Goal: Task Accomplishment & Management: Use online tool/utility

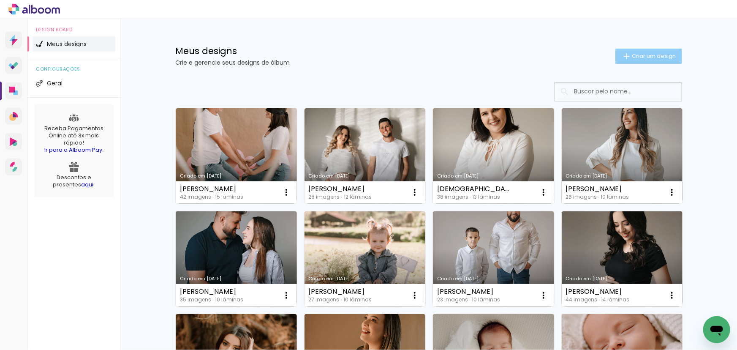
click at [627, 60] on iron-icon at bounding box center [627, 56] width 10 height 10
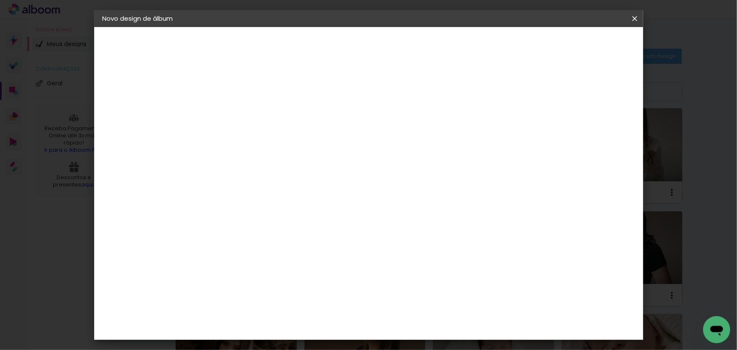
drag, startPoint x: 464, startPoint y: 109, endPoint x: 464, endPoint y: 103, distance: 5.9
click at [241, 109] on input at bounding box center [241, 113] width 0 height 13
type input "n"
type input "Newborn [PERSON_NAME]"
type paper-input "Newborn [PERSON_NAME]"
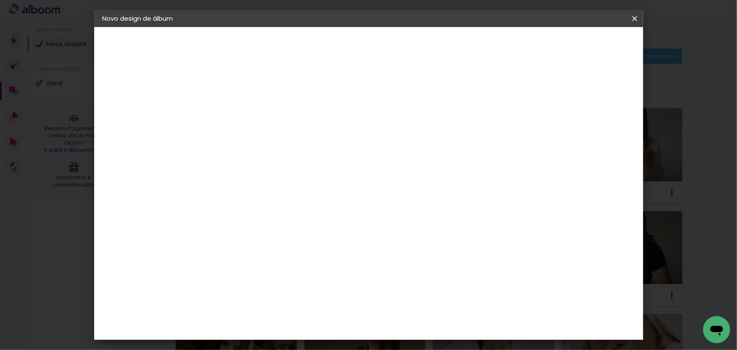
click at [0, 0] on slot "Avançar" at bounding box center [0, 0] width 0 height 0
click at [305, 160] on input at bounding box center [262, 160] width 85 height 11
type input "grupo"
type paper-input "grupo"
click at [256, 190] on div "Grupo Foto Sul" at bounding box center [245, 196] width 21 height 20
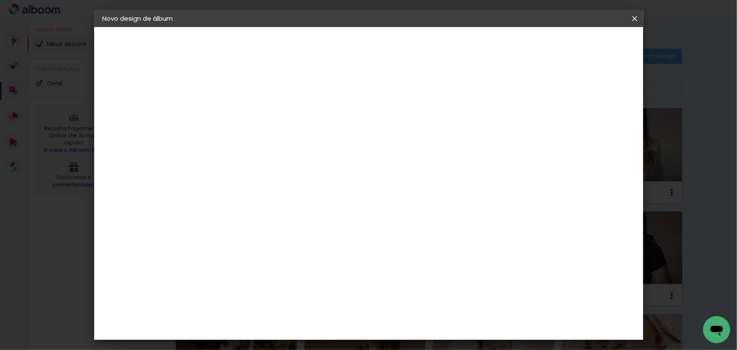
click at [0, 0] on slot "Avançar" at bounding box center [0, 0] width 0 height 0
click at [298, 339] on span "20 × 20" at bounding box center [277, 350] width 39 height 22
click at [378, 40] on paper-button "Avançar" at bounding box center [357, 45] width 41 height 14
drag, startPoint x: 564, startPoint y: 92, endPoint x: 567, endPoint y: 88, distance: 5.4
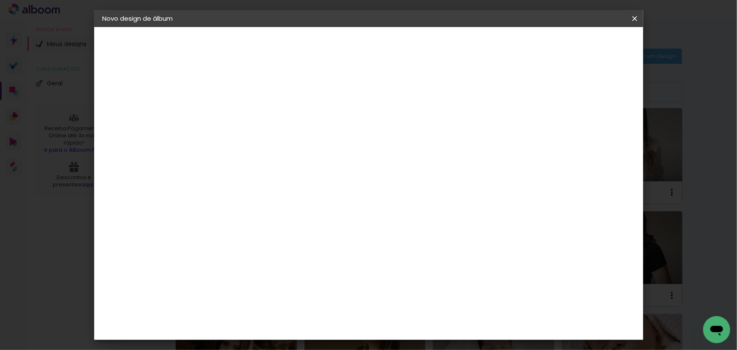
click at [535, 92] on div at bounding box center [531, 91] width 8 height 8
type paper-checkbox "on"
click at [582, 43] on span "Iniciar design" at bounding box center [563, 45] width 38 height 6
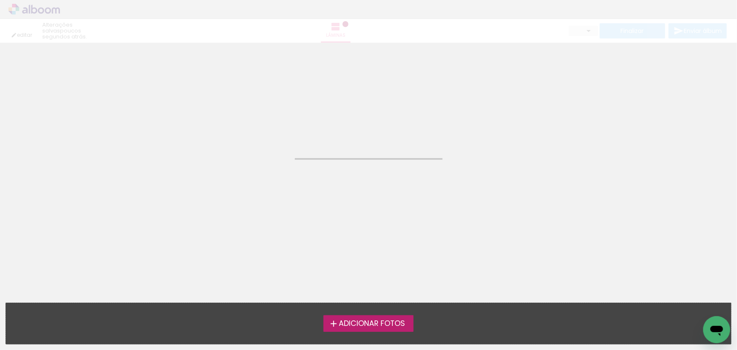
click at [348, 316] on label "Adicionar Fotos" at bounding box center [368, 323] width 90 height 16
click at [0, 0] on input "file" at bounding box center [0, 0] width 0 height 0
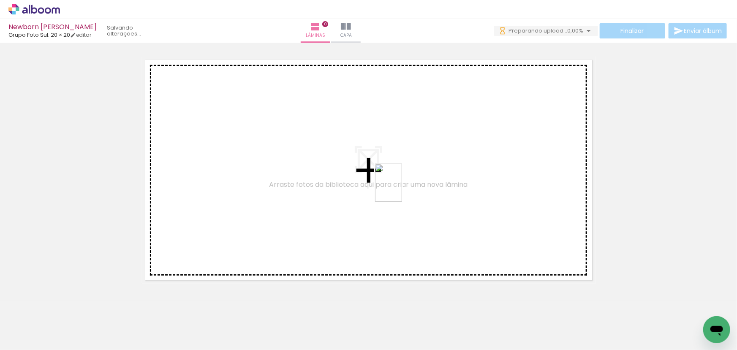
drag, startPoint x: 188, startPoint y: 322, endPoint x: 403, endPoint y: 186, distance: 254.3
click at [403, 186] on quentale-workspace at bounding box center [368, 175] width 737 height 350
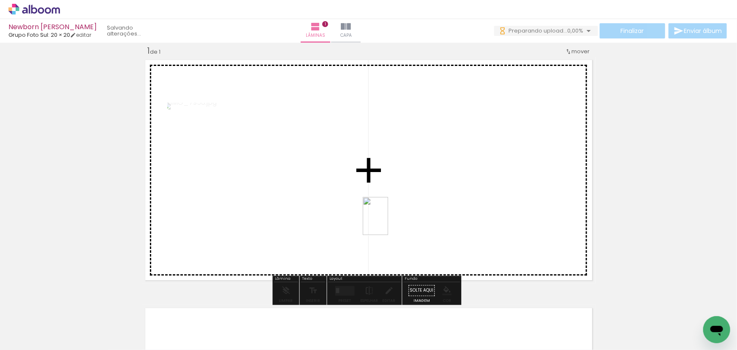
drag, startPoint x: 420, startPoint y: 334, endPoint x: 380, endPoint y: 215, distance: 125.1
click at [380, 215] on quentale-workspace at bounding box center [368, 175] width 737 height 350
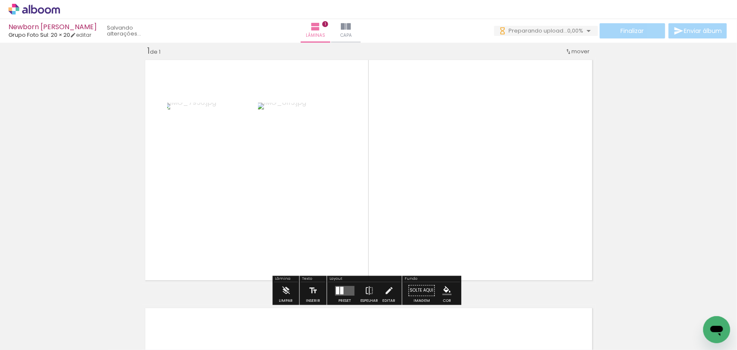
scroll to position [0, 223]
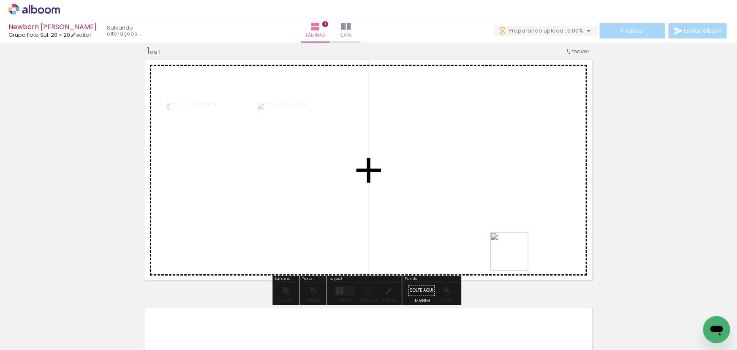
drag, startPoint x: 520, startPoint y: 296, endPoint x: 500, endPoint y: 211, distance: 87.2
click at [500, 211] on quentale-workspace at bounding box center [368, 175] width 737 height 350
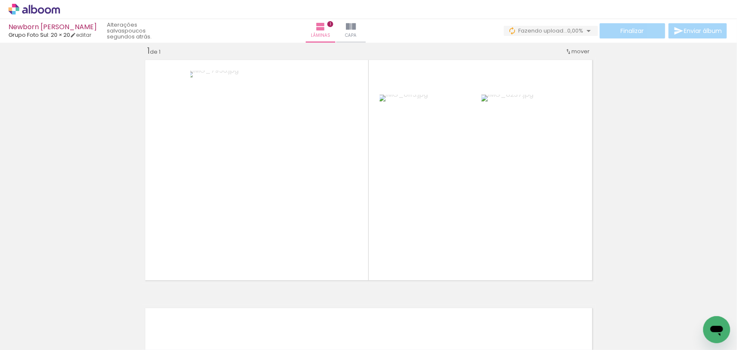
scroll to position [0, 0]
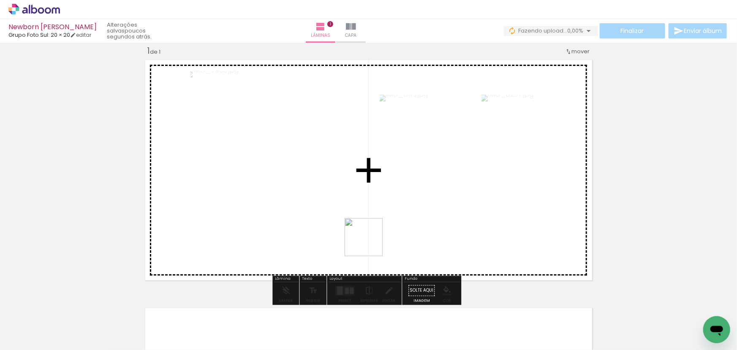
drag, startPoint x: 377, startPoint y: 327, endPoint x: 369, endPoint y: 242, distance: 85.7
click at [369, 242] on quentale-workspace at bounding box center [368, 175] width 737 height 350
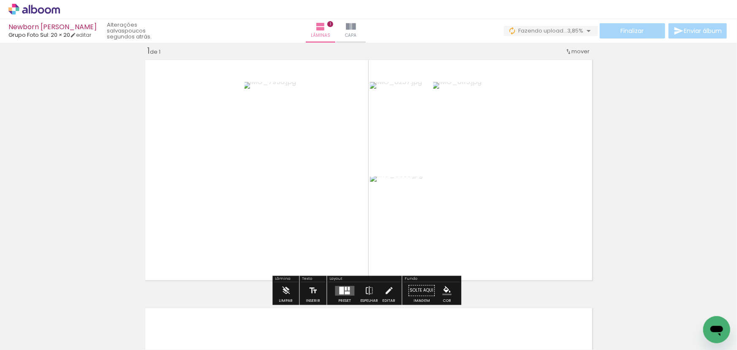
click at [349, 291] on quentale-layouter at bounding box center [344, 290] width 19 height 10
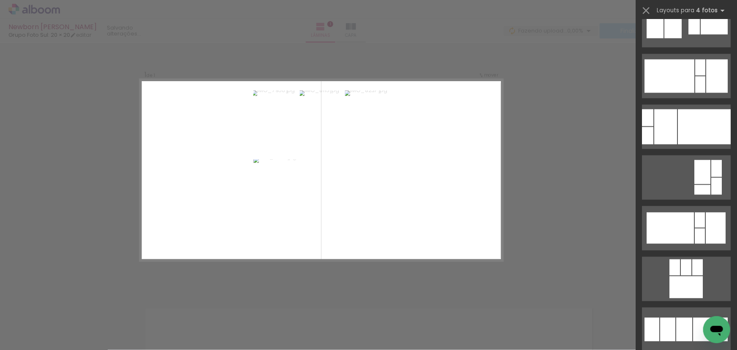
scroll to position [998, 0]
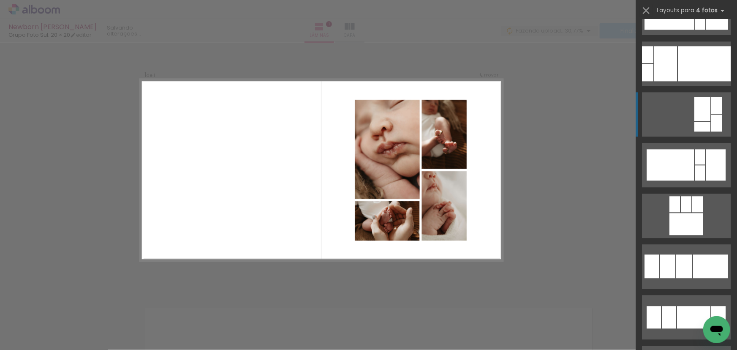
click at [695, 119] on div at bounding box center [702, 109] width 16 height 24
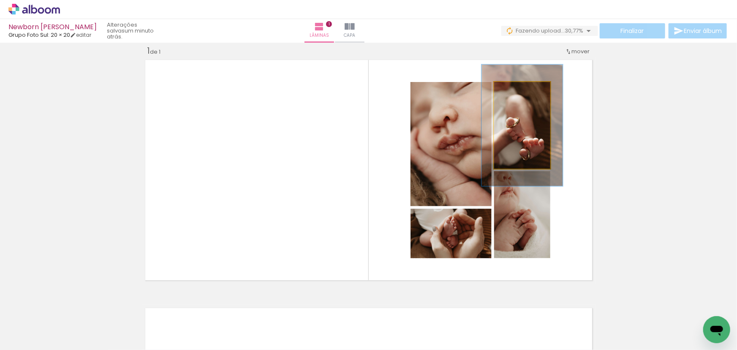
drag, startPoint x: 513, startPoint y: 89, endPoint x: 521, endPoint y: 89, distance: 8.9
click at [521, 89] on div at bounding box center [522, 91] width 14 height 14
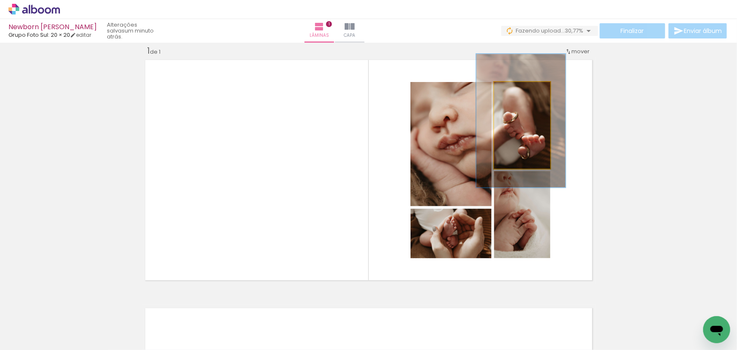
drag, startPoint x: 521, startPoint y: 89, endPoint x: 526, endPoint y: 89, distance: 4.7
click at [526, 89] on div at bounding box center [528, 91] width 8 height 8
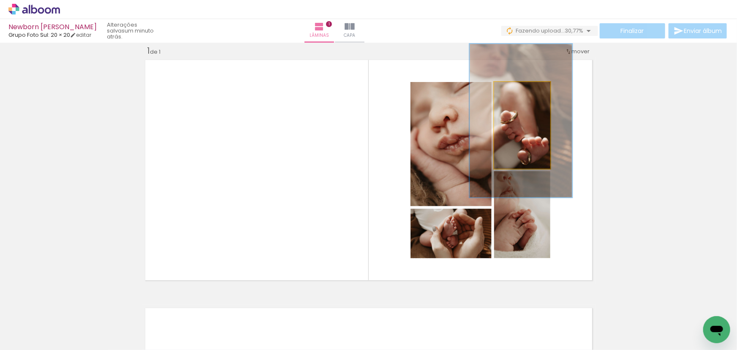
type paper-slider "177"
click at [532, 92] on div at bounding box center [534, 91] width 14 height 14
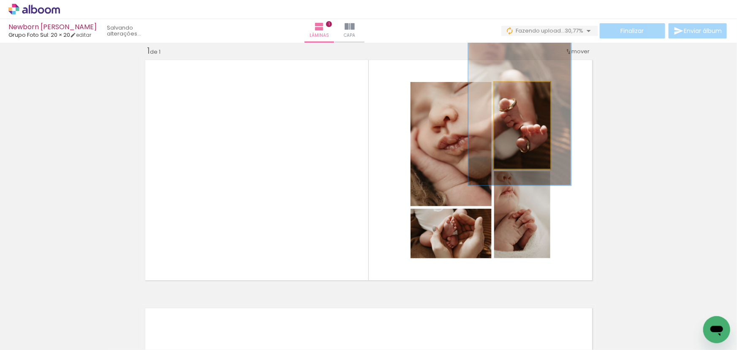
drag, startPoint x: 536, startPoint y: 141, endPoint x: 535, endPoint y: 131, distance: 10.2
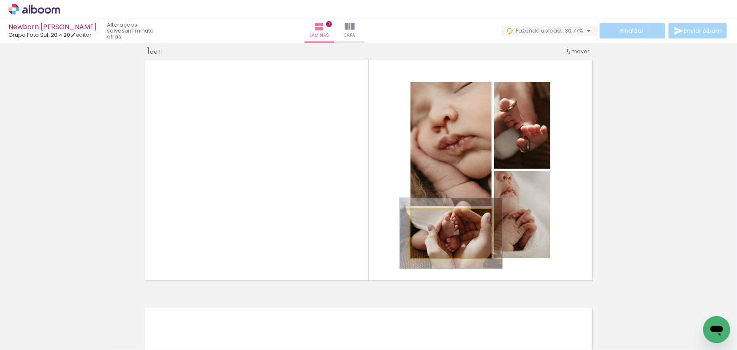
drag, startPoint x: 429, startPoint y: 217, endPoint x: 436, endPoint y: 215, distance: 7.8
type paper-slider "129"
click at [436, 215] on div at bounding box center [438, 218] width 8 height 8
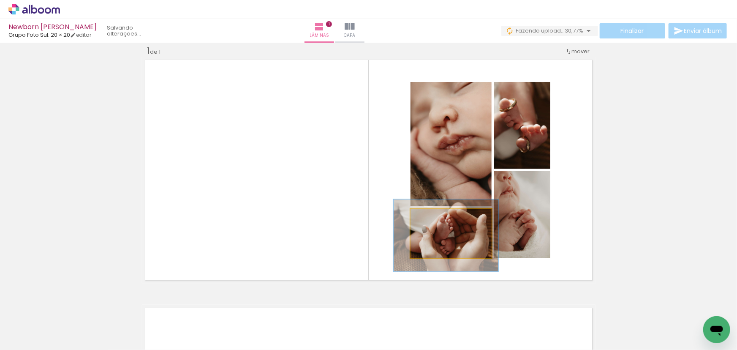
drag, startPoint x: 476, startPoint y: 243, endPoint x: 471, endPoint y: 246, distance: 6.1
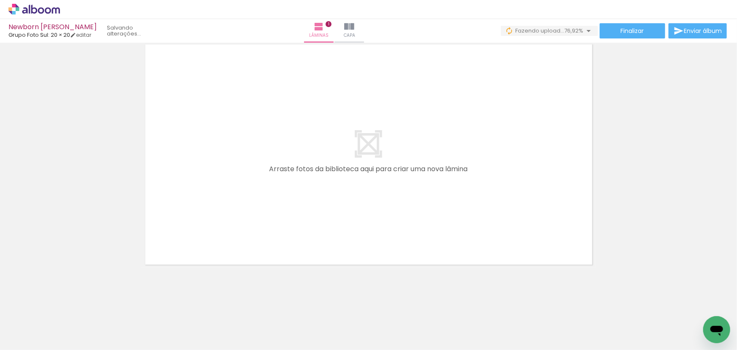
scroll to position [274, 0]
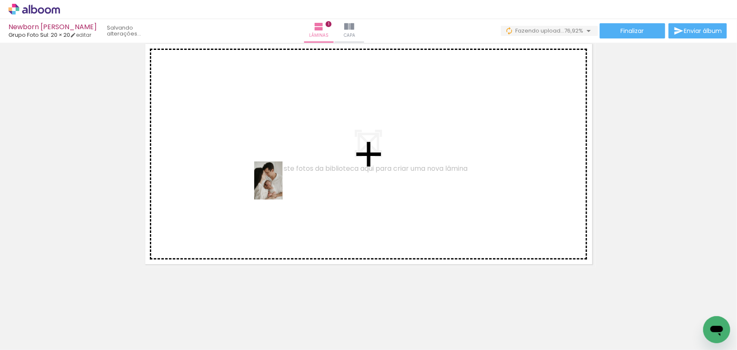
drag, startPoint x: 239, startPoint y: 329, endPoint x: 280, endPoint y: 187, distance: 148.0
click at [280, 187] on quentale-workspace at bounding box center [368, 175] width 737 height 350
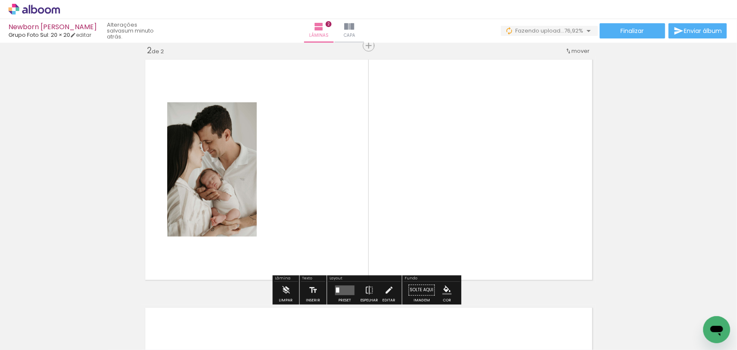
scroll to position [258, 0]
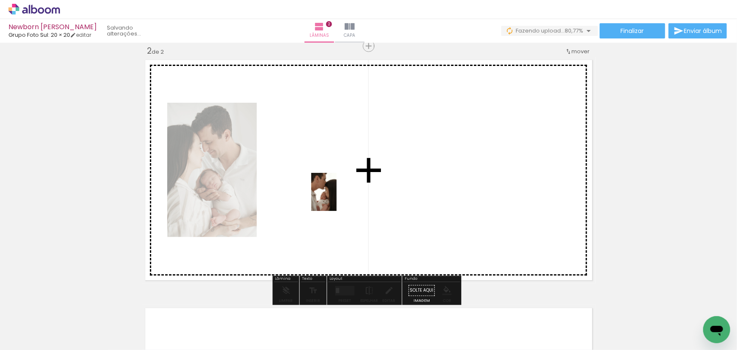
drag, startPoint x: 326, startPoint y: 330, endPoint x: 337, endPoint y: 198, distance: 133.0
click at [337, 198] on quentale-workspace at bounding box center [368, 175] width 737 height 350
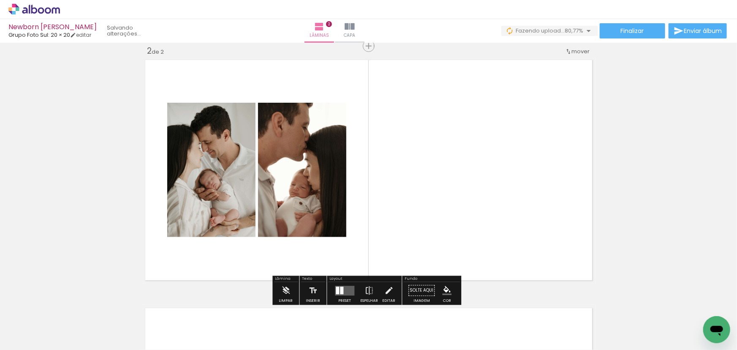
drag, startPoint x: 345, startPoint y: 300, endPoint x: 352, endPoint y: 290, distance: 12.3
click at [345, 300] on quentale-thumb at bounding box center [320, 321] width 47 height 49
click at [347, 282] on div at bounding box center [344, 290] width 23 height 17
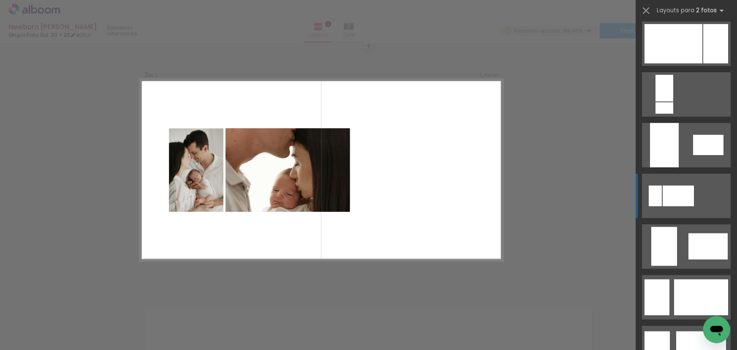
scroll to position [1957, 0]
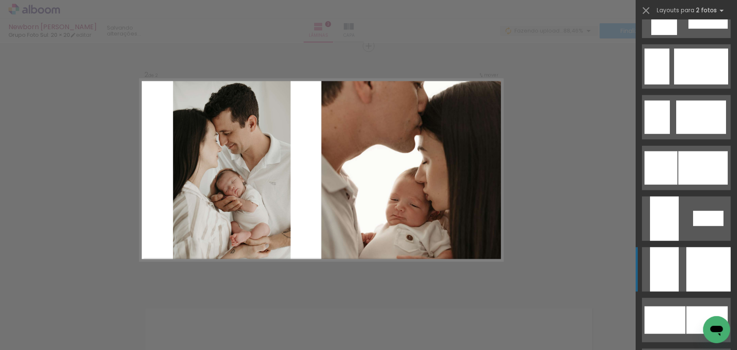
click at [686, 248] on div at bounding box center [708, 269] width 44 height 44
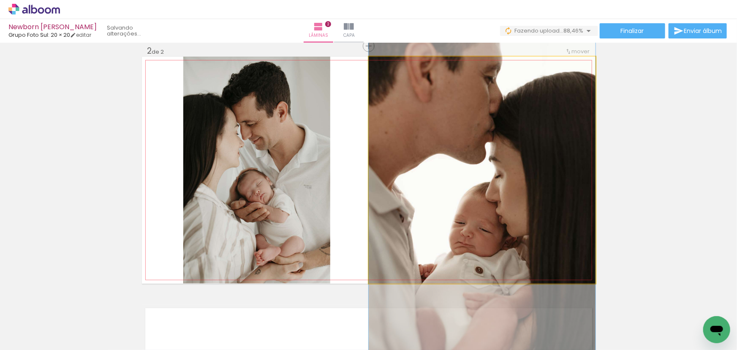
drag, startPoint x: 543, startPoint y: 185, endPoint x: 540, endPoint y: 201, distance: 15.8
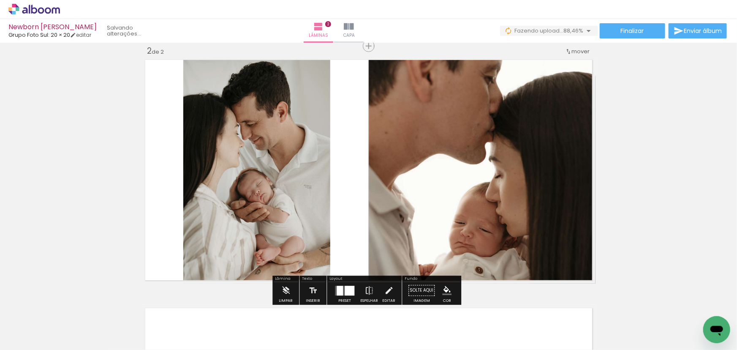
click at [624, 177] on div "Inserir lâmina 1 de 2 Inserir lâmina 2 de 2" at bounding box center [368, 159] width 737 height 744
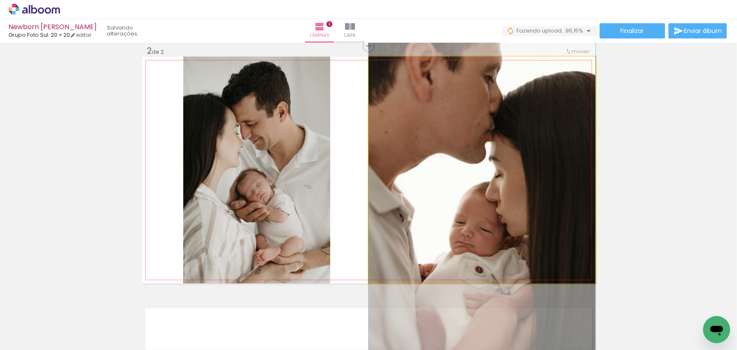
drag, startPoint x: 553, startPoint y: 149, endPoint x: 547, endPoint y: 149, distance: 5.9
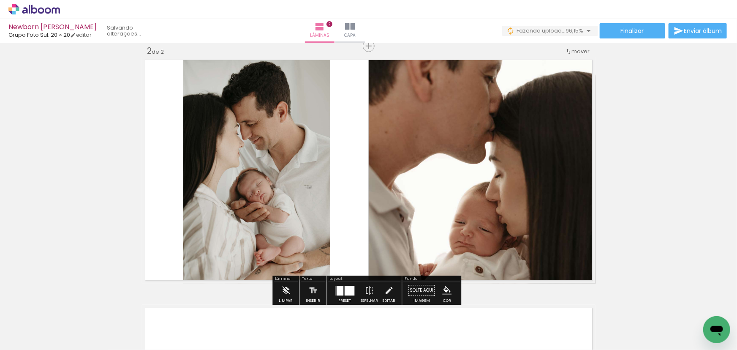
click at [664, 146] on div "Inserir lâmina 1 de 2 Inserir lâmina 2 de 2" at bounding box center [368, 159] width 737 height 744
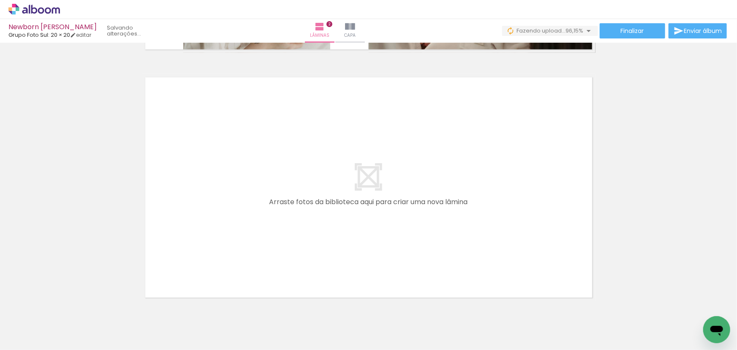
scroll to position [522, 0]
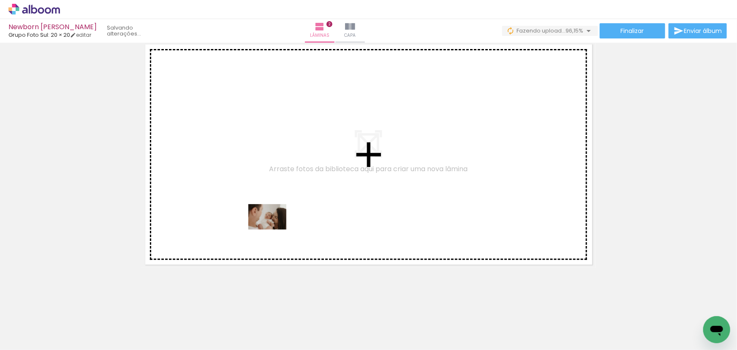
drag, startPoint x: 281, startPoint y: 296, endPoint x: 274, endPoint y: 229, distance: 66.7
click at [274, 229] on quentale-workspace at bounding box center [368, 175] width 737 height 350
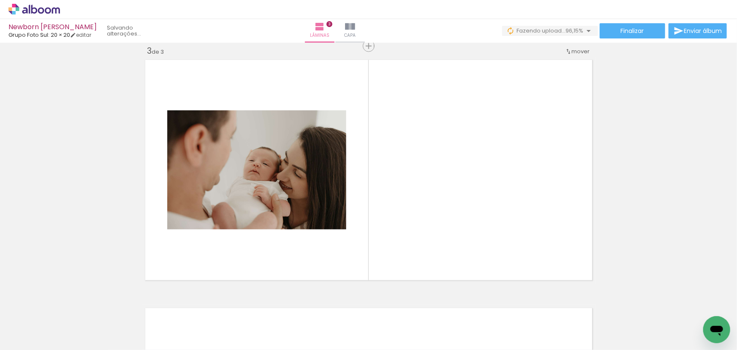
scroll to position [0, 0]
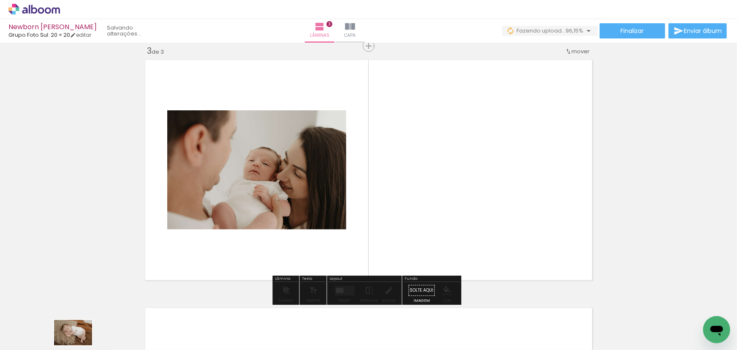
drag, startPoint x: 87, startPoint y: 328, endPoint x: 80, endPoint y: 345, distance: 18.0
click at [69, 345] on iron-horizontal-list at bounding box center [60, 323] width 17 height 53
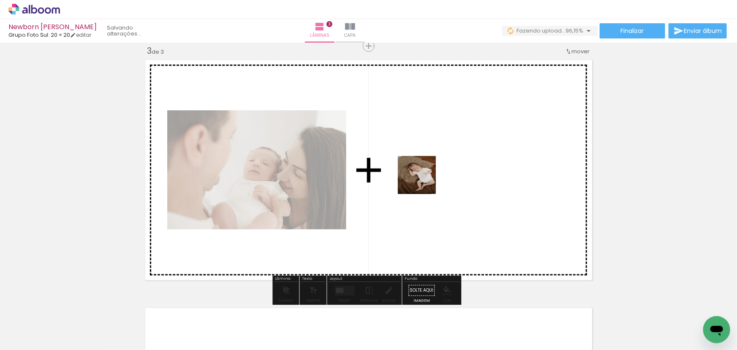
drag, startPoint x: 145, startPoint y: 329, endPoint x: 465, endPoint y: 157, distance: 363.5
click at [465, 157] on quentale-workspace at bounding box center [368, 175] width 737 height 350
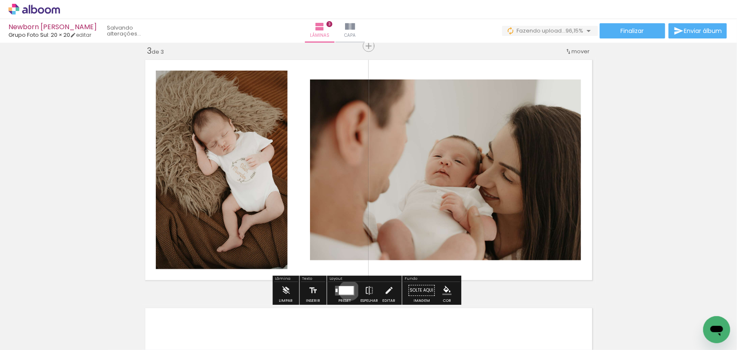
click at [347, 290] on div at bounding box center [346, 290] width 15 height 8
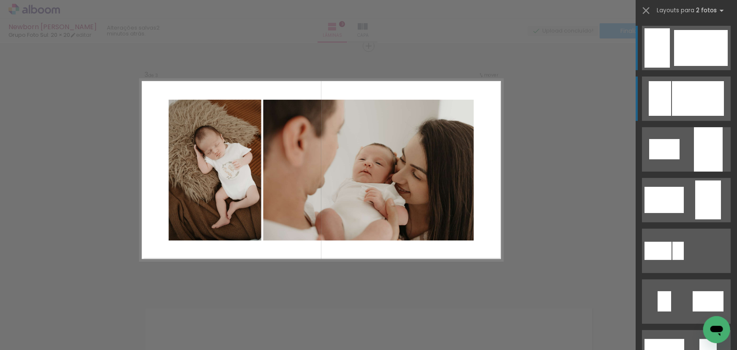
click at [678, 100] on div at bounding box center [698, 98] width 52 height 35
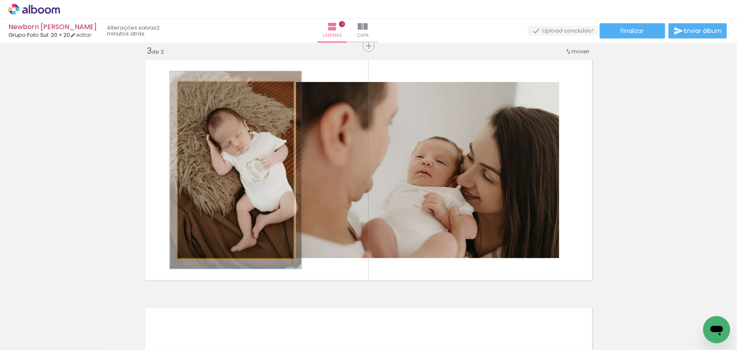
drag, startPoint x: 195, startPoint y: 93, endPoint x: 206, endPoint y: 97, distance: 11.6
click at [201, 92] on div at bounding box center [201, 91] width 14 height 14
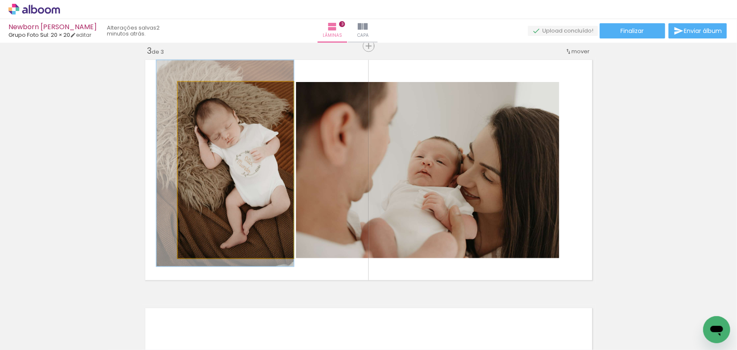
drag, startPoint x: 248, startPoint y: 127, endPoint x: 239, endPoint y: 120, distance: 11.5
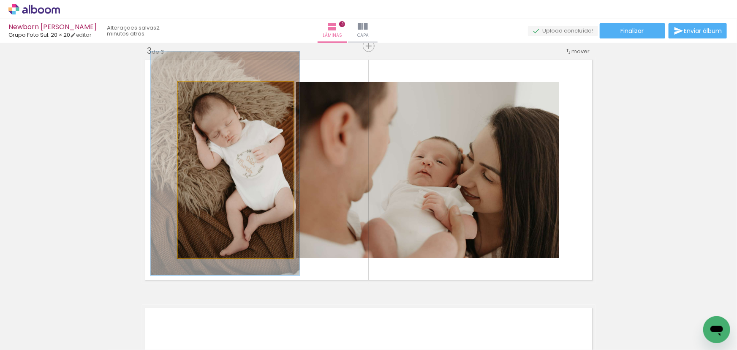
drag, startPoint x: 198, startPoint y: 90, endPoint x: 239, endPoint y: 117, distance: 49.3
type paper-slider "127"
click at [203, 90] on div at bounding box center [207, 91] width 8 height 8
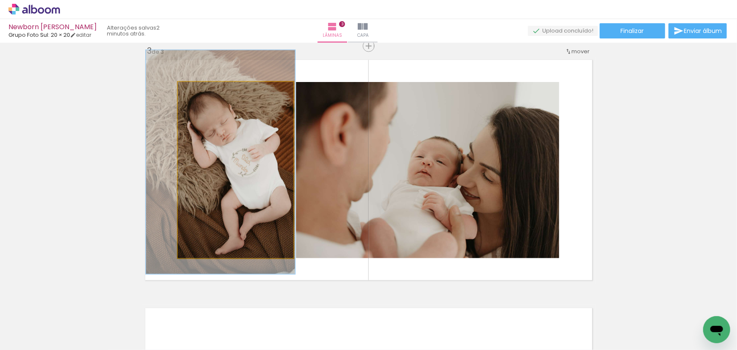
drag, startPoint x: 252, startPoint y: 125, endPoint x: 245, endPoint y: 125, distance: 7.2
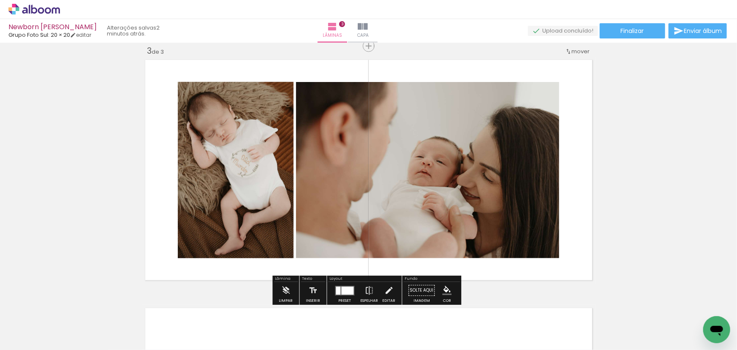
click at [58, 135] on div "Inserir lâmina 1 de 3 Inserir lâmina 2 de 3 Inserir lâmina 3 de 3" at bounding box center [368, 35] width 737 height 992
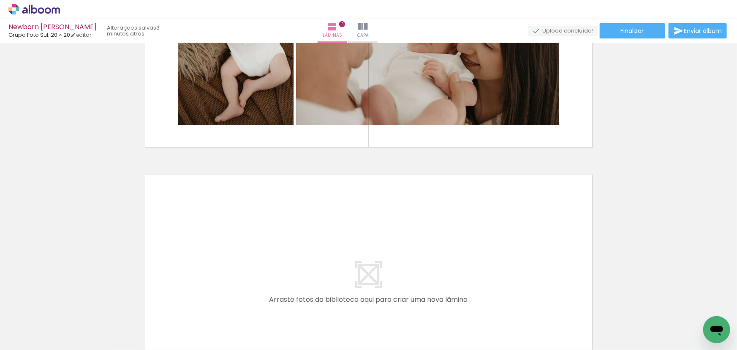
scroll to position [736, 0]
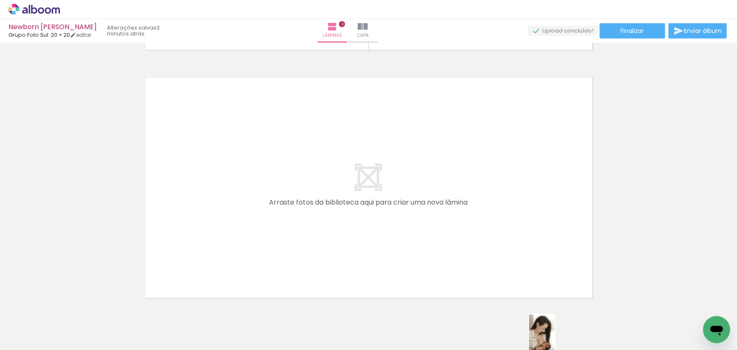
drag, startPoint x: 518, startPoint y: 326, endPoint x: 548, endPoint y: 333, distance: 31.1
click at [0, 0] on slot at bounding box center [0, 0] width 0 height 0
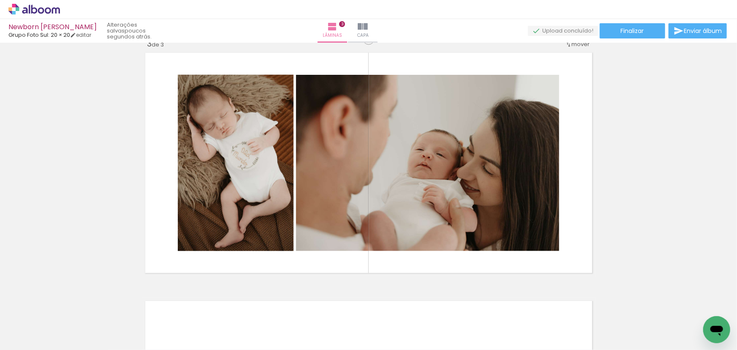
scroll to position [506, 0]
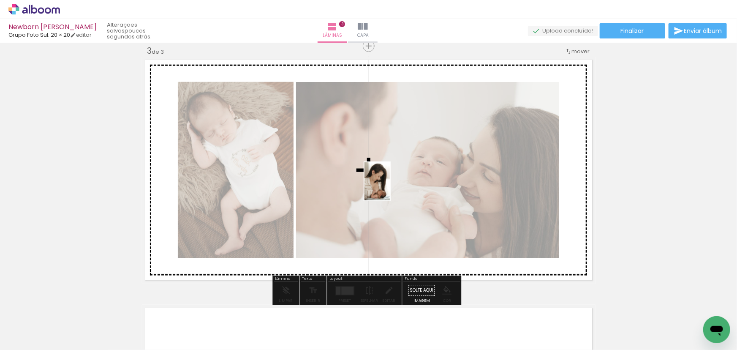
drag, startPoint x: 502, startPoint y: 294, endPoint x: 377, endPoint y: 197, distance: 157.3
click at [389, 187] on quentale-workspace at bounding box center [368, 175] width 737 height 350
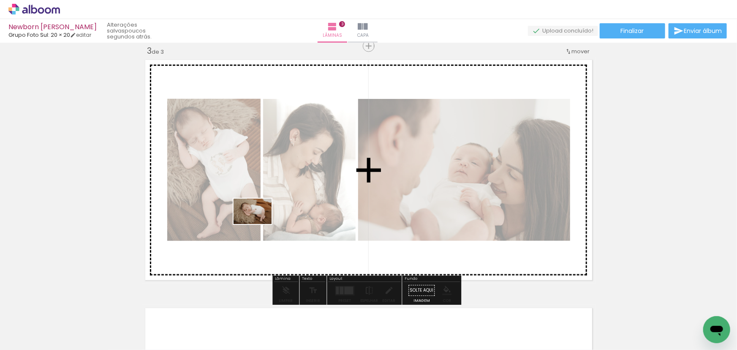
drag, startPoint x: 93, startPoint y: 322, endPoint x: 258, endPoint y: 223, distance: 191.5
click at [261, 223] on quentale-workspace at bounding box center [368, 175] width 737 height 350
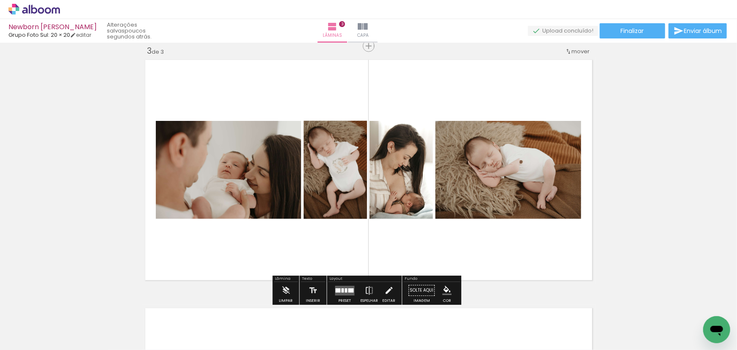
drag, startPoint x: 346, startPoint y: 285, endPoint x: 327, endPoint y: 282, distance: 19.3
click at [347, 285] on quentale-layouter at bounding box center [344, 290] width 19 height 10
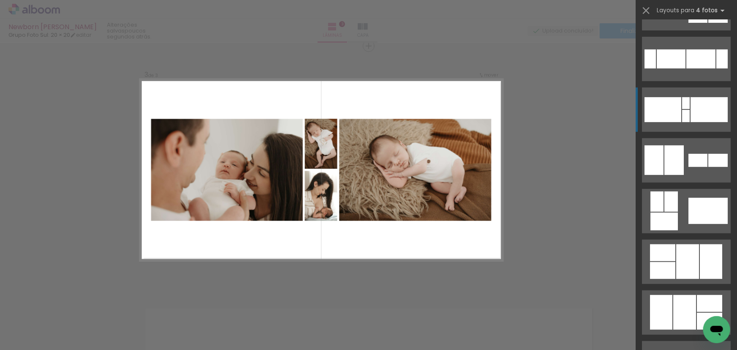
scroll to position [307, 0]
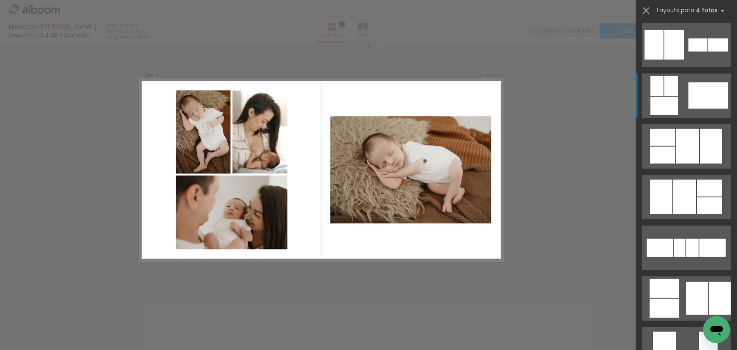
click at [681, 105] on quentale-layouter at bounding box center [686, 95] width 89 height 44
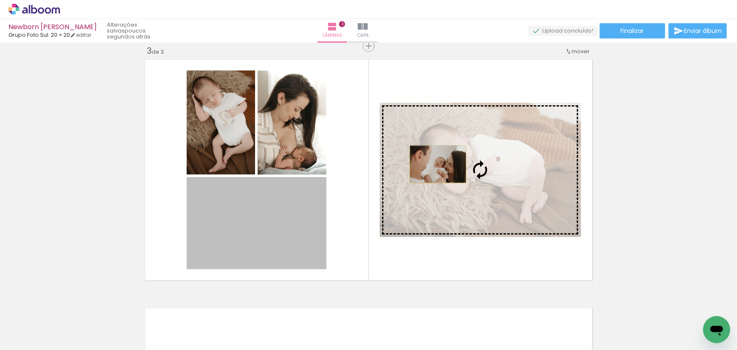
drag, startPoint x: 292, startPoint y: 213, endPoint x: 439, endPoint y: 168, distance: 153.7
click at [0, 0] on slot at bounding box center [0, 0] width 0 height 0
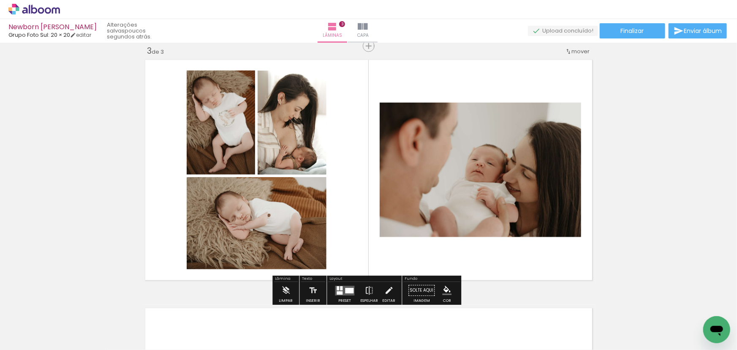
click at [639, 185] on div "Inserir lâmina 1 de 3 Inserir lâmina 2 de 3 Inserir lâmina 3 de 3" at bounding box center [368, 35] width 737 height 992
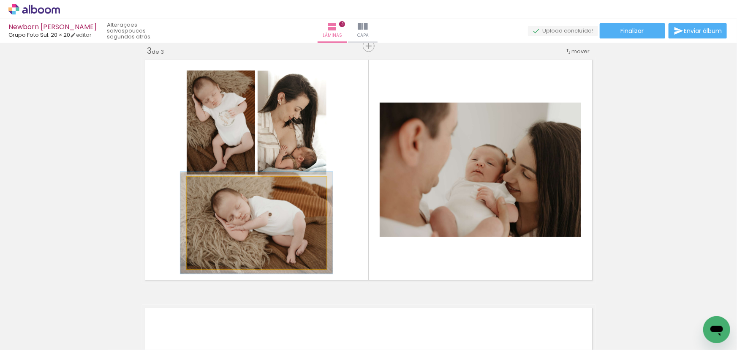
click at [206, 184] on div at bounding box center [209, 186] width 8 height 8
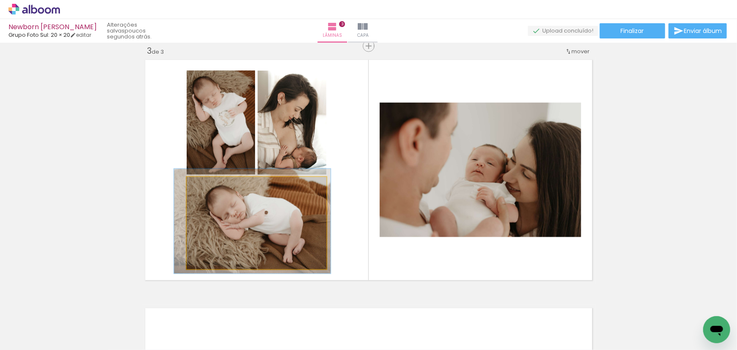
drag, startPoint x: 259, startPoint y: 216, endPoint x: 255, endPoint y: 214, distance: 4.3
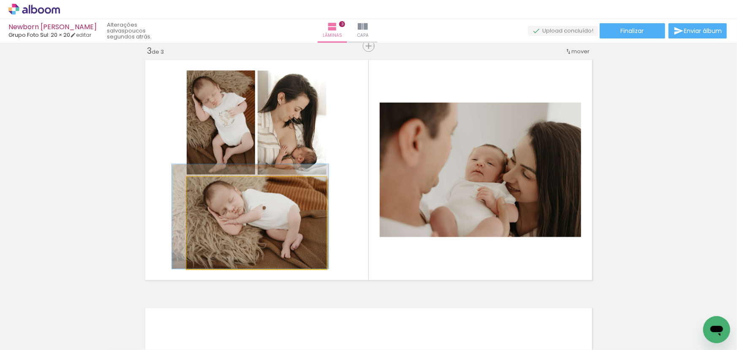
drag, startPoint x: 255, startPoint y: 214, endPoint x: 253, endPoint y: 208, distance: 6.4
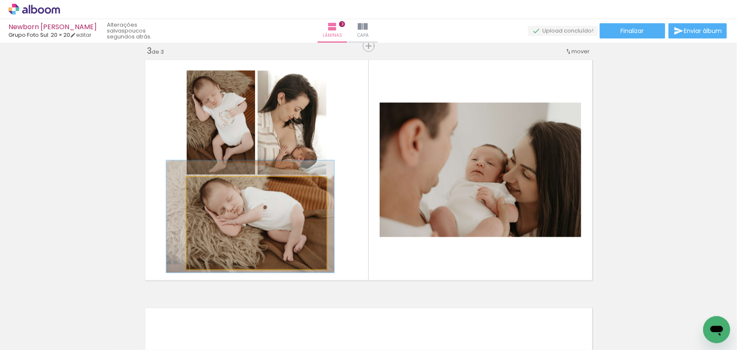
type paper-slider "120"
click at [211, 186] on div at bounding box center [213, 186] width 8 height 8
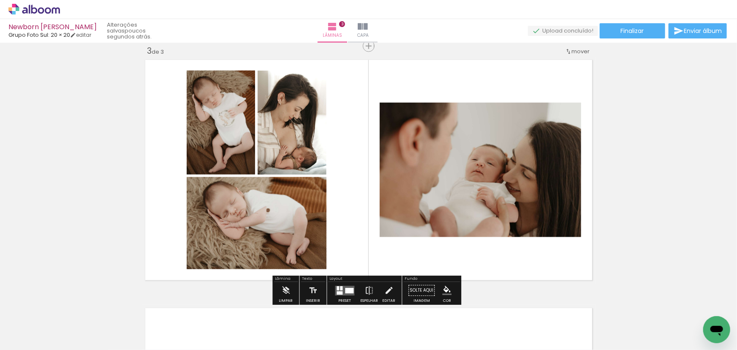
click at [117, 174] on div "Inserir lâmina 1 de 3 Inserir lâmina 2 de 3 Inserir lâmina 3 de 3" at bounding box center [368, 35] width 737 height 992
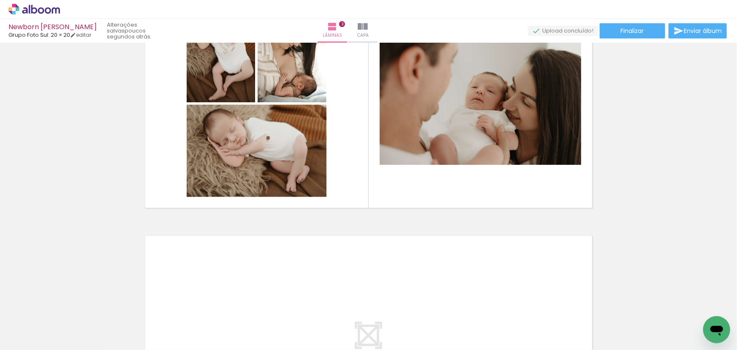
scroll to position [698, 0]
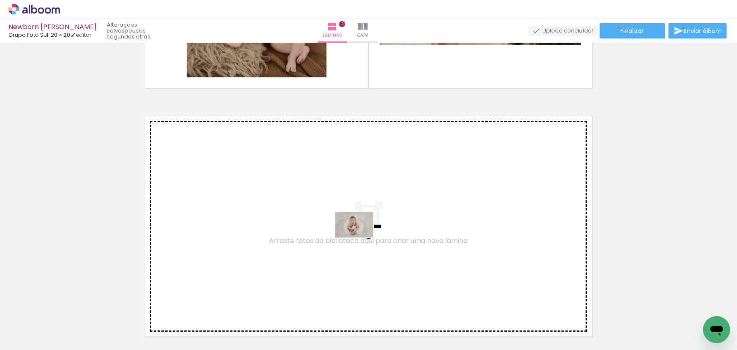
drag, startPoint x: 462, startPoint y: 327, endPoint x: 350, endPoint y: 232, distance: 146.8
click at [350, 232] on quentale-workspace at bounding box center [368, 175] width 737 height 350
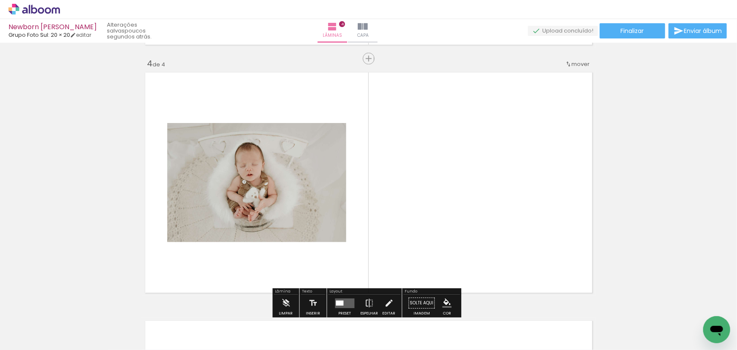
scroll to position [754, 0]
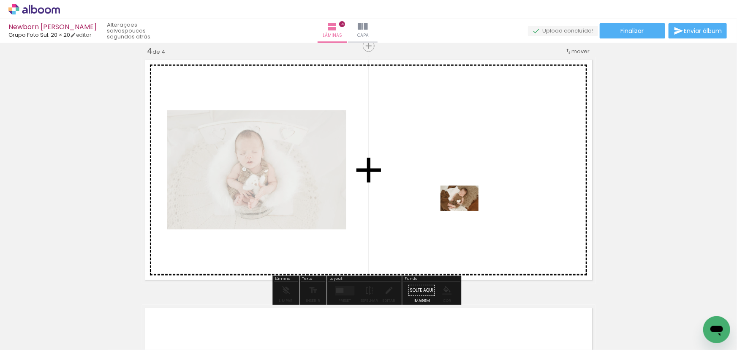
drag, startPoint x: 527, startPoint y: 283, endPoint x: 466, endPoint y: 211, distance: 94.7
click at [466, 211] on quentale-workspace at bounding box center [368, 175] width 737 height 350
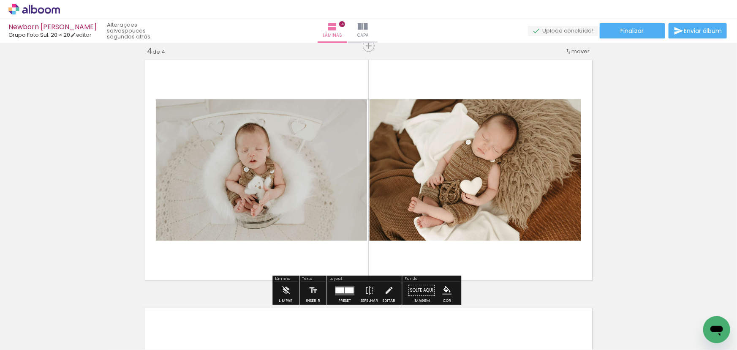
click at [349, 287] on div at bounding box center [349, 290] width 9 height 6
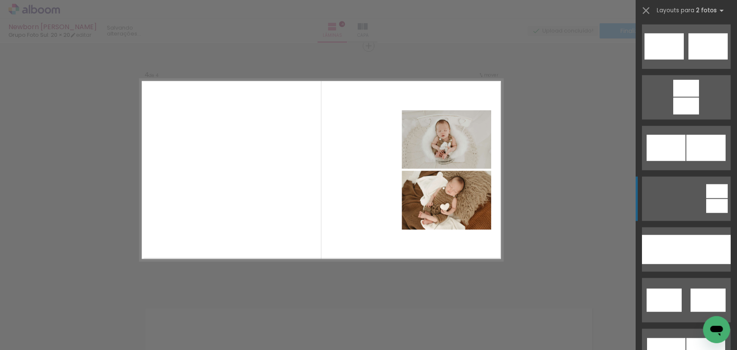
scroll to position [422, 0]
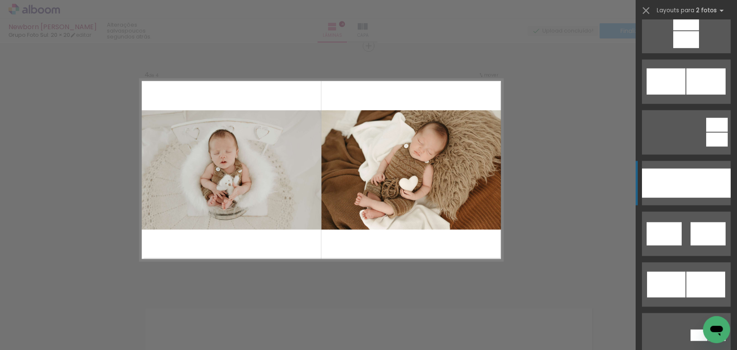
click at [692, 176] on div at bounding box center [708, 182] width 44 height 29
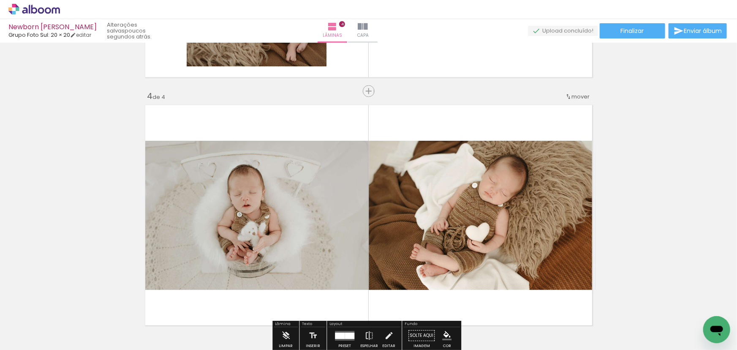
scroll to position [716, 0]
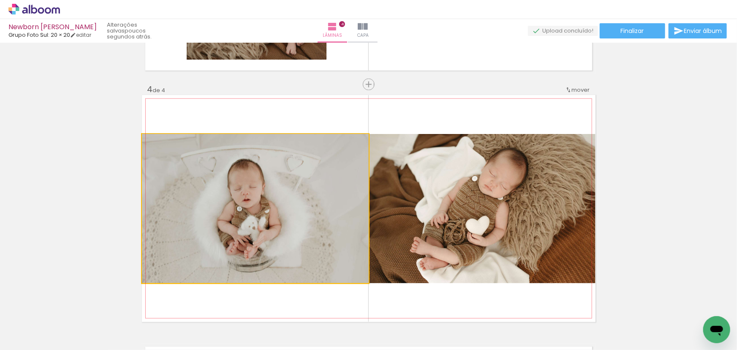
drag, startPoint x: 326, startPoint y: 206, endPoint x: 346, endPoint y: 308, distance: 103.3
click at [339, 318] on quentale-workspace at bounding box center [368, 175] width 737 height 350
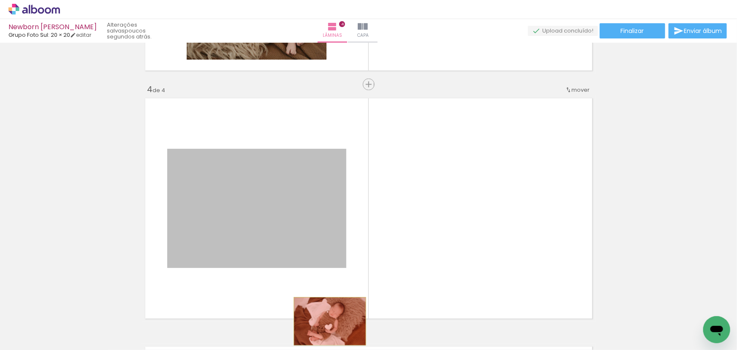
drag, startPoint x: 316, startPoint y: 220, endPoint x: 327, endPoint y: 320, distance: 101.1
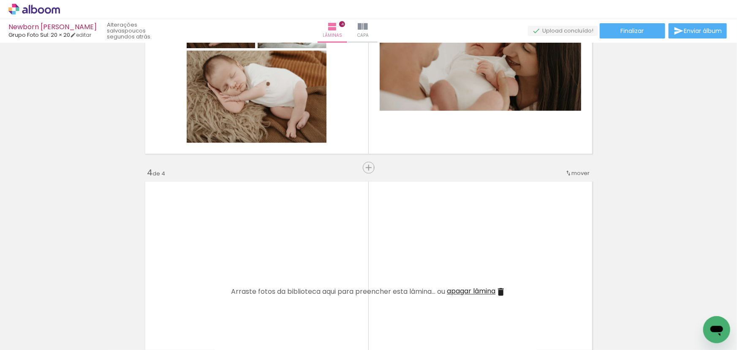
scroll to position [639, 0]
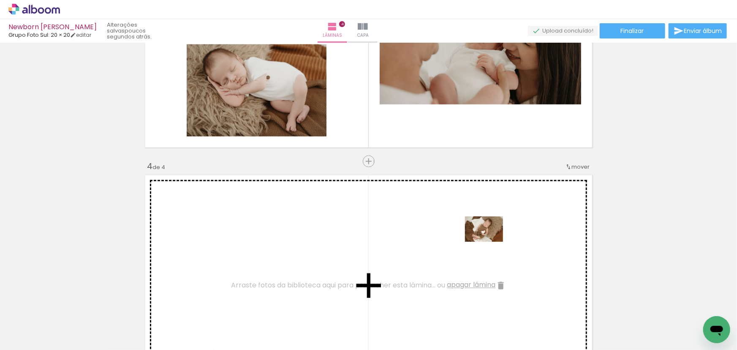
drag, startPoint x: 537, startPoint y: 276, endPoint x: 486, endPoint y: 241, distance: 62.0
click at [490, 241] on quentale-workspace at bounding box center [368, 175] width 737 height 350
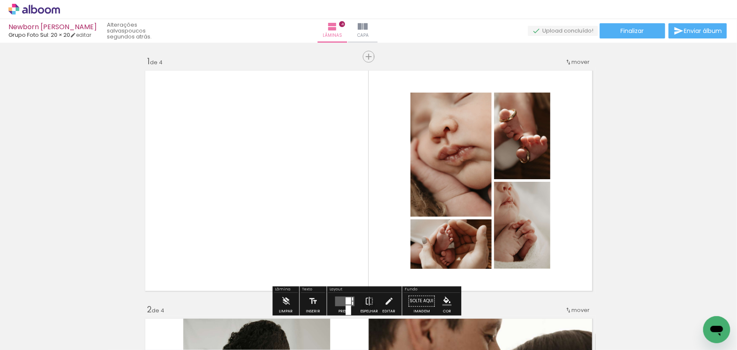
scroll to position [230, 0]
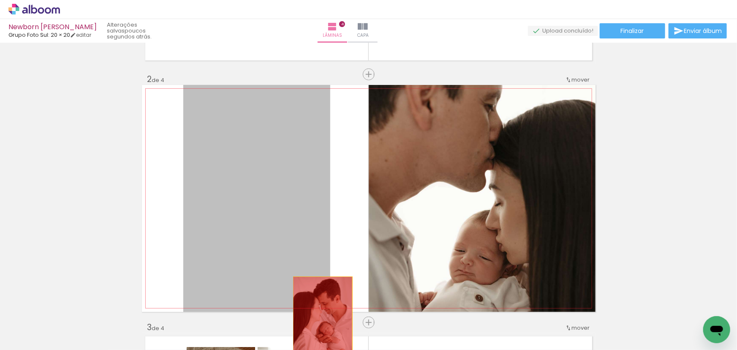
drag, startPoint x: 285, startPoint y: 182, endPoint x: 328, endPoint y: 306, distance: 131.5
click at [320, 322] on quentale-workspace at bounding box center [368, 175] width 737 height 350
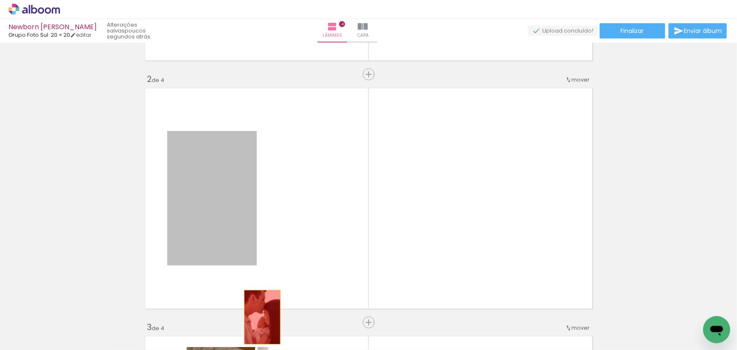
drag, startPoint x: 234, startPoint y: 220, endPoint x: 260, endPoint y: 318, distance: 101.7
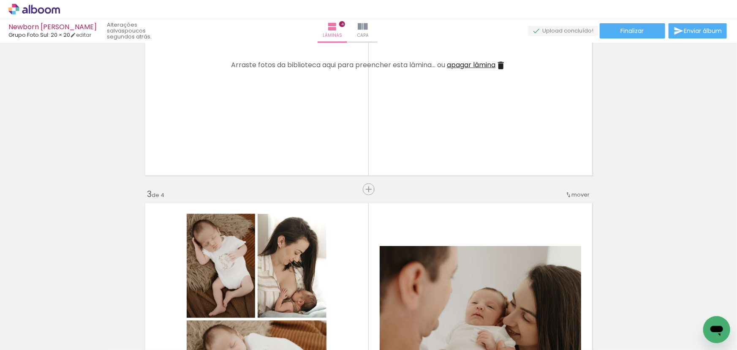
scroll to position [499, 0]
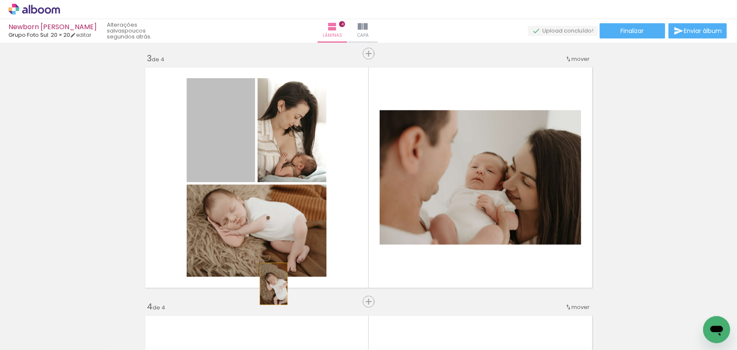
drag, startPoint x: 271, startPoint y: 283, endPoint x: 296, endPoint y: 290, distance: 25.7
click at [290, 331] on quentale-workspace at bounding box center [368, 175] width 737 height 350
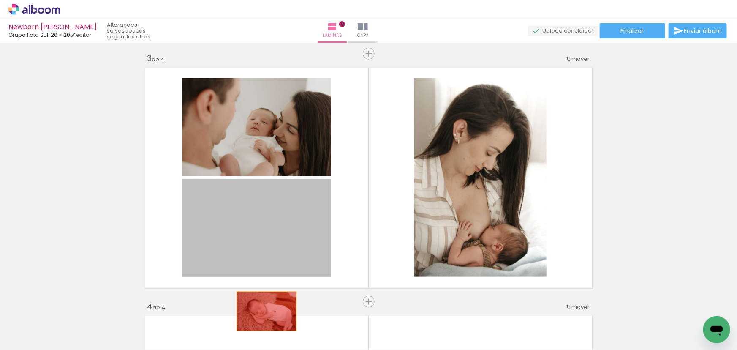
drag, startPoint x: 246, startPoint y: 206, endPoint x: 264, endPoint y: 288, distance: 83.1
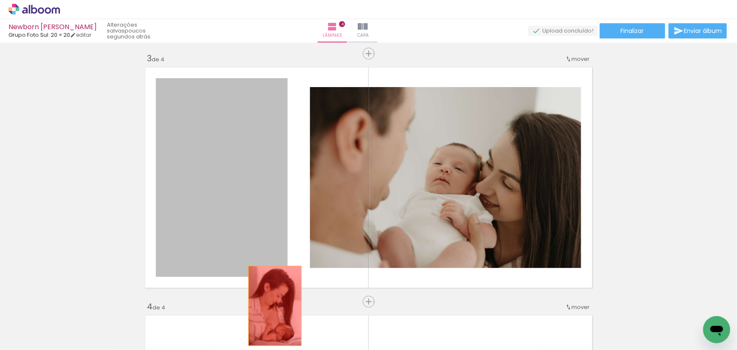
drag, startPoint x: 250, startPoint y: 160, endPoint x: 286, endPoint y: 345, distance: 188.0
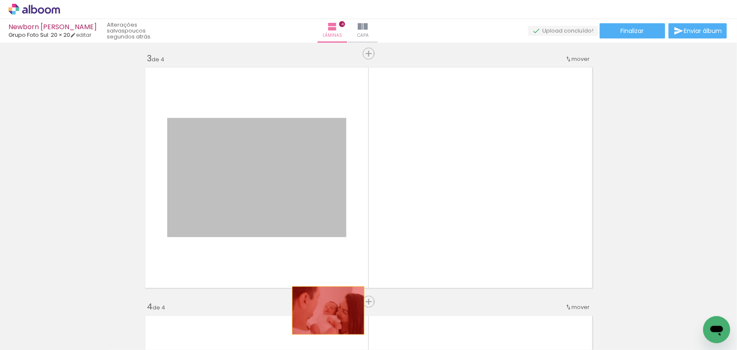
drag, startPoint x: 331, startPoint y: 167, endPoint x: 358, endPoint y: 345, distance: 180.6
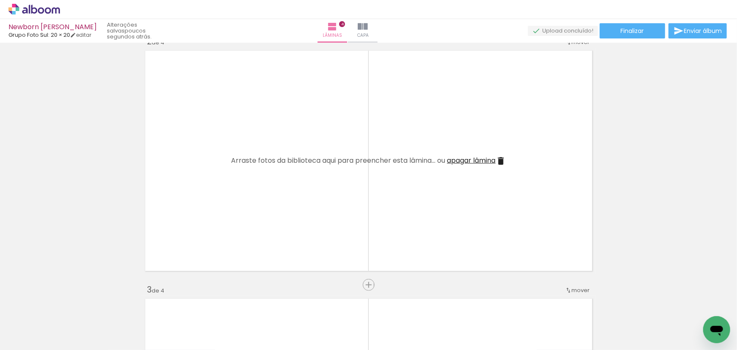
scroll to position [269, 0]
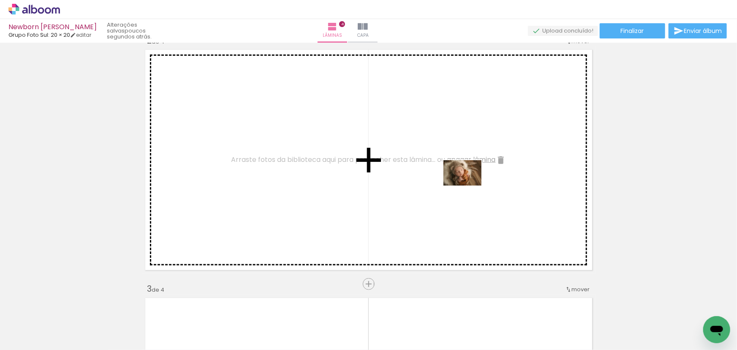
drag, startPoint x: 656, startPoint y: 330, endPoint x: 461, endPoint y: 198, distance: 235.3
click at [465, 184] on quentale-workspace at bounding box center [368, 175] width 737 height 350
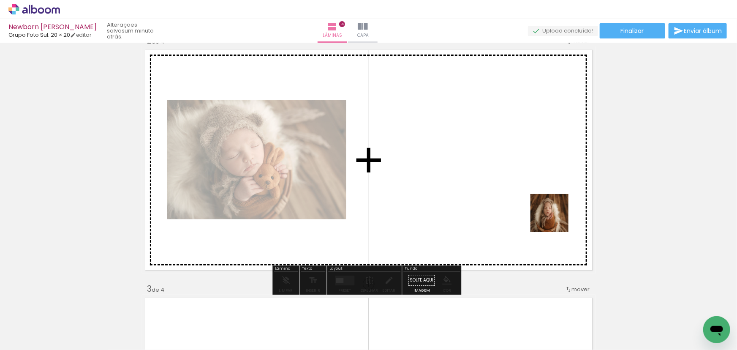
drag, startPoint x: 608, startPoint y: 336, endPoint x: 518, endPoint y: 170, distance: 188.6
click at [518, 170] on quentale-workspace at bounding box center [368, 175] width 737 height 350
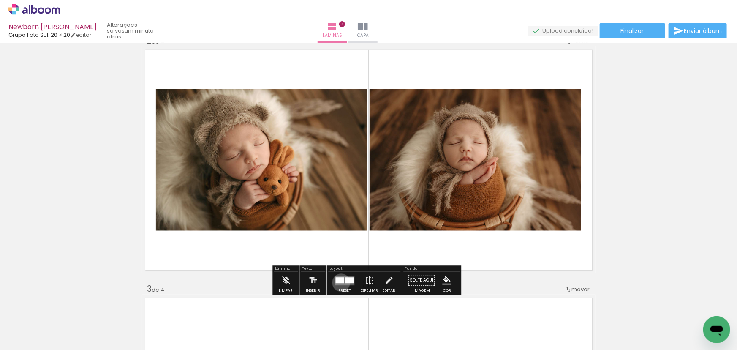
click at [341, 282] on div at bounding box center [339, 280] width 8 height 6
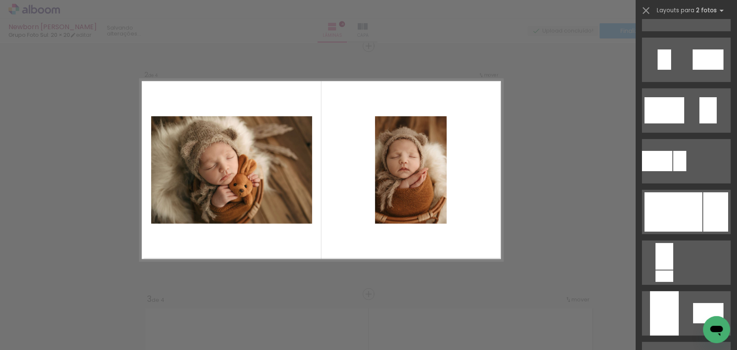
scroll to position [1612, 0]
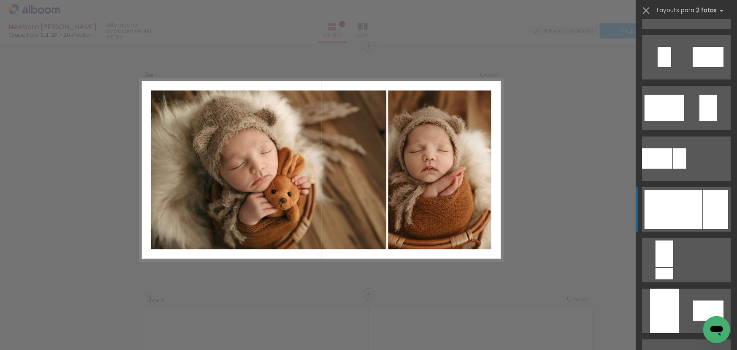
click at [692, 200] on div at bounding box center [673, 209] width 58 height 39
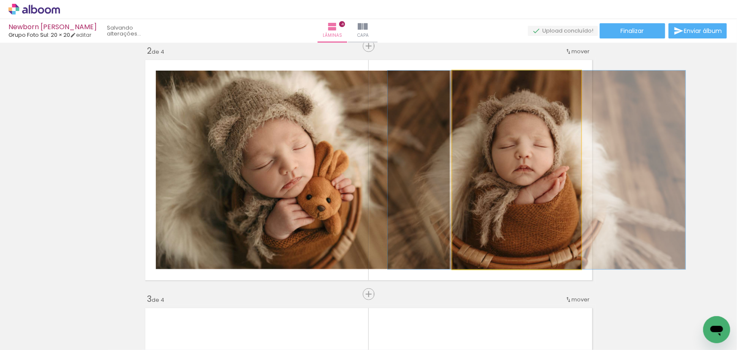
drag, startPoint x: 505, startPoint y: 173, endPoint x: 525, endPoint y: 173, distance: 19.8
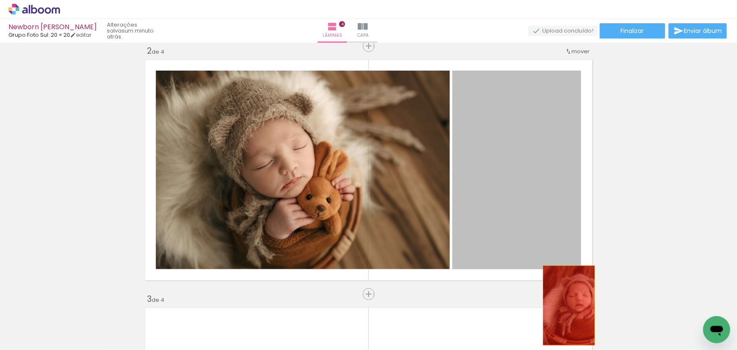
drag, startPoint x: 540, startPoint y: 176, endPoint x: 585, endPoint y: 318, distance: 149.8
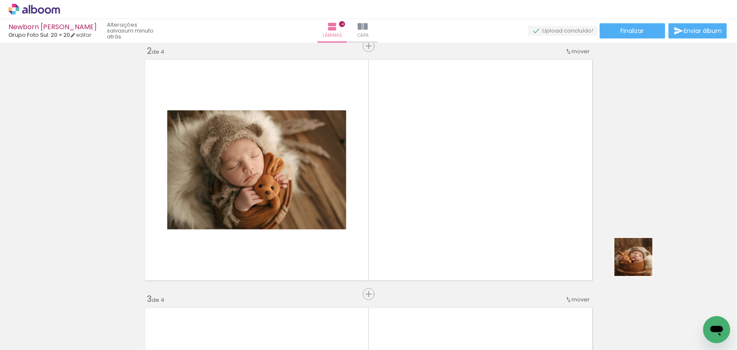
drag, startPoint x: 701, startPoint y: 313, endPoint x: 467, endPoint y: 168, distance: 275.3
click at [466, 168] on quentale-workspace at bounding box center [368, 175] width 737 height 350
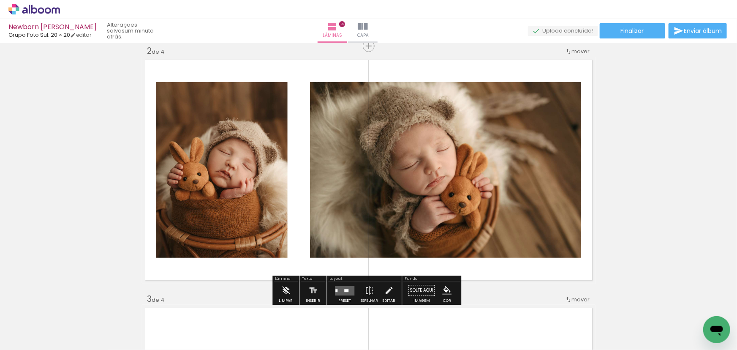
click at [347, 288] on quentale-layouter at bounding box center [344, 290] width 19 height 10
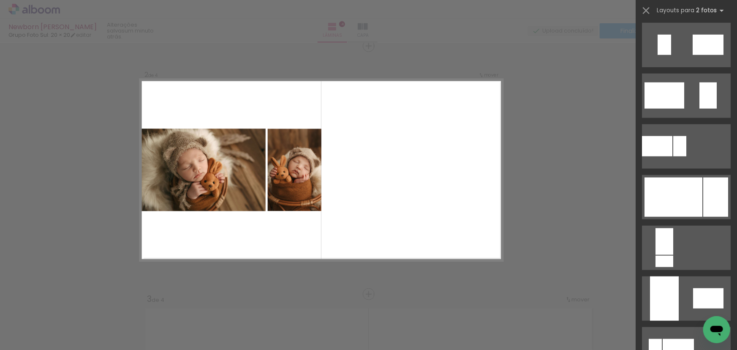
scroll to position [345, 0]
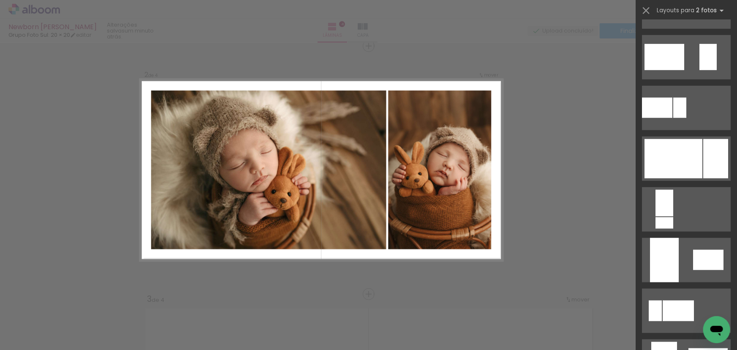
click at [677, 147] on div at bounding box center [673, 158] width 58 height 39
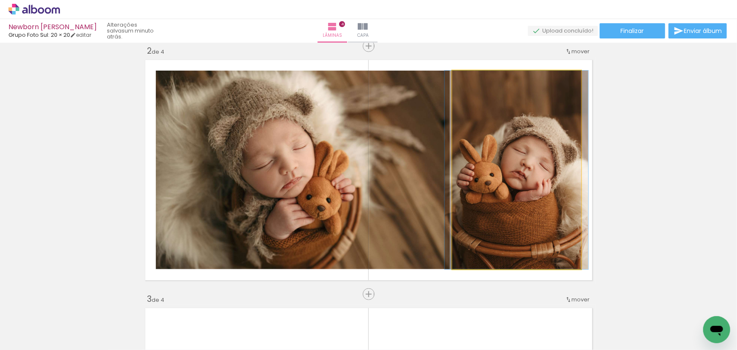
click at [539, 152] on quentale-photo at bounding box center [516, 170] width 129 height 198
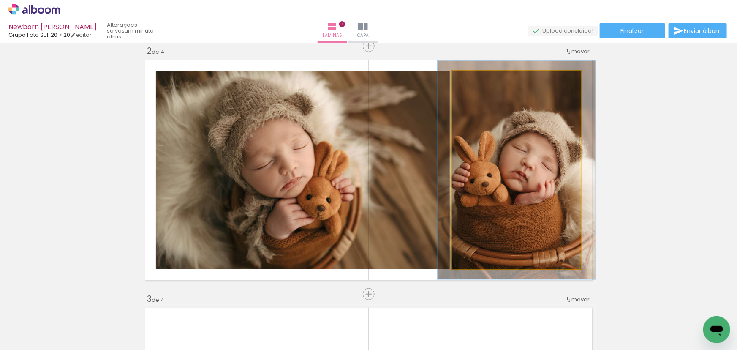
type paper-slider "110"
click at [476, 76] on div at bounding box center [475, 80] width 14 height 14
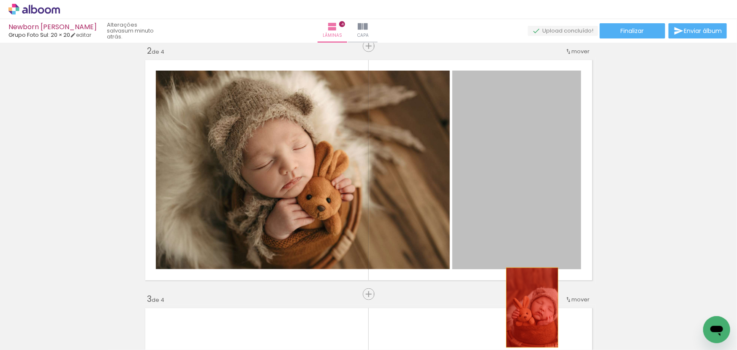
drag, startPoint x: 510, startPoint y: 187, endPoint x: 529, endPoint y: 309, distance: 123.0
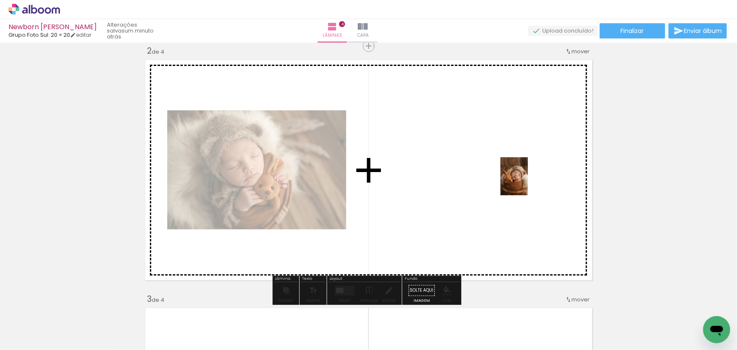
drag, startPoint x: 697, startPoint y: 314, endPoint x: 520, endPoint y: 195, distance: 212.8
click at [525, 182] on quentale-workspace at bounding box center [368, 175] width 737 height 350
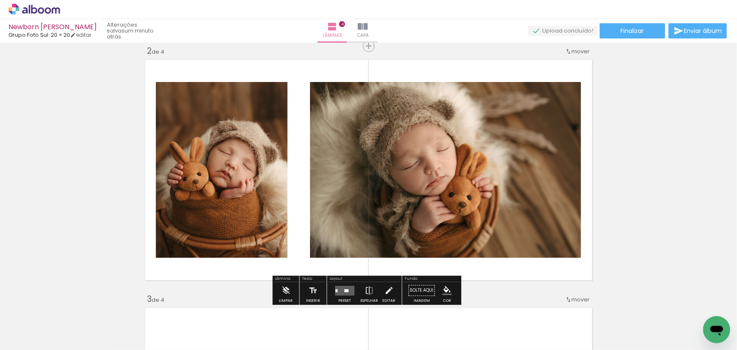
click at [342, 291] on quentale-layouter at bounding box center [344, 290] width 19 height 10
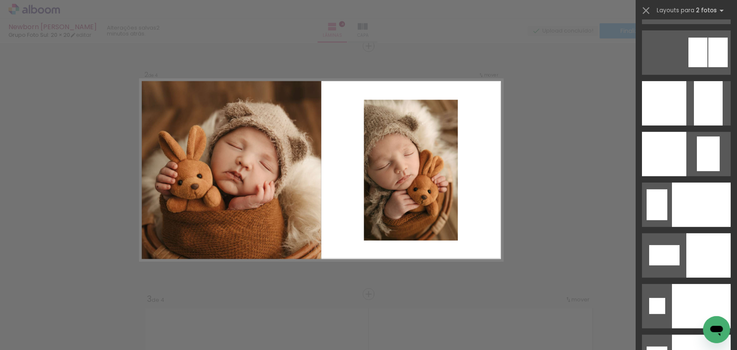
scroll to position [3569, 0]
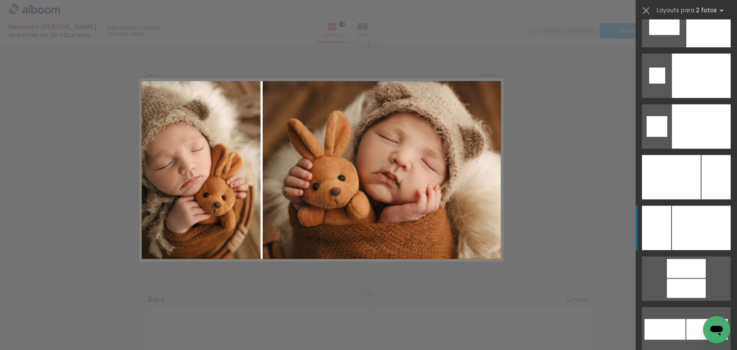
click at [687, 215] on div at bounding box center [701, 228] width 59 height 44
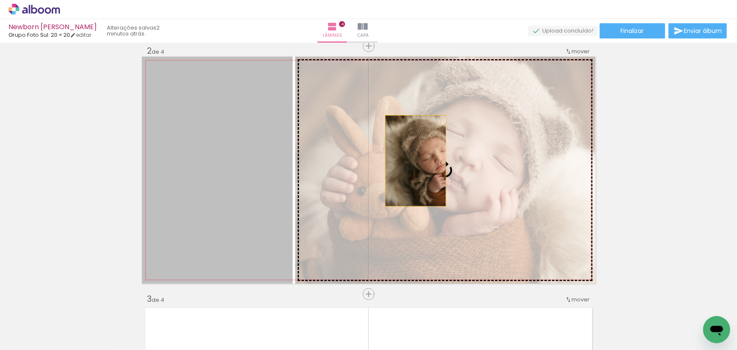
drag, startPoint x: 402, startPoint y: 163, endPoint x: 413, endPoint y: 160, distance: 10.9
click at [0, 0] on slot at bounding box center [0, 0] width 0 height 0
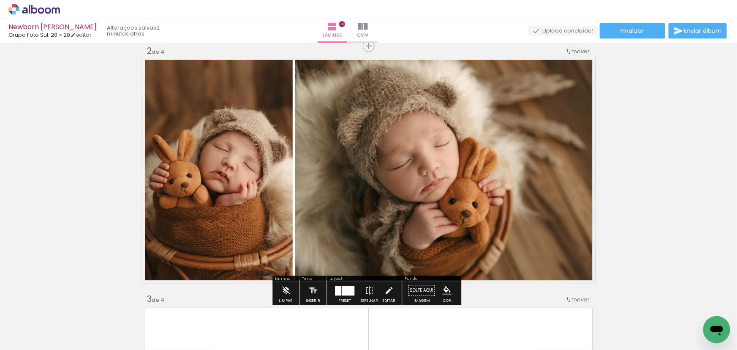
click at [366, 290] on iron-icon at bounding box center [368, 290] width 9 height 17
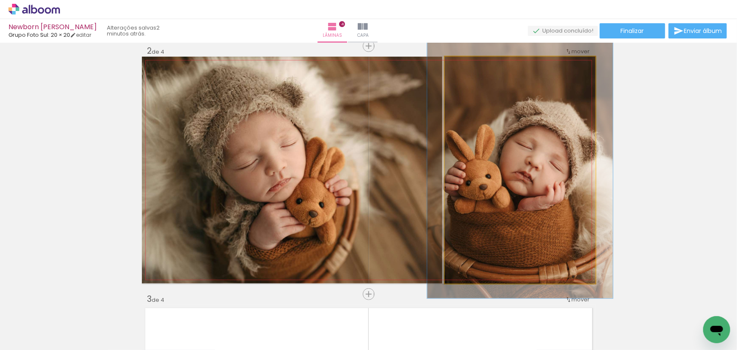
type paper-slider "113"
click at [472, 65] on div at bounding box center [468, 66] width 14 height 14
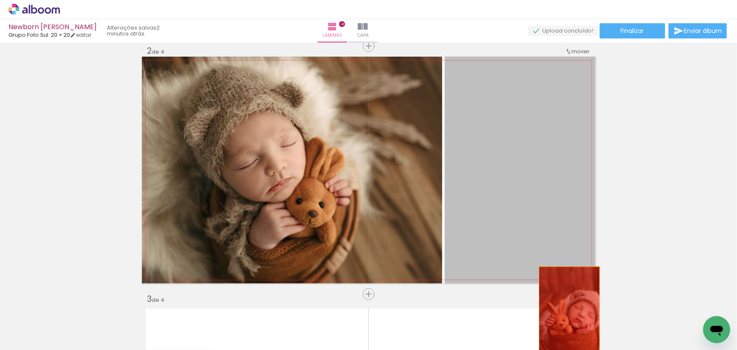
drag, startPoint x: 534, startPoint y: 179, endPoint x: 570, endPoint y: 324, distance: 149.7
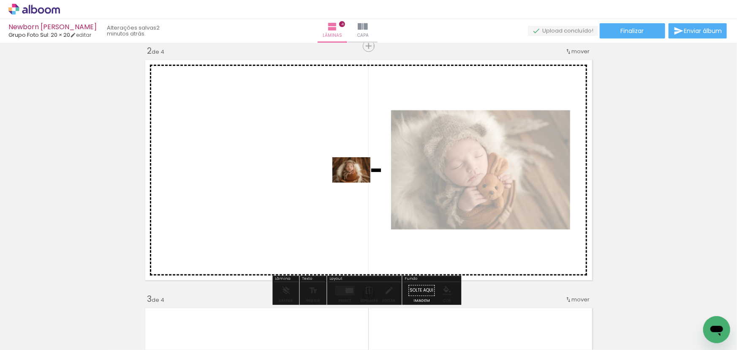
drag, startPoint x: 615, startPoint y: 328, endPoint x: 343, endPoint y: 180, distance: 309.1
click at [343, 180] on quentale-workspace at bounding box center [368, 175] width 737 height 350
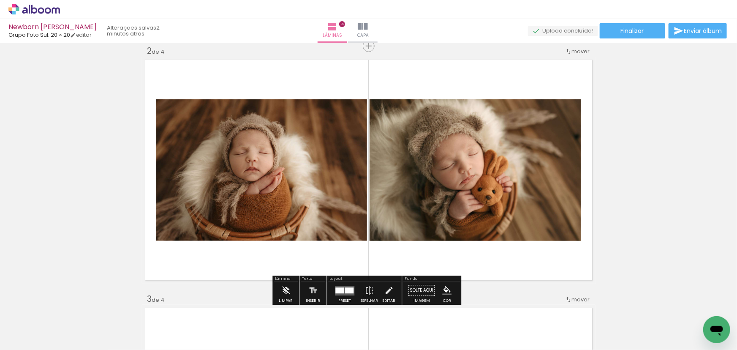
click at [342, 286] on quentale-layouter at bounding box center [344, 290] width 19 height 10
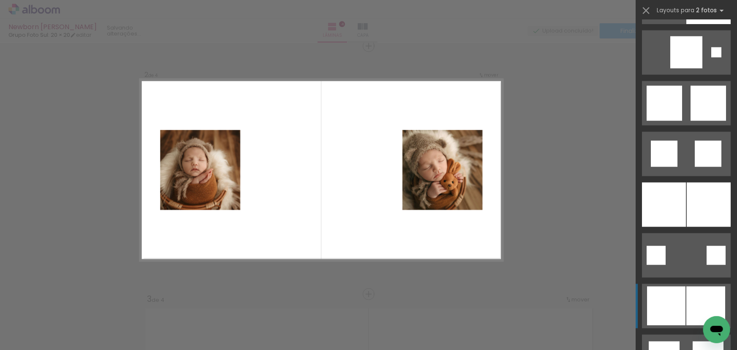
scroll to position [2264, 0]
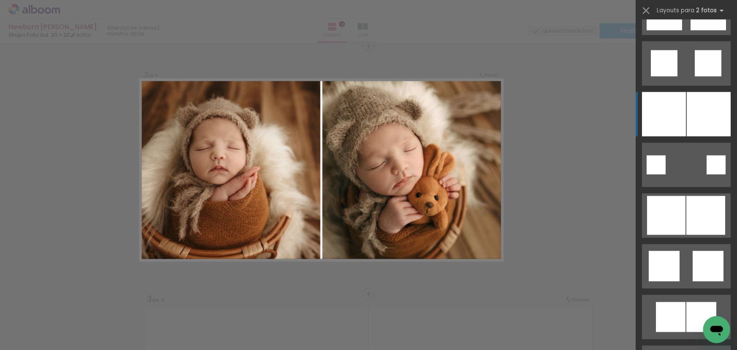
click at [675, 105] on div at bounding box center [664, 114] width 44 height 44
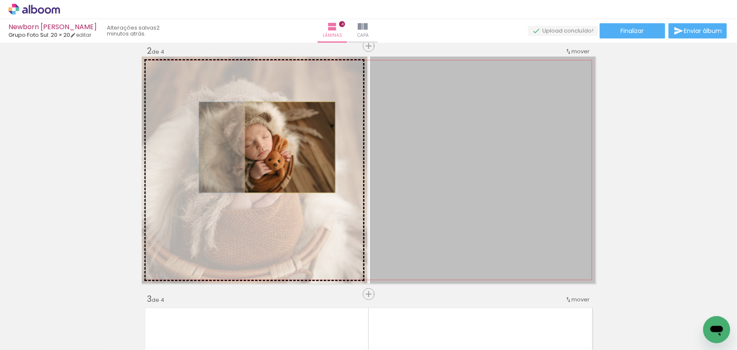
drag, startPoint x: 489, startPoint y: 157, endPoint x: 286, endPoint y: 147, distance: 203.0
click at [0, 0] on slot at bounding box center [0, 0] width 0 height 0
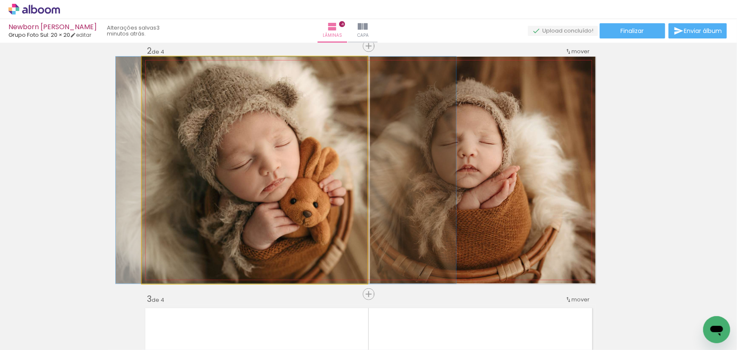
drag, startPoint x: 299, startPoint y: 159, endPoint x: 327, endPoint y: 158, distance: 27.5
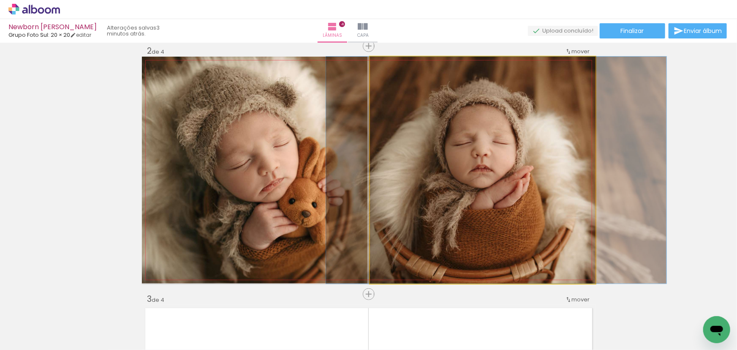
drag, startPoint x: 496, startPoint y: 172, endPoint x: 510, endPoint y: 173, distance: 14.8
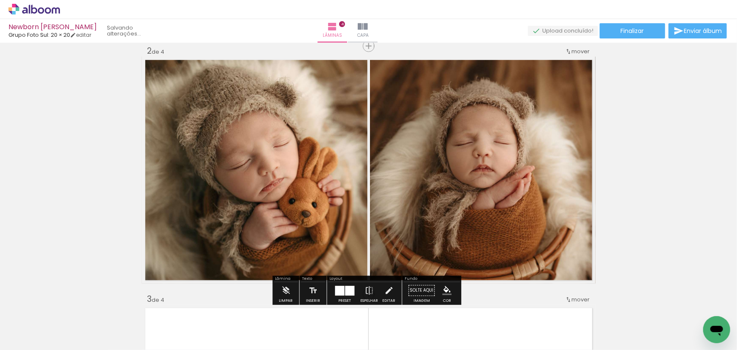
drag, startPoint x: 345, startPoint y: 286, endPoint x: 366, endPoint y: 284, distance: 21.2
click at [346, 286] on div at bounding box center [349, 290] width 9 height 10
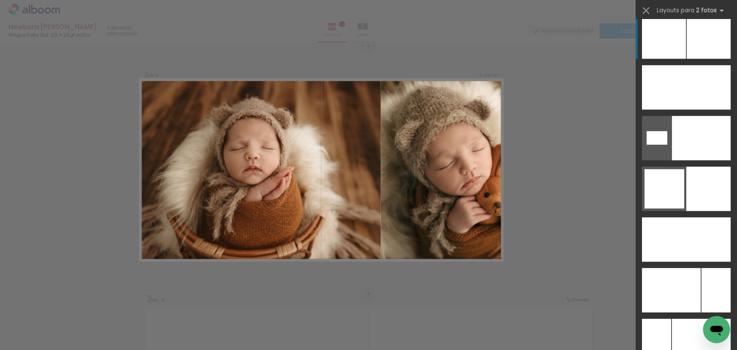
scroll to position [2714, 0]
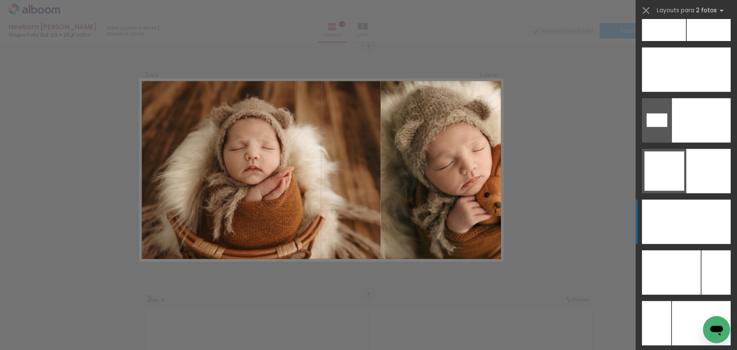
click at [699, 220] on div at bounding box center [701, 221] width 60 height 44
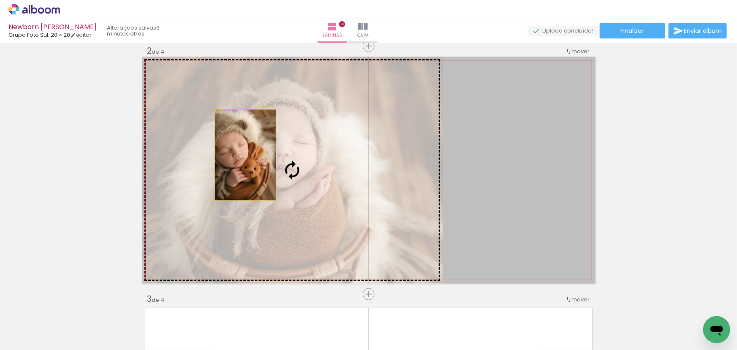
drag, startPoint x: 517, startPoint y: 165, endPoint x: 242, endPoint y: 155, distance: 275.1
click at [0, 0] on slot at bounding box center [0, 0] width 0 height 0
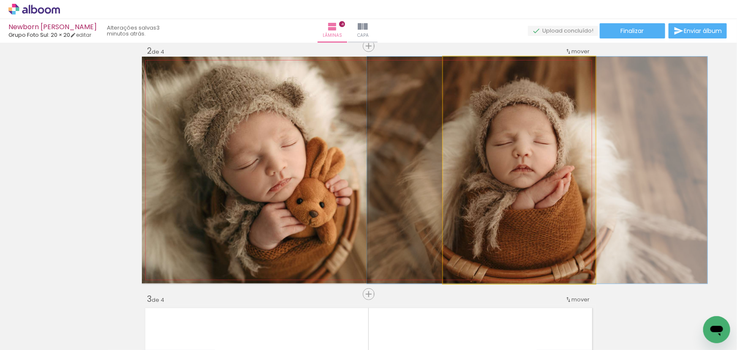
drag, startPoint x: 485, startPoint y: 170, endPoint x: 503, endPoint y: 169, distance: 18.2
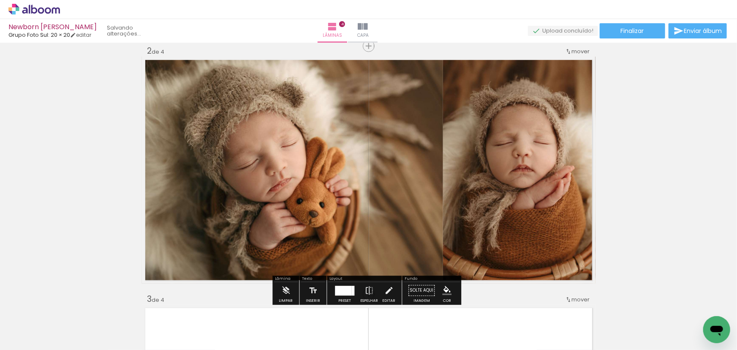
click at [342, 288] on div at bounding box center [343, 290] width 16 height 10
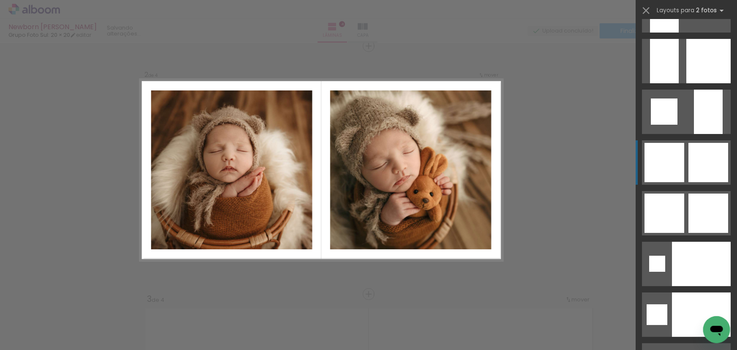
scroll to position [3157, 0]
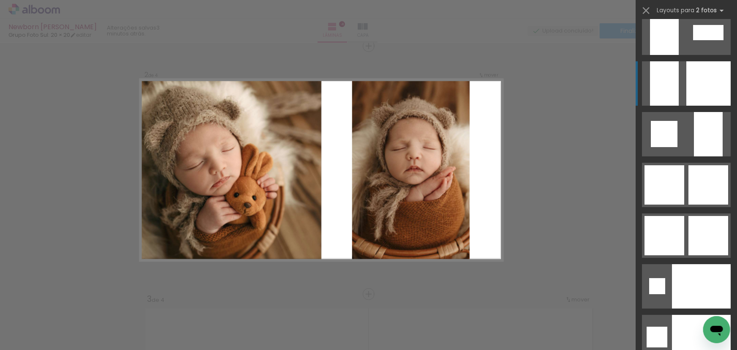
click at [692, 99] on div at bounding box center [708, 83] width 44 height 44
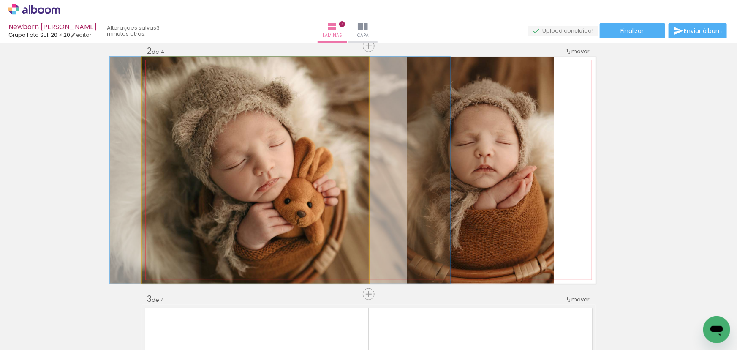
drag, startPoint x: 299, startPoint y: 153, endPoint x: 319, endPoint y: 149, distance: 20.5
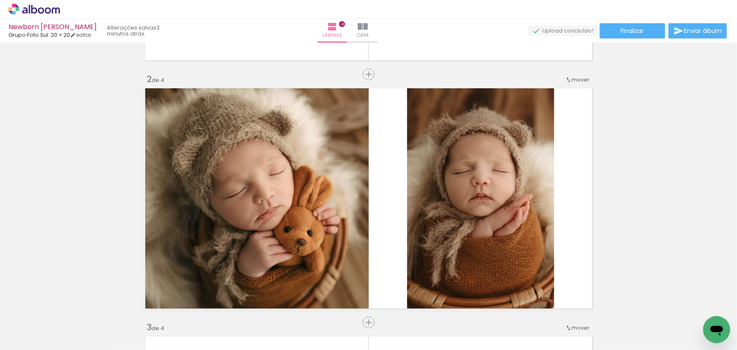
scroll to position [345, 0]
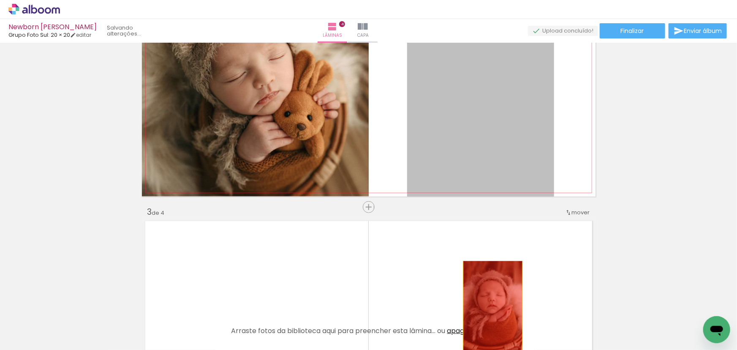
drag, startPoint x: 504, startPoint y: 152, endPoint x: 493, endPoint y: 329, distance: 177.7
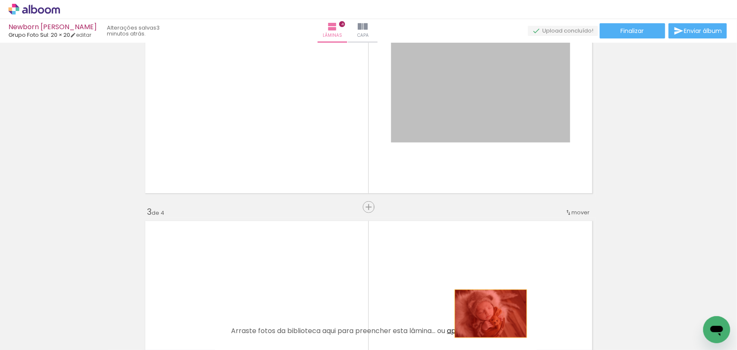
drag, startPoint x: 478, startPoint y: 115, endPoint x: 495, endPoint y: 339, distance: 225.3
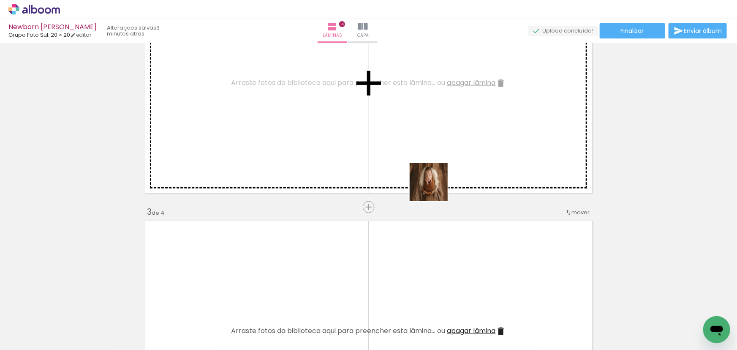
drag, startPoint x: 512, startPoint y: 287, endPoint x: 388, endPoint y: 117, distance: 210.1
click at [388, 117] on quentale-workspace at bounding box center [368, 175] width 737 height 350
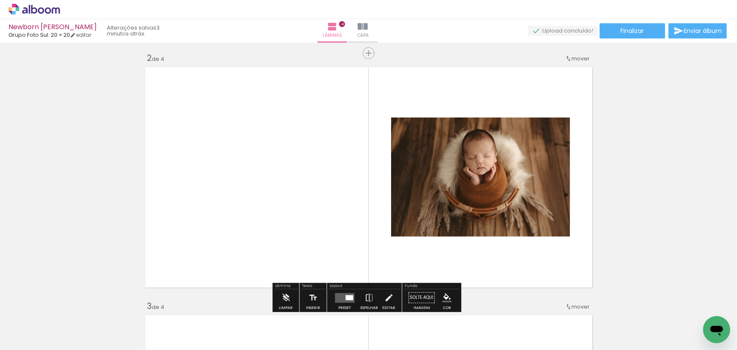
scroll to position [269, 0]
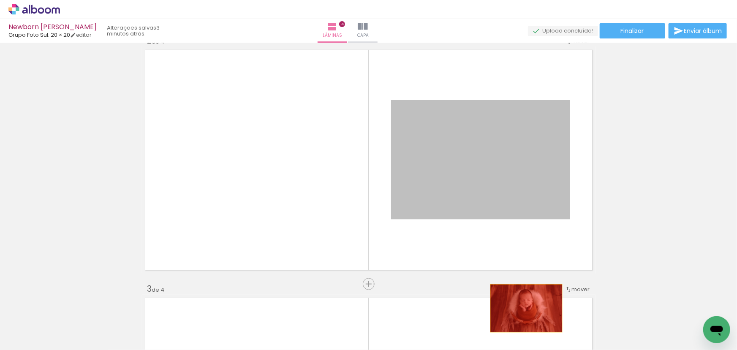
drag, startPoint x: 480, startPoint y: 159, endPoint x: 524, endPoint y: 320, distance: 166.8
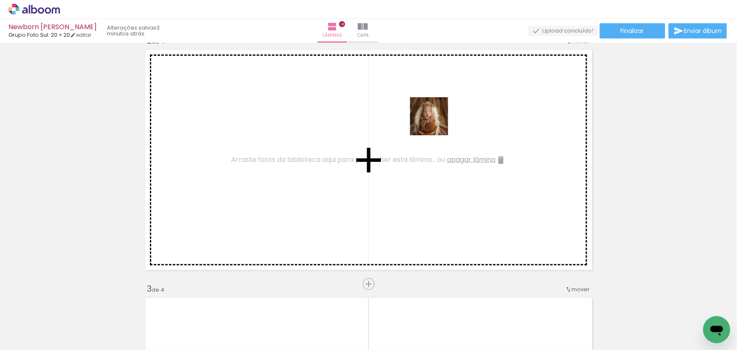
drag, startPoint x: 595, startPoint y: 309, endPoint x: 430, endPoint y: 118, distance: 253.0
click at [430, 118] on quentale-workspace at bounding box center [368, 175] width 737 height 350
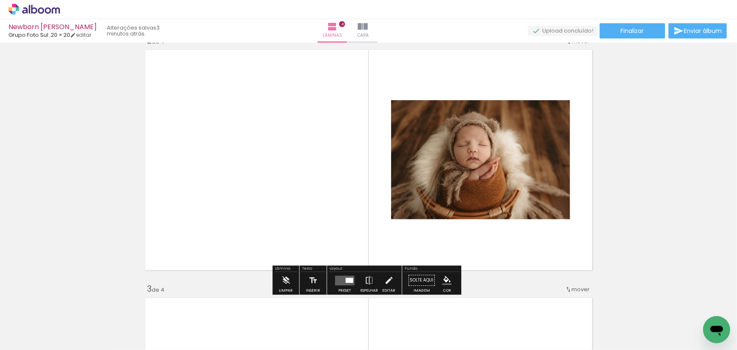
drag, startPoint x: 353, startPoint y: 280, endPoint x: 347, endPoint y: 274, distance: 8.4
click at [354, 280] on div at bounding box center [344, 280] width 23 height 17
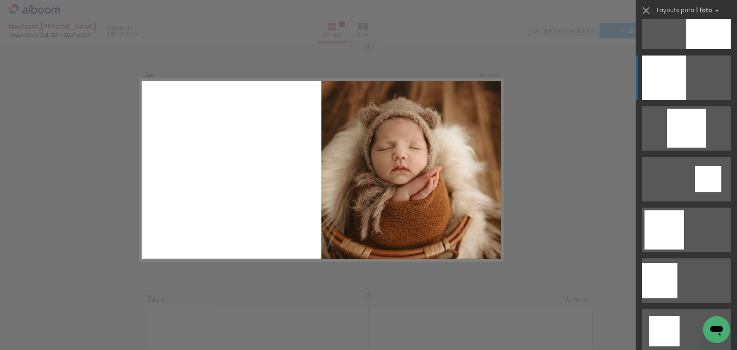
scroll to position [768, 0]
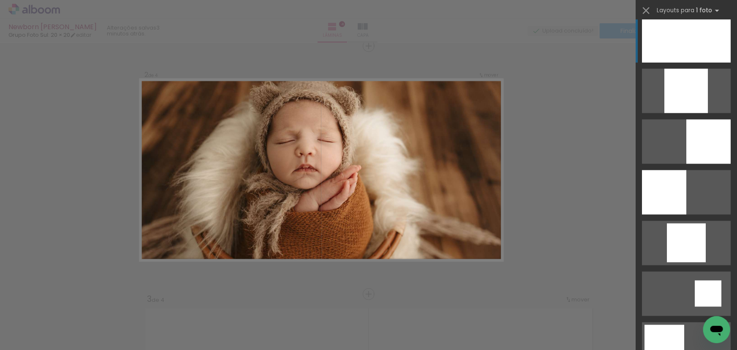
click at [683, 52] on div at bounding box center [686, 40] width 89 height 44
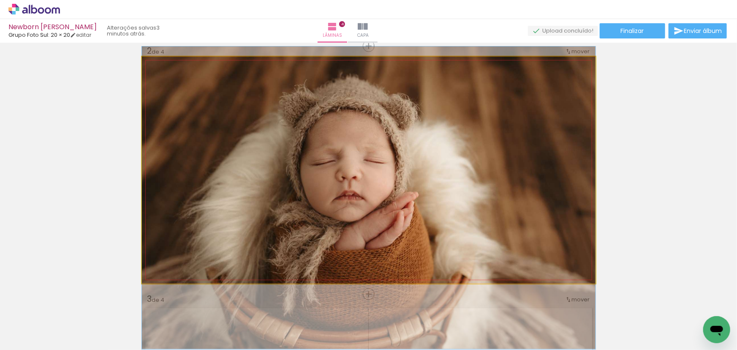
drag, startPoint x: 474, startPoint y: 139, endPoint x: 498, endPoint y: 176, distance: 44.1
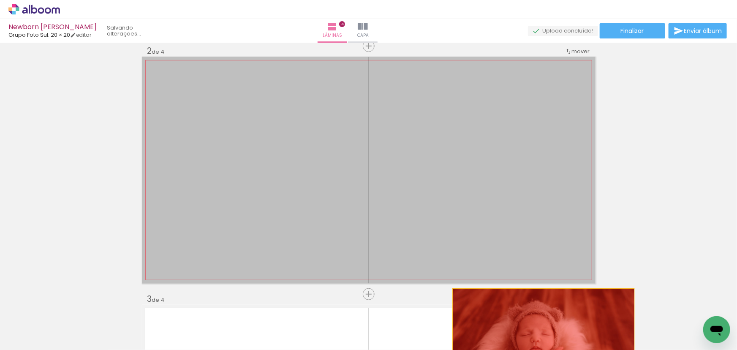
drag, startPoint x: 479, startPoint y: 152, endPoint x: 572, endPoint y: 338, distance: 207.7
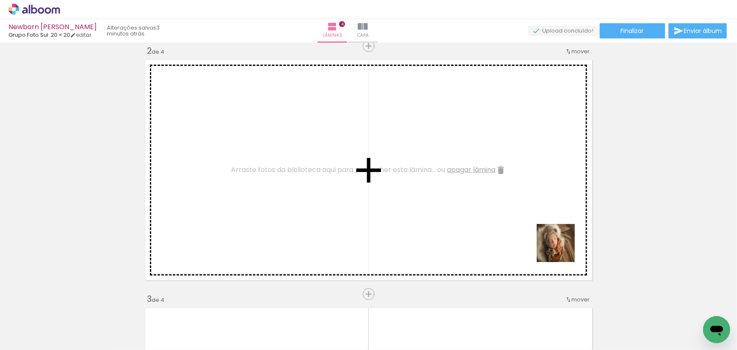
drag, startPoint x: 664, startPoint y: 325, endPoint x: 419, endPoint y: 194, distance: 277.3
click at [419, 194] on quentale-workspace at bounding box center [368, 175] width 737 height 350
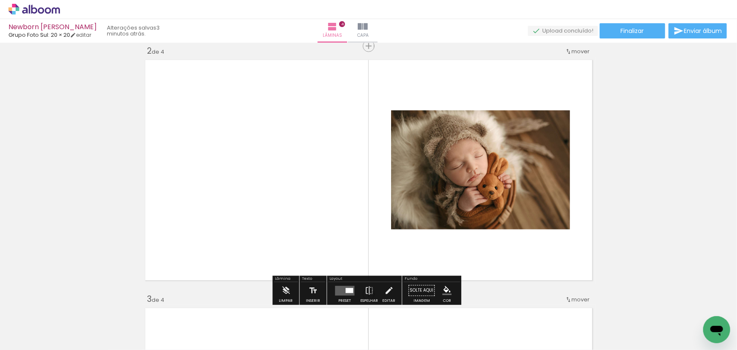
click at [349, 287] on quentale-layouter at bounding box center [344, 290] width 19 height 10
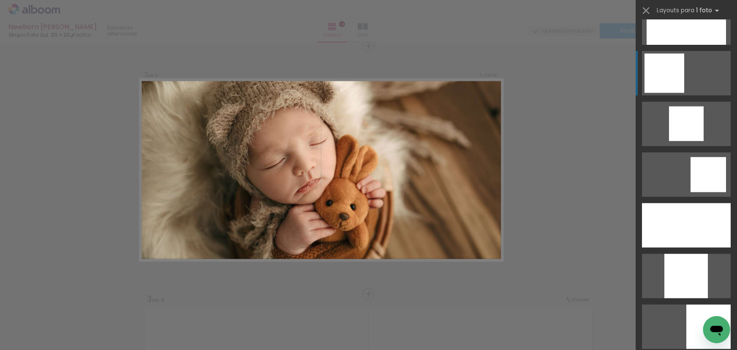
scroll to position [652, 0]
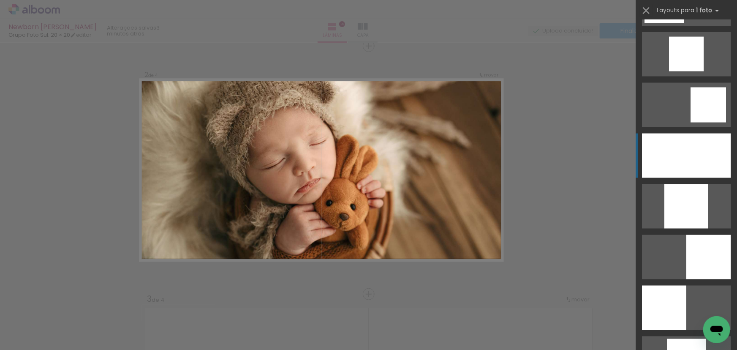
click at [691, 157] on div at bounding box center [686, 155] width 89 height 44
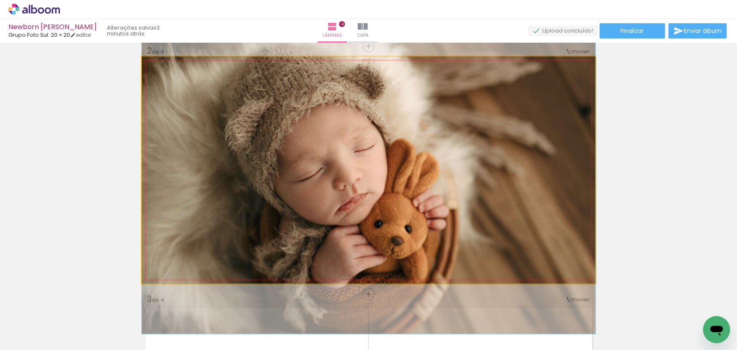
drag, startPoint x: 508, startPoint y: 144, endPoint x: 510, endPoint y: 156, distance: 12.9
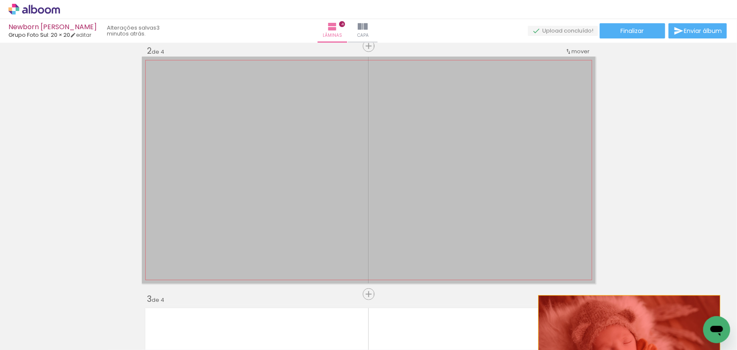
drag, startPoint x: 509, startPoint y: 155, endPoint x: 626, endPoint y: 334, distance: 213.6
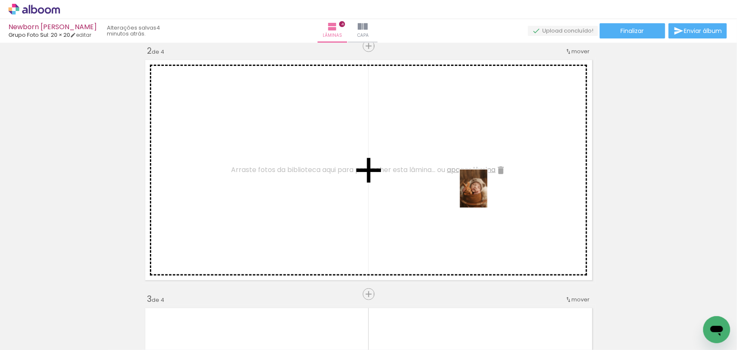
drag, startPoint x: 684, startPoint y: 307, endPoint x: 485, endPoint y: 195, distance: 228.6
click at [485, 195] on quentale-workspace at bounding box center [368, 175] width 737 height 350
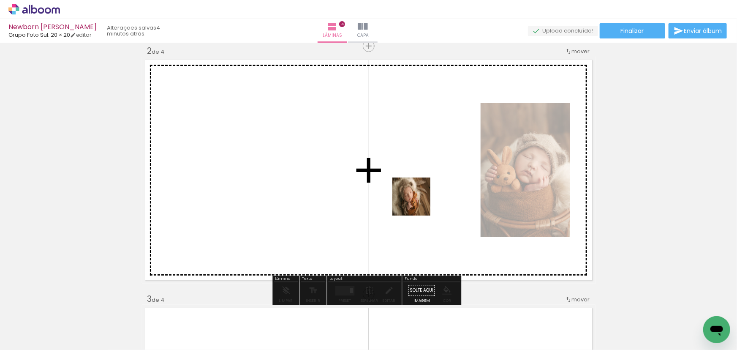
drag, startPoint x: 652, startPoint y: 325, endPoint x: 330, endPoint y: 166, distance: 358.8
click at [330, 166] on quentale-workspace at bounding box center [368, 175] width 737 height 350
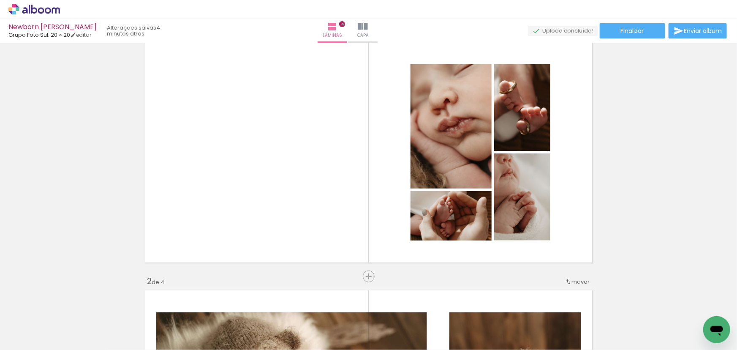
scroll to position [258, 0]
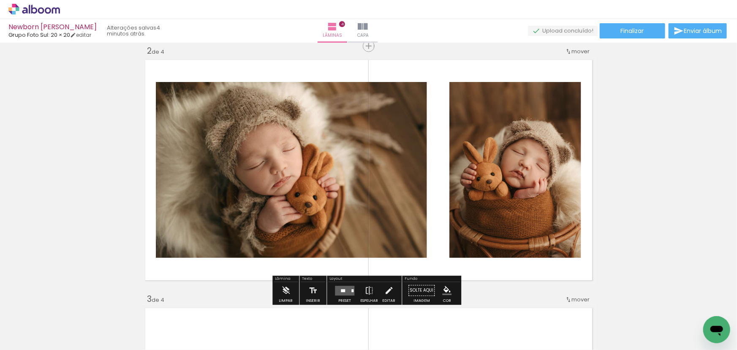
click at [351, 289] on div at bounding box center [352, 290] width 2 height 3
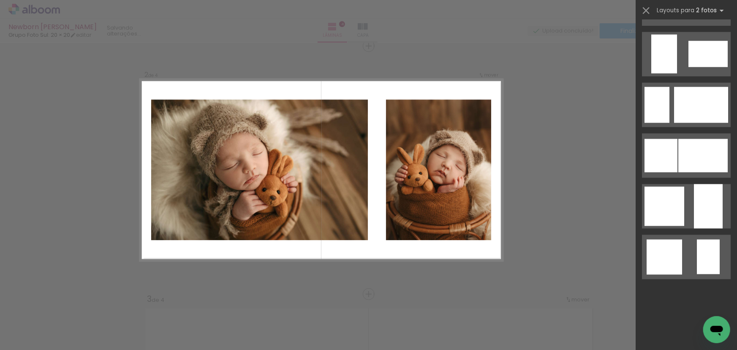
scroll to position [0, 0]
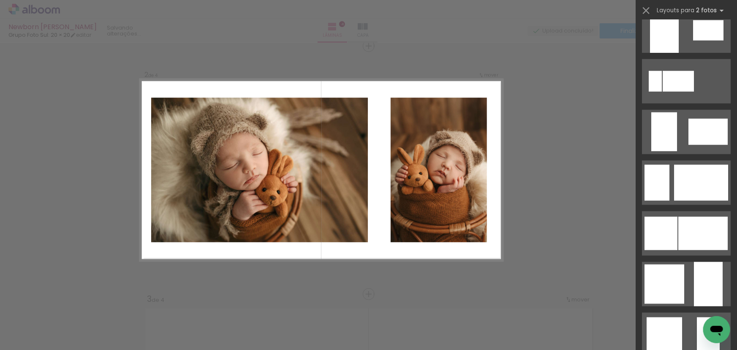
scroll to position [575, 0]
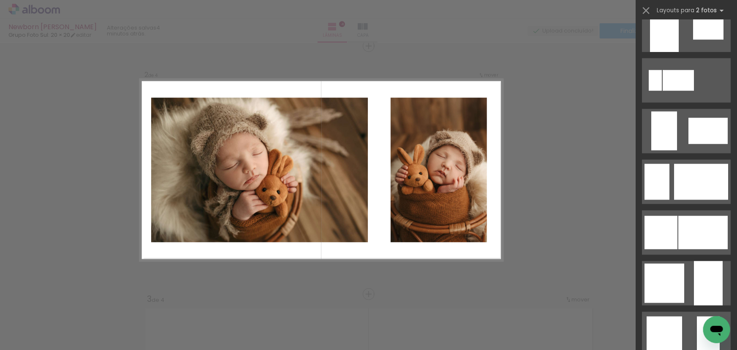
click at [698, 190] on div at bounding box center [701, 182] width 54 height 36
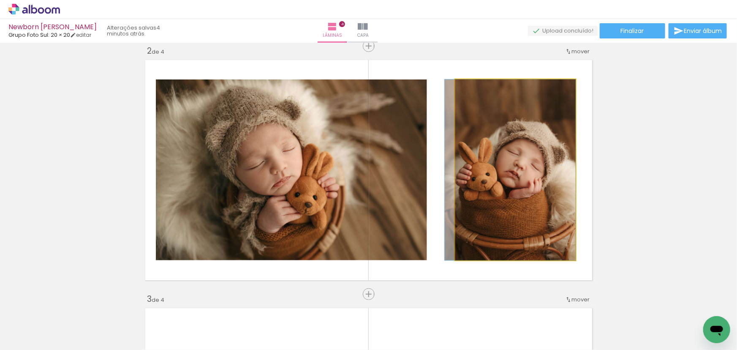
drag, startPoint x: 562, startPoint y: 127, endPoint x: 556, endPoint y: 116, distance: 12.1
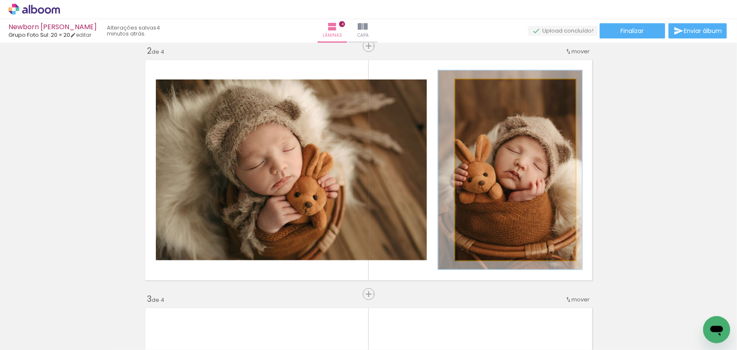
type paper-slider "112"
click at [479, 84] on div at bounding box center [478, 88] width 14 height 14
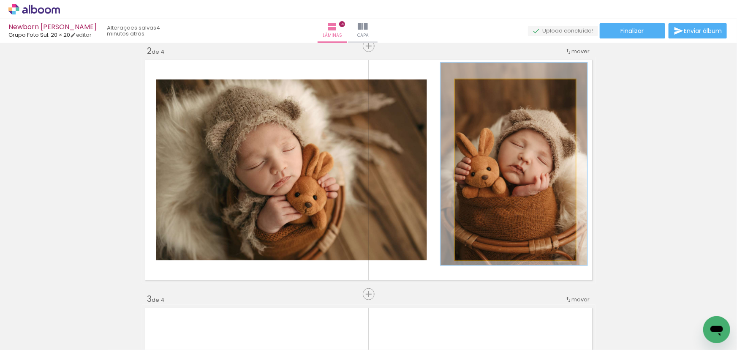
drag, startPoint x: 513, startPoint y: 112, endPoint x: 516, endPoint y: 106, distance: 6.2
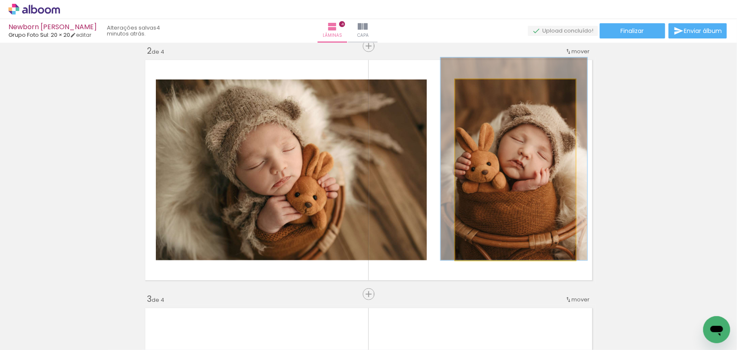
drag, startPoint x: 544, startPoint y: 163, endPoint x: 544, endPoint y: 154, distance: 9.7
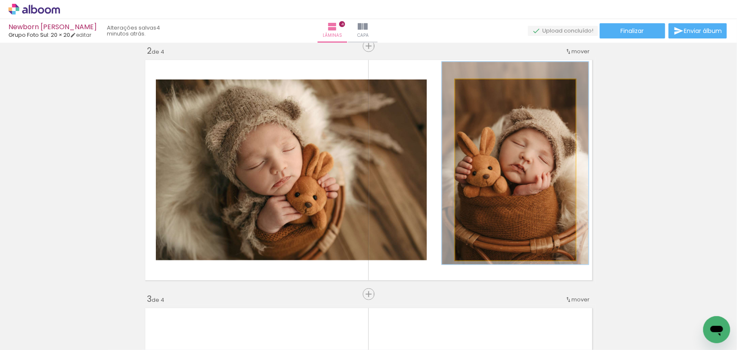
drag, startPoint x: 546, startPoint y: 174, endPoint x: 546, endPoint y: 179, distance: 4.6
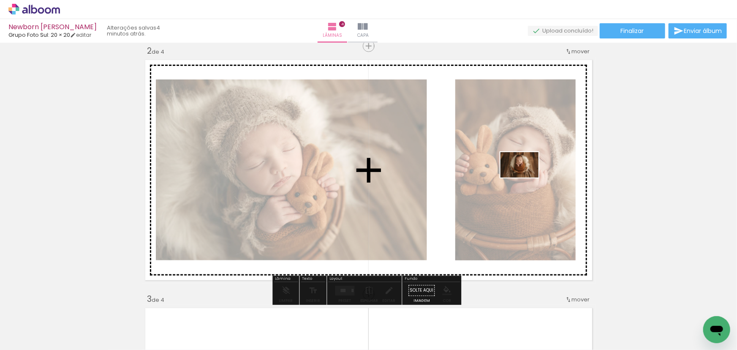
drag, startPoint x: 525, startPoint y: 317, endPoint x: 525, endPoint y: 177, distance: 139.8
click at [525, 177] on quentale-workspace at bounding box center [368, 175] width 737 height 350
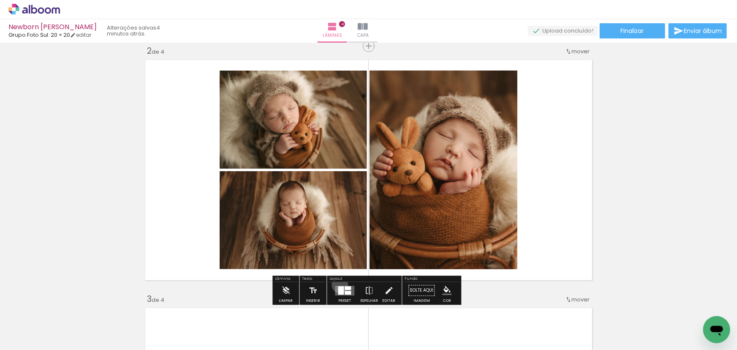
drag, startPoint x: 338, startPoint y: 284, endPoint x: 400, endPoint y: 269, distance: 64.0
click at [338, 285] on div at bounding box center [344, 290] width 23 height 17
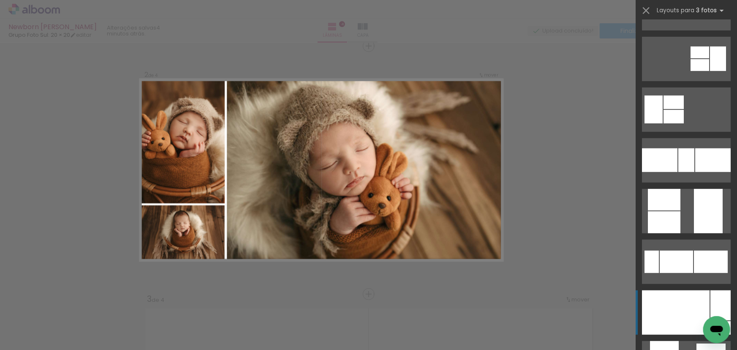
scroll to position [384, 0]
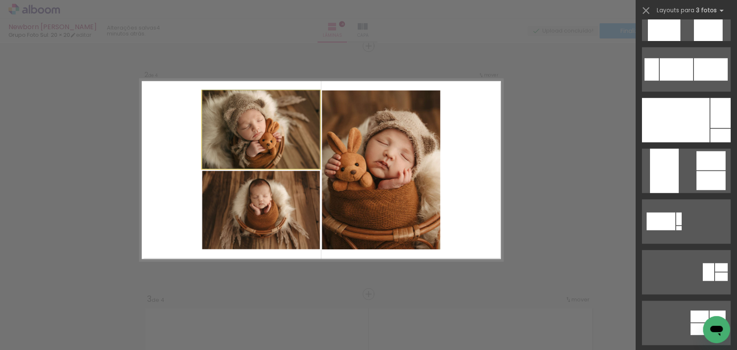
click at [292, 165] on quentale-photo at bounding box center [261, 129] width 118 height 79
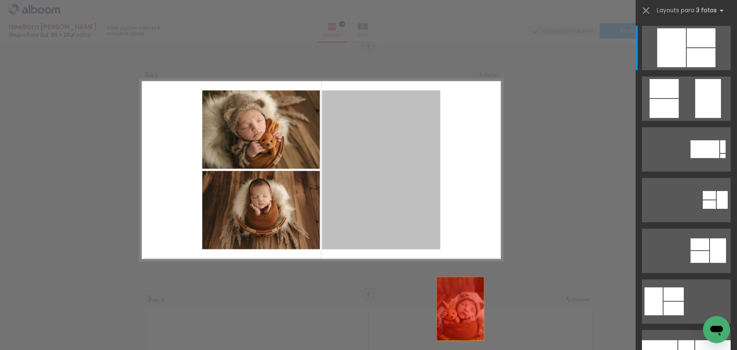
drag, startPoint x: 369, startPoint y: 165, endPoint x: 477, endPoint y: 342, distance: 207.7
click at [477, 342] on quentale-workspace at bounding box center [368, 175] width 737 height 350
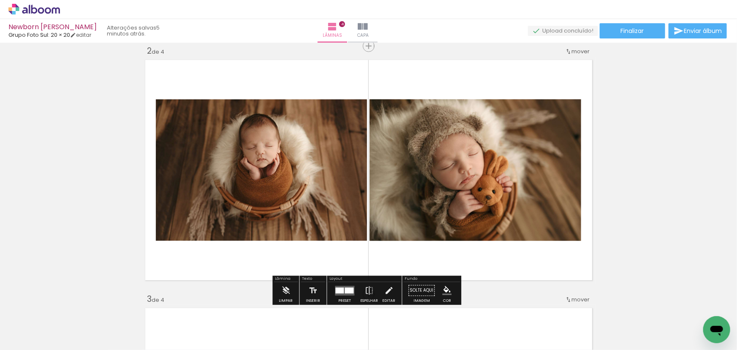
click at [336, 290] on div at bounding box center [339, 290] width 8 height 6
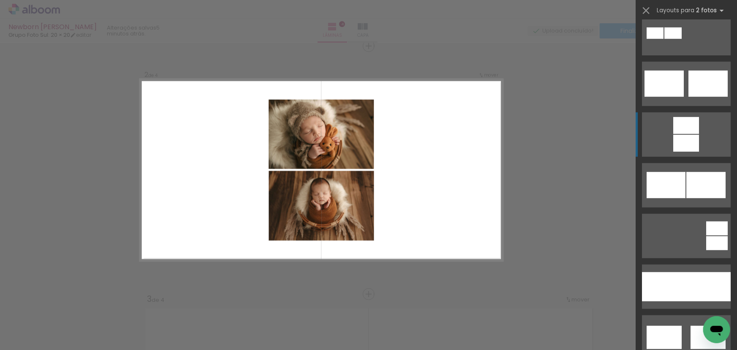
scroll to position [499, 0]
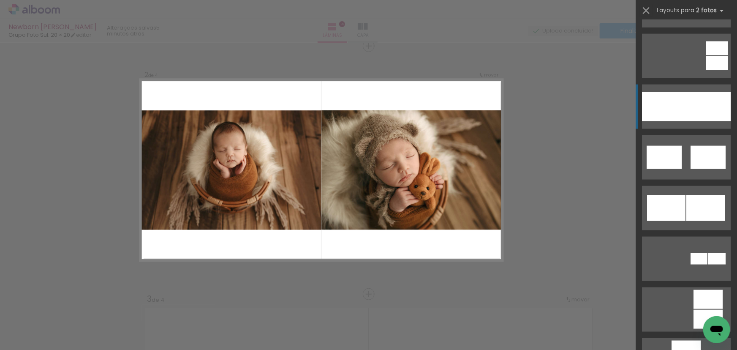
click at [688, 98] on div at bounding box center [708, 106] width 44 height 29
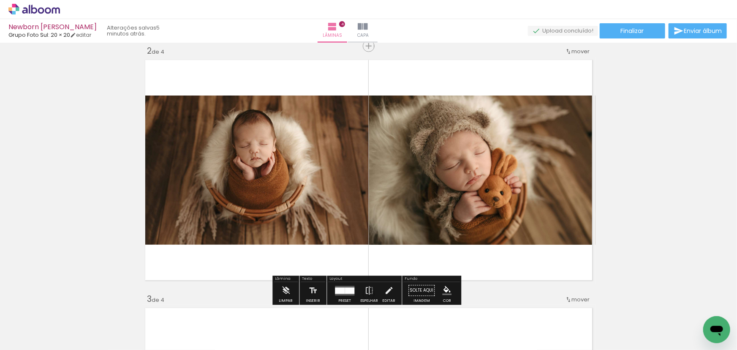
click at [358, 289] on paper-button "Espelhar" at bounding box center [369, 293] width 22 height 22
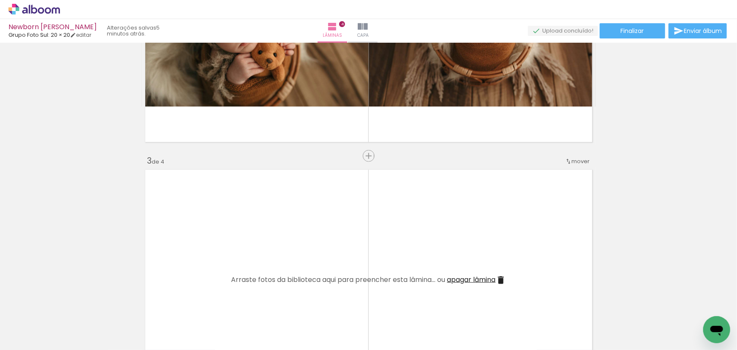
scroll to position [489, 0]
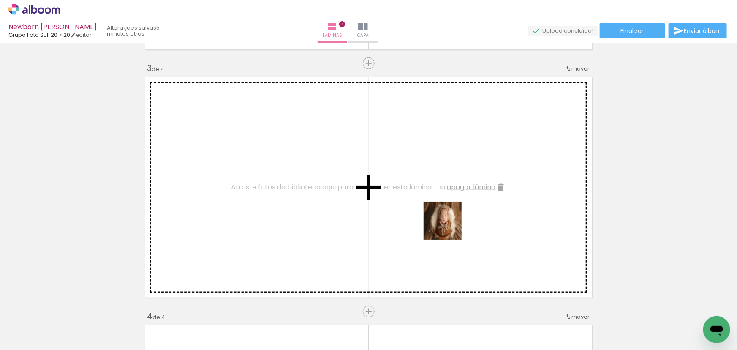
drag, startPoint x: 570, startPoint y: 331, endPoint x: 509, endPoint y: 256, distance: 96.9
click at [442, 217] on quentale-workspace at bounding box center [368, 175] width 737 height 350
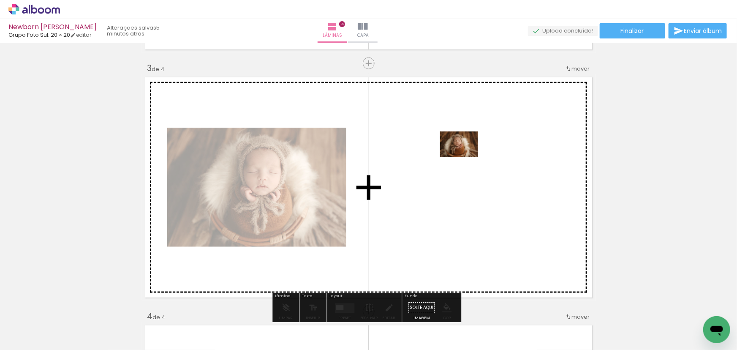
drag, startPoint x: 605, startPoint y: 319, endPoint x: 466, endPoint y: 156, distance: 214.4
click at [466, 156] on quentale-workspace at bounding box center [368, 175] width 737 height 350
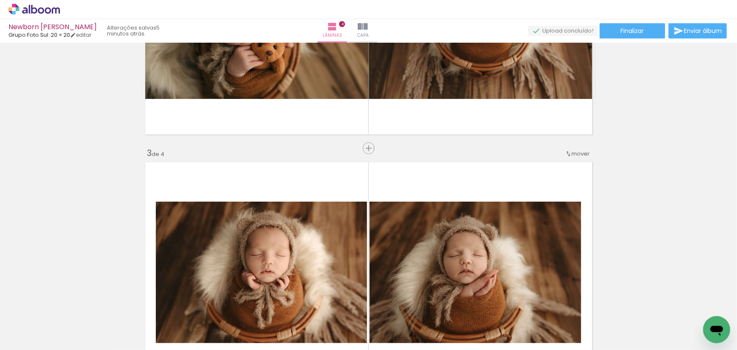
scroll to position [258, 0]
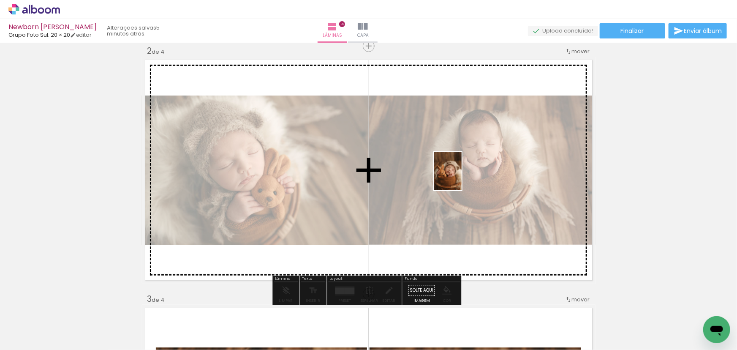
drag, startPoint x: 697, startPoint y: 312, endPoint x: 456, endPoint y: 182, distance: 274.1
click at [456, 177] on quentale-workspace at bounding box center [368, 175] width 737 height 350
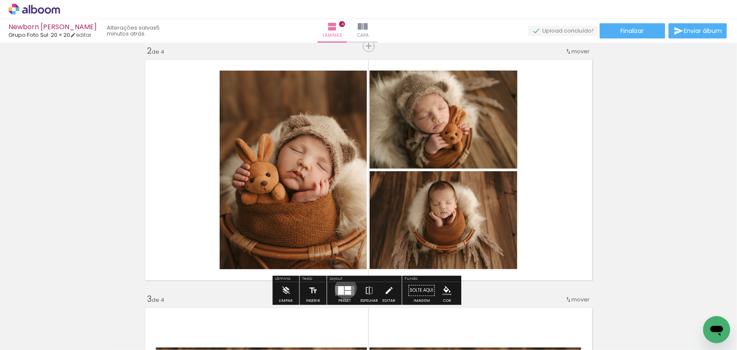
click at [345, 287] on div at bounding box center [348, 288] width 6 height 4
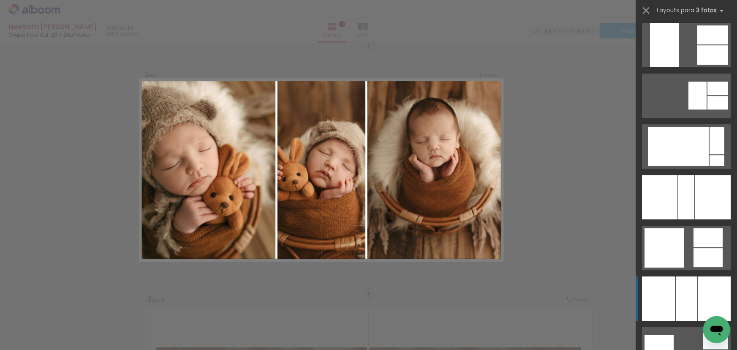
scroll to position [1382, 0]
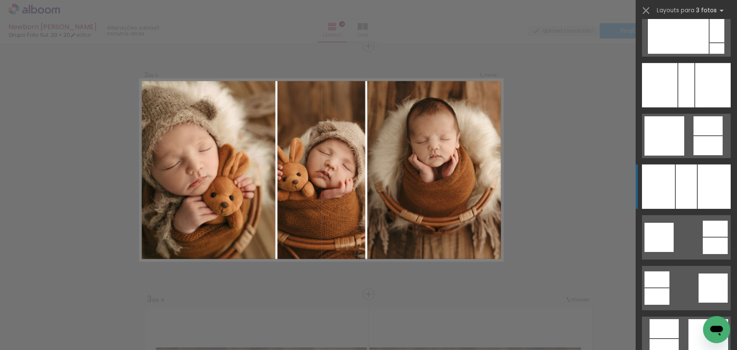
click at [686, 164] on div at bounding box center [686, 186] width 21 height 44
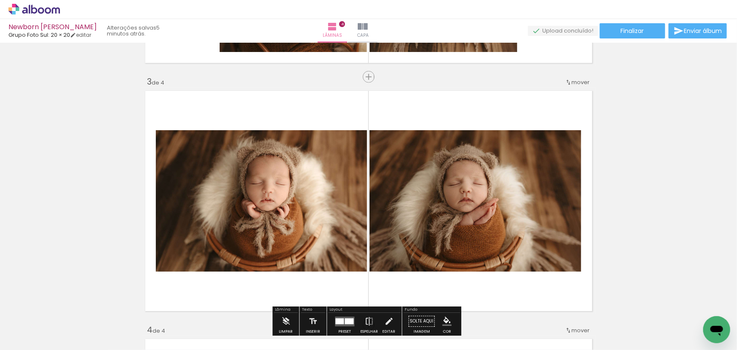
scroll to position [489, 0]
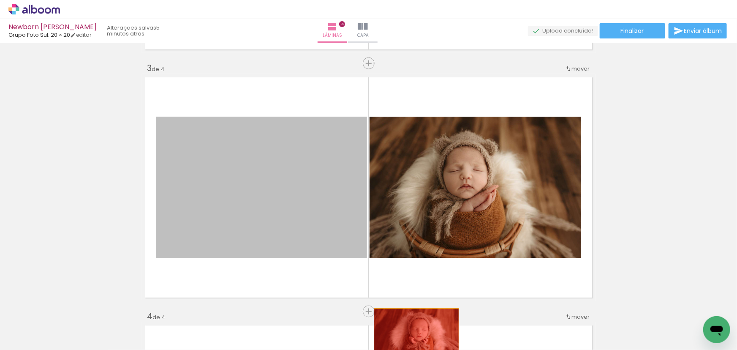
drag, startPoint x: 309, startPoint y: 189, endPoint x: 413, endPoint y: 337, distance: 180.5
click at [413, 337] on quentale-workspace at bounding box center [368, 175] width 737 height 350
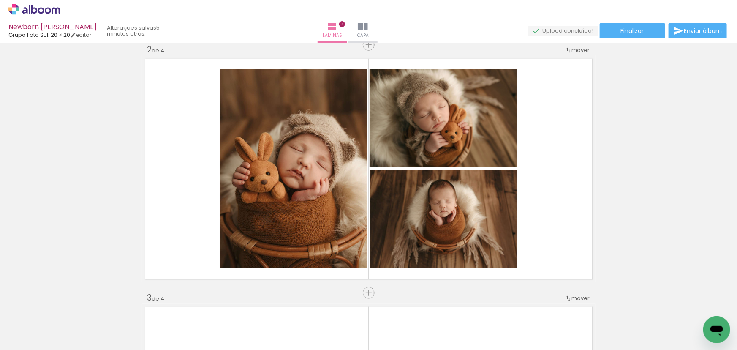
scroll to position [258, 0]
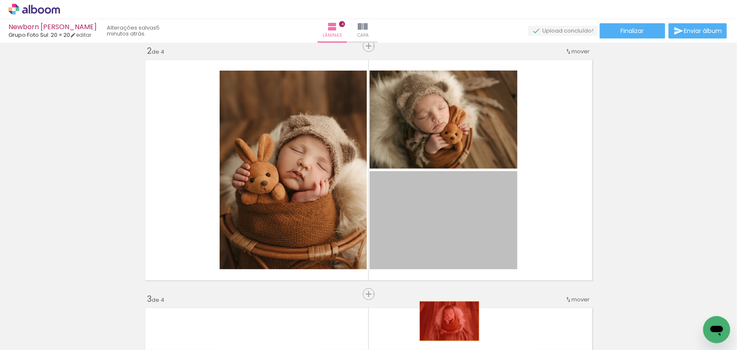
drag, startPoint x: 419, startPoint y: 217, endPoint x: 446, endPoint y: 321, distance: 107.2
click at [446, 321] on quentale-workspace at bounding box center [368, 175] width 737 height 350
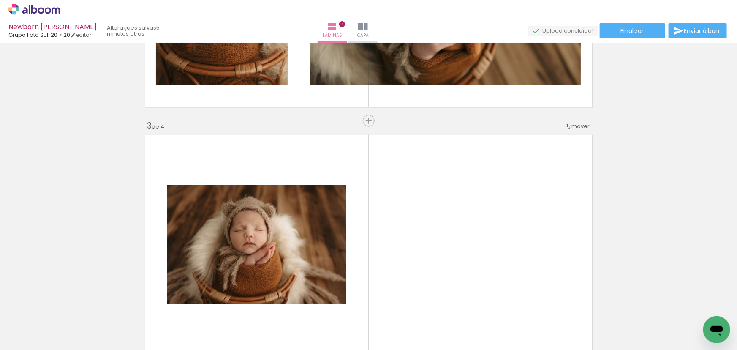
scroll to position [527, 0]
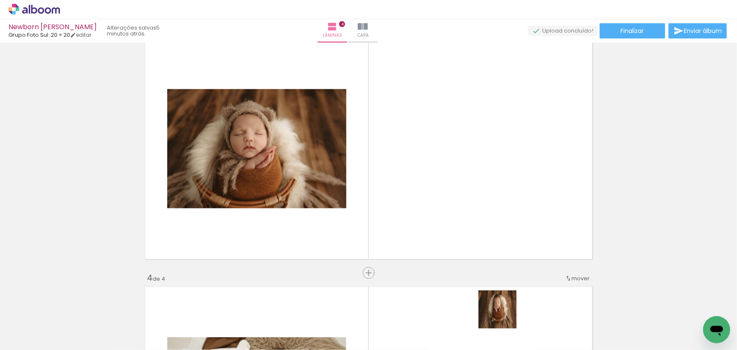
drag, startPoint x: 504, startPoint y: 315, endPoint x: 475, endPoint y: 207, distance: 111.9
click at [475, 207] on quentale-workspace at bounding box center [368, 175] width 737 height 350
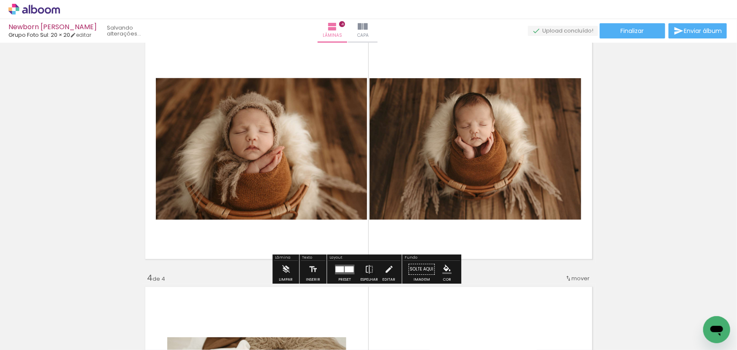
click at [339, 267] on div at bounding box center [339, 269] width 8 height 6
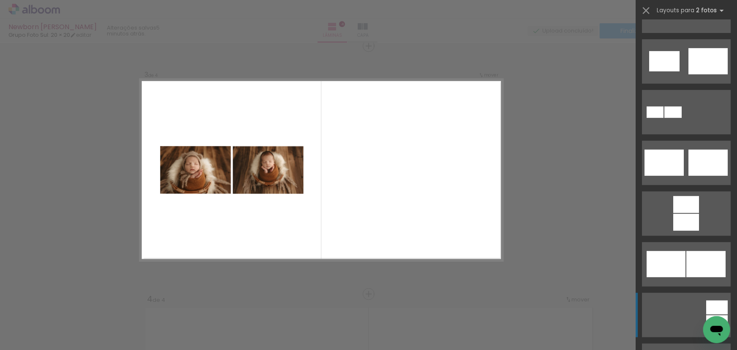
scroll to position [384, 0]
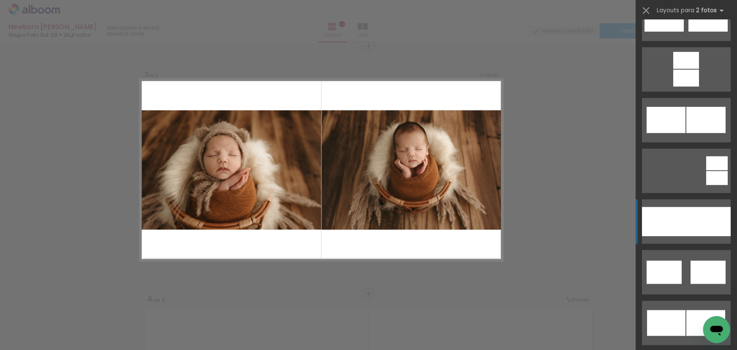
click at [694, 209] on div at bounding box center [708, 221] width 44 height 29
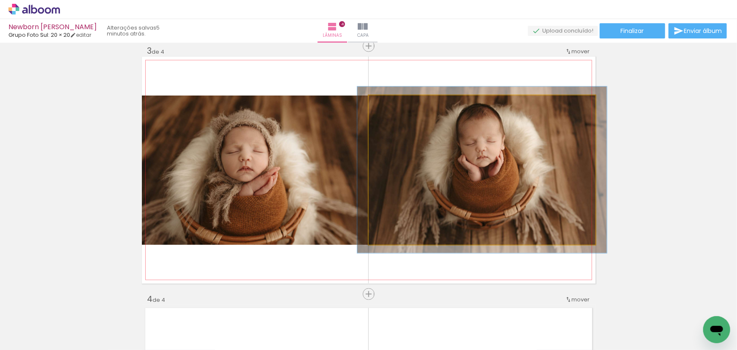
drag, startPoint x: 388, startPoint y: 105, endPoint x: 497, endPoint y: 160, distance: 121.0
type paper-slider "110"
click at [391, 105] on div at bounding box center [391, 105] width 14 height 14
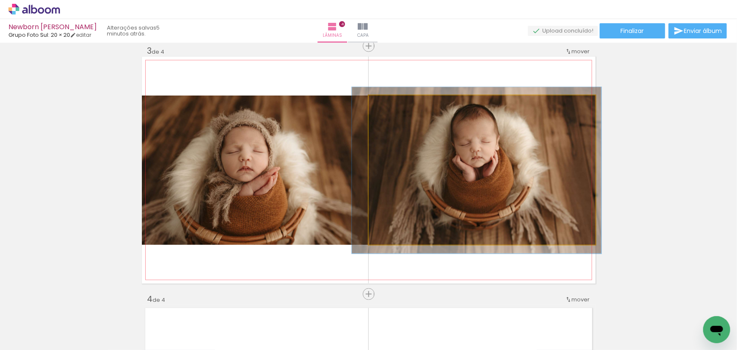
drag, startPoint x: 532, startPoint y: 168, endPoint x: 528, endPoint y: 169, distance: 4.3
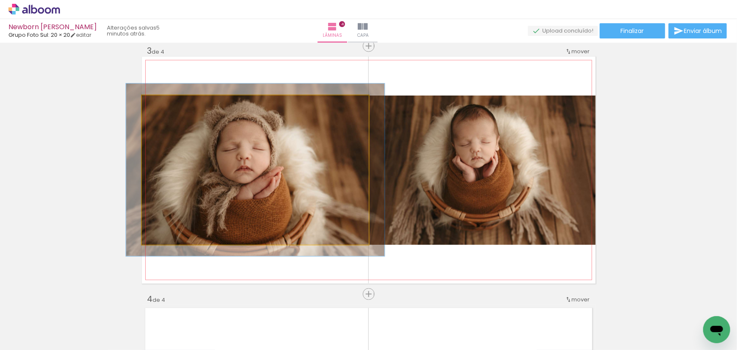
drag, startPoint x: 160, startPoint y: 107, endPoint x: 164, endPoint y: 107, distance: 4.6
type paper-slider "116"
click at [164, 107] on div at bounding box center [166, 105] width 14 height 14
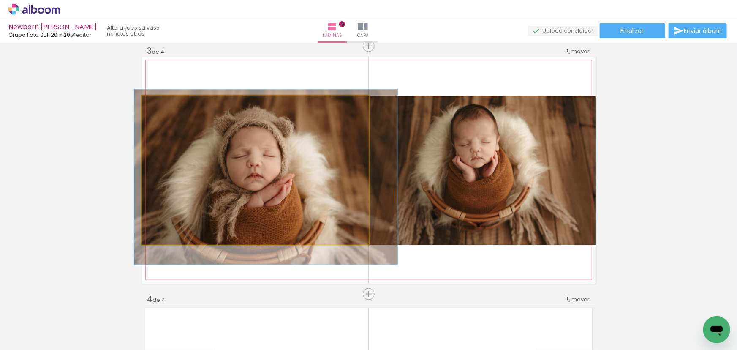
drag, startPoint x: 216, startPoint y: 150, endPoint x: 225, endPoint y: 155, distance: 10.2
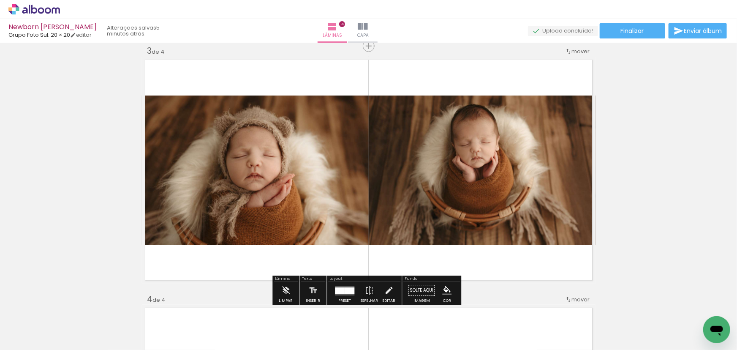
click at [20, 147] on div "Inserir lâmina 1 de 4 Inserir lâmina 2 de 4 Inserir lâmina 3 de 4 Inserir lâmin…" at bounding box center [368, 159] width 737 height 1240
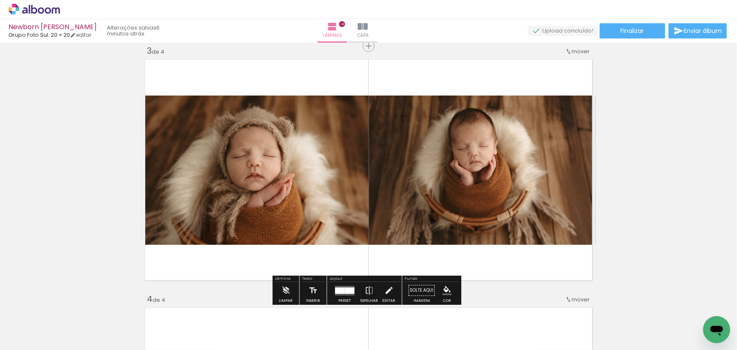
click at [664, 171] on div "Inserir lâmina 1 de 4 Inserir lâmina 2 de 4 Inserir lâmina 3 de 4 Inserir lâmin…" at bounding box center [368, 159] width 737 height 1240
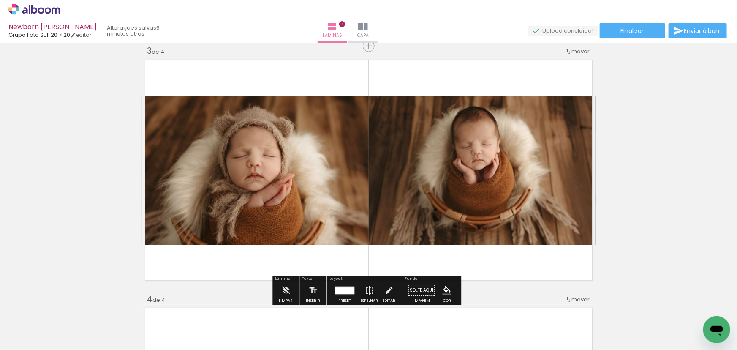
click at [678, 166] on div "Inserir lâmina 1 de 4 Inserir lâmina 2 de 4 Inserir lâmina 3 de 4 Inserir lâmin…" at bounding box center [368, 159] width 737 height 1240
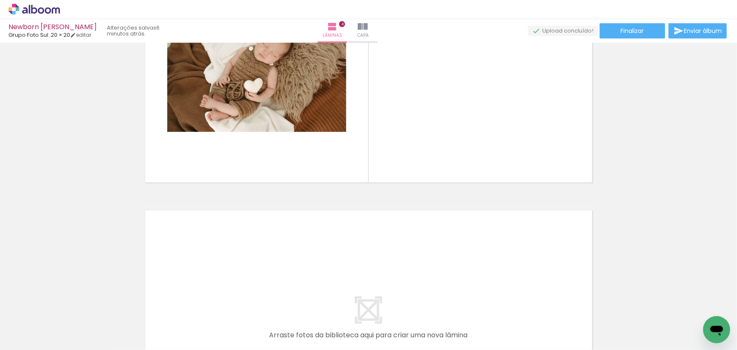
scroll to position [0, 141]
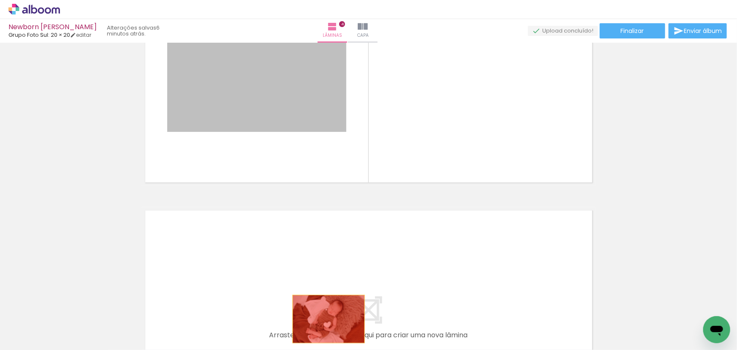
drag, startPoint x: 300, startPoint y: 98, endPoint x: 312, endPoint y: 334, distance: 235.9
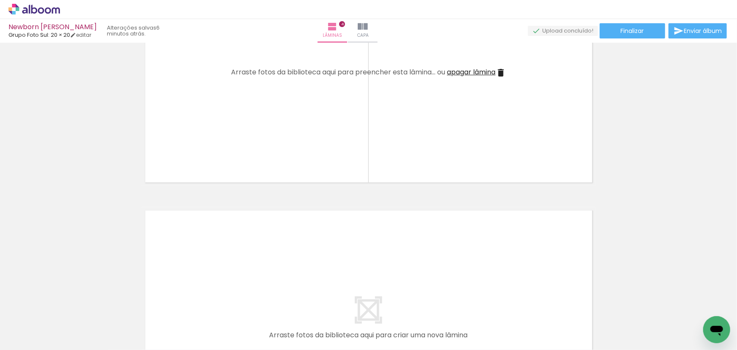
scroll to position [0, 418]
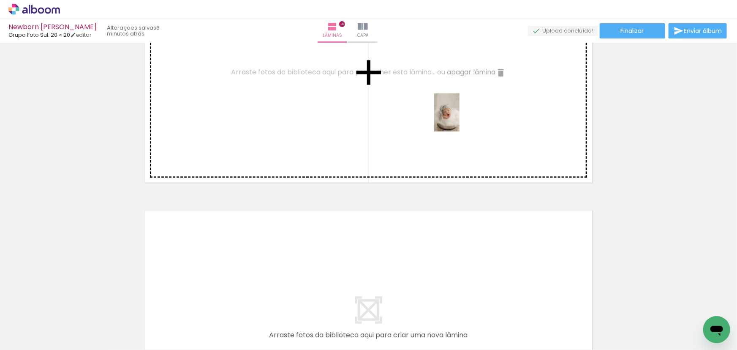
drag, startPoint x: 530, startPoint y: 326, endPoint x: 506, endPoint y: 192, distance: 135.6
click at [459, 118] on quentale-workspace at bounding box center [368, 175] width 737 height 350
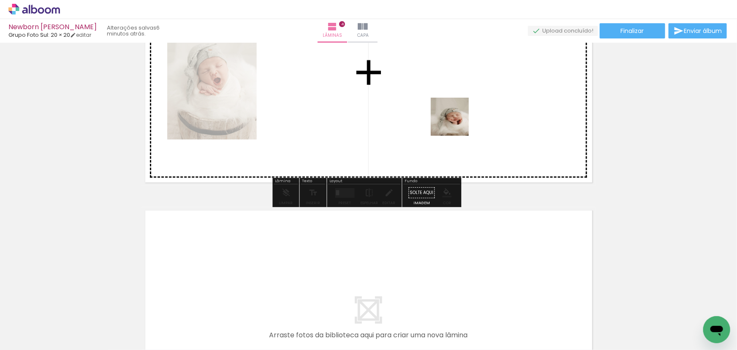
drag, startPoint x: 545, startPoint y: 274, endPoint x: 453, endPoint y: 113, distance: 184.9
click at [453, 113] on quentale-workspace at bounding box center [368, 175] width 737 height 350
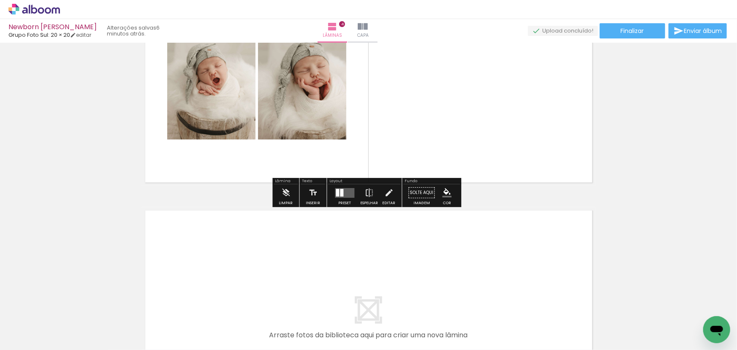
drag, startPoint x: 343, startPoint y: 192, endPoint x: 347, endPoint y: 196, distance: 6.3
click at [345, 193] on quentale-layouter at bounding box center [344, 193] width 19 height 10
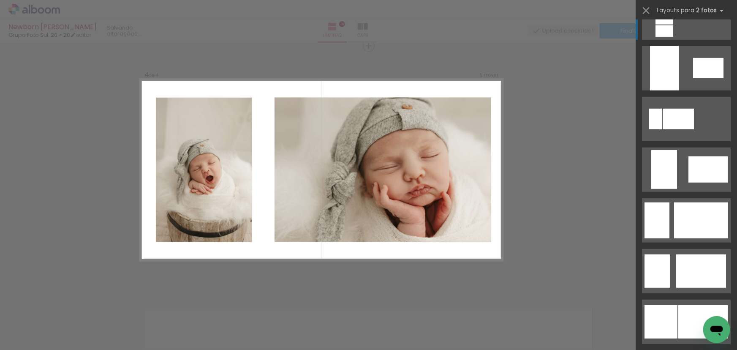
scroll to position [1996, 0]
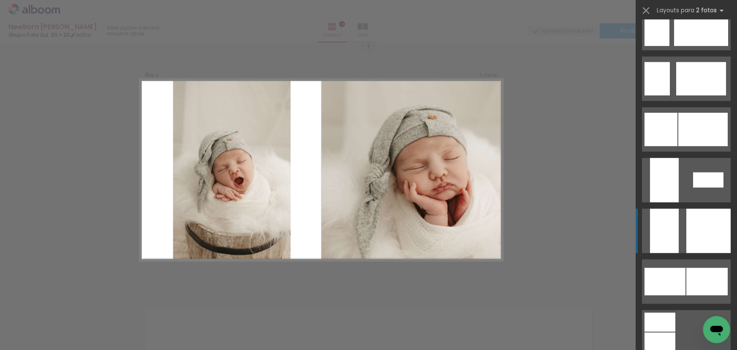
click at [692, 213] on div at bounding box center [708, 231] width 44 height 44
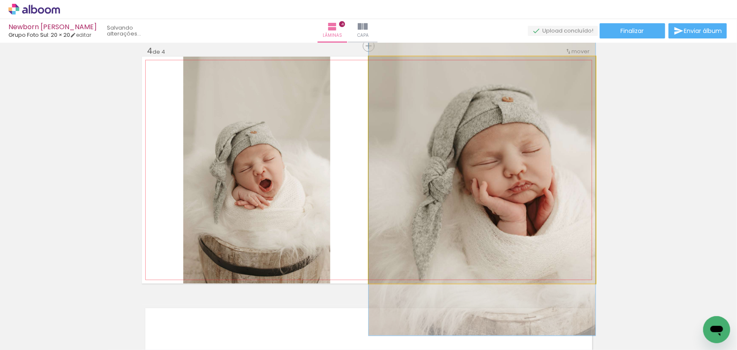
drag, startPoint x: 552, startPoint y: 181, endPoint x: 525, endPoint y: 177, distance: 27.3
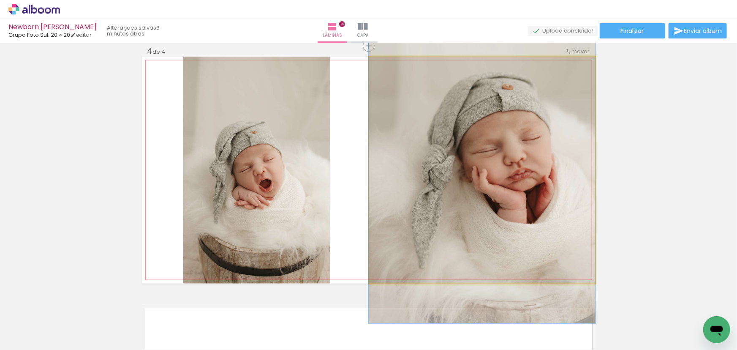
drag, startPoint x: 476, startPoint y: 89, endPoint x: 455, endPoint y: 80, distance: 22.5
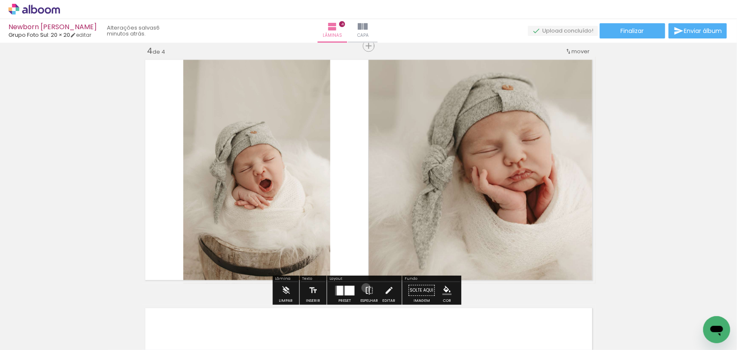
click at [364, 288] on iron-icon at bounding box center [368, 290] width 9 height 17
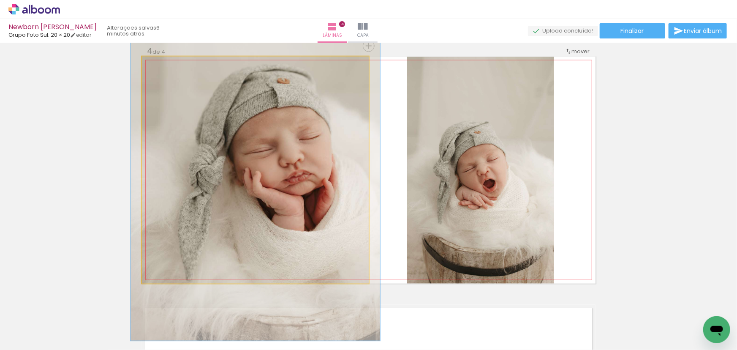
type paper-slider "110"
click at [163, 65] on div at bounding box center [164, 66] width 8 height 8
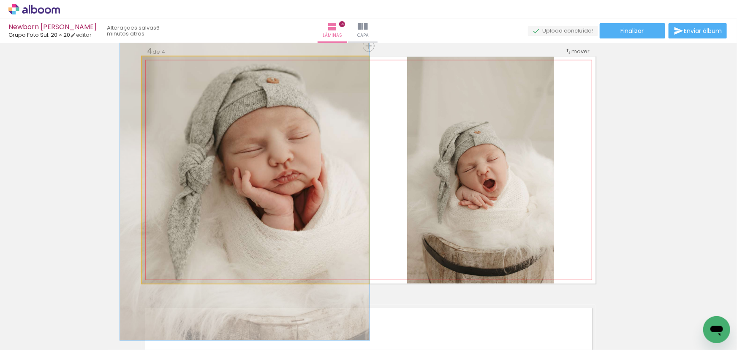
drag, startPoint x: 261, startPoint y: 118, endPoint x: 252, endPoint y: 118, distance: 8.4
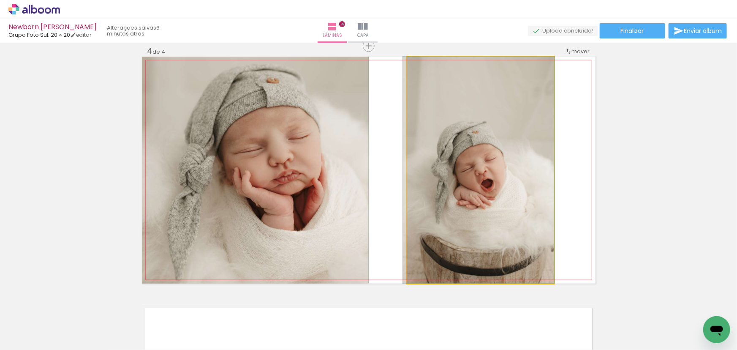
drag, startPoint x: 506, startPoint y: 147, endPoint x: 499, endPoint y: 131, distance: 17.2
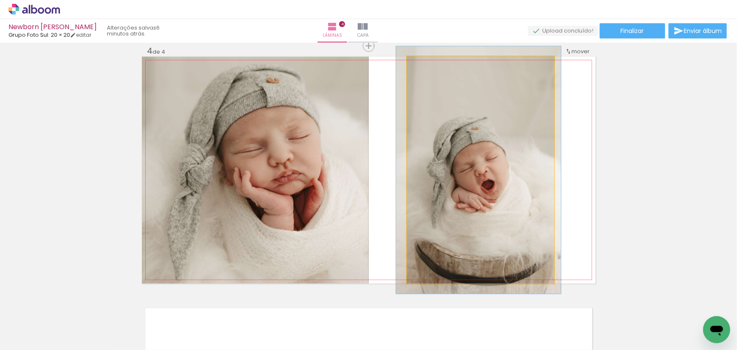
drag, startPoint x: 426, startPoint y: 67, endPoint x: 438, endPoint y: 83, distance: 19.9
click at [428, 67] on div at bounding box center [430, 66] width 14 height 14
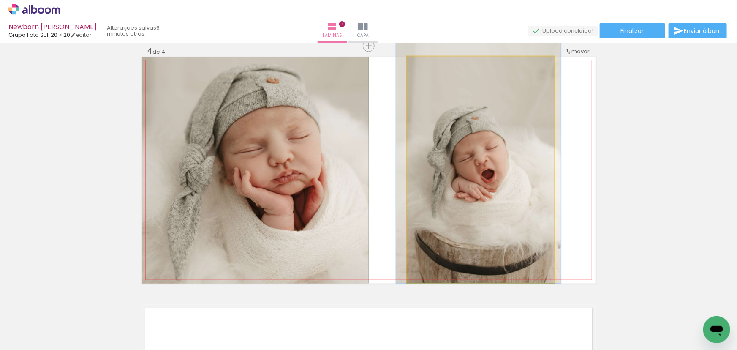
drag, startPoint x: 517, startPoint y: 155, endPoint x: 518, endPoint y: 138, distance: 17.4
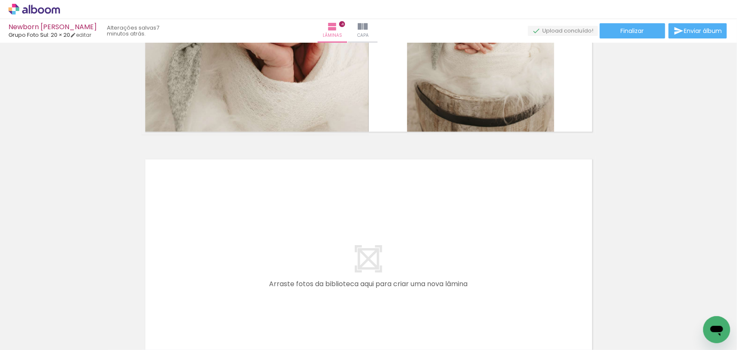
scroll to position [1018, 0]
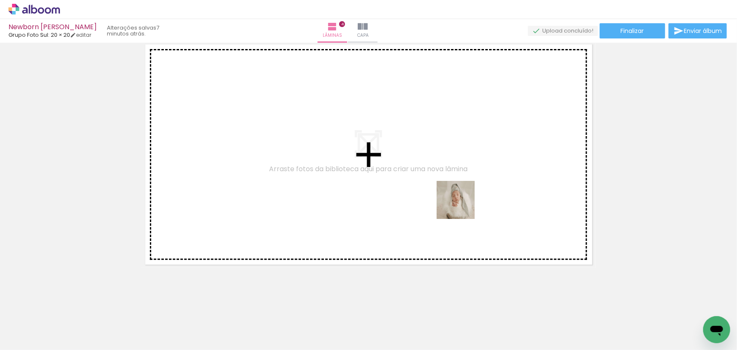
drag, startPoint x: 485, startPoint y: 328, endPoint x: 459, endPoint y: 200, distance: 130.9
click at [459, 200] on quentale-workspace at bounding box center [368, 175] width 737 height 350
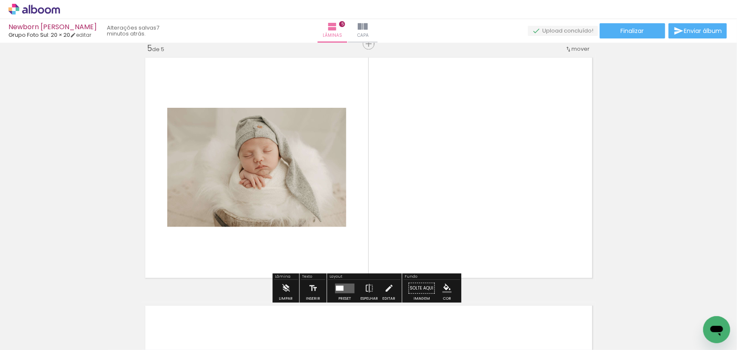
scroll to position [1002, 0]
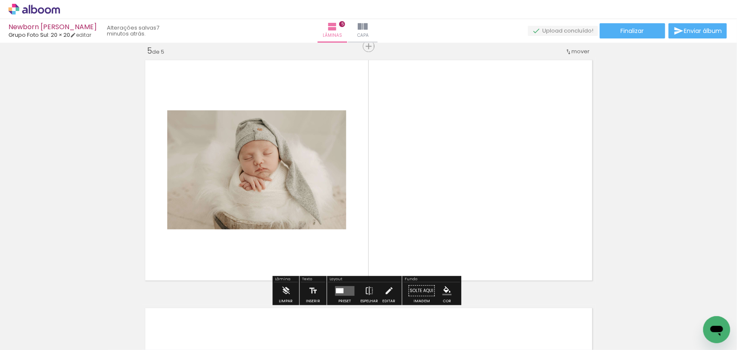
click at [337, 288] on div at bounding box center [340, 290] width 8 height 5
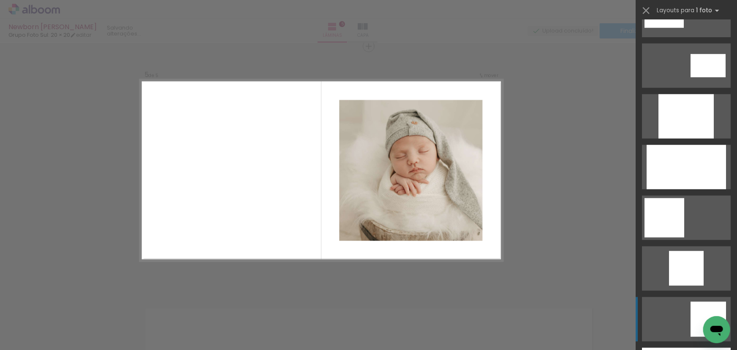
scroll to position [537, 0]
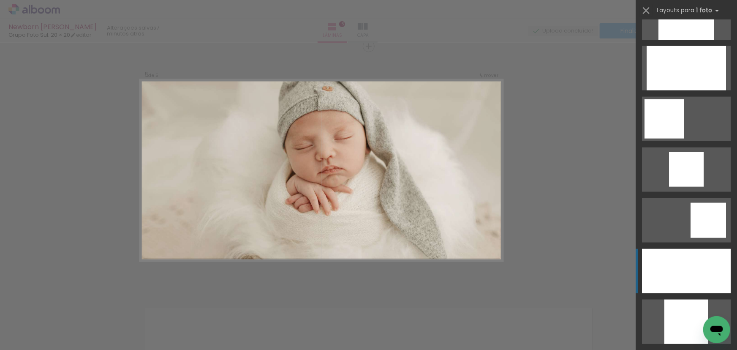
click at [713, 276] on div at bounding box center [686, 271] width 89 height 44
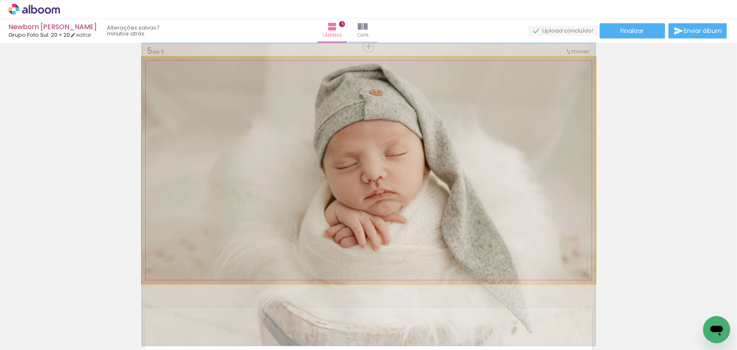
drag, startPoint x: 467, startPoint y: 147, endPoint x: 478, endPoint y: 171, distance: 26.8
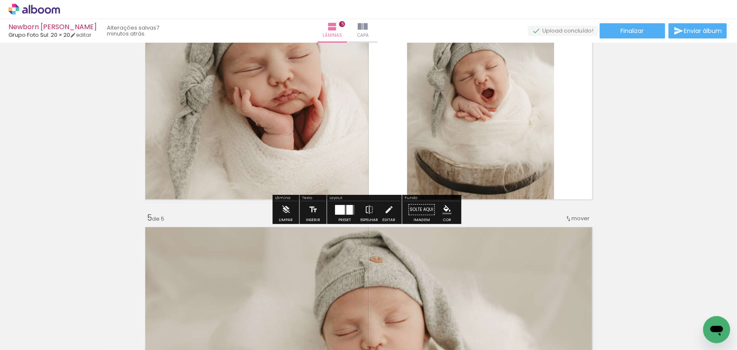
scroll to position [958, 0]
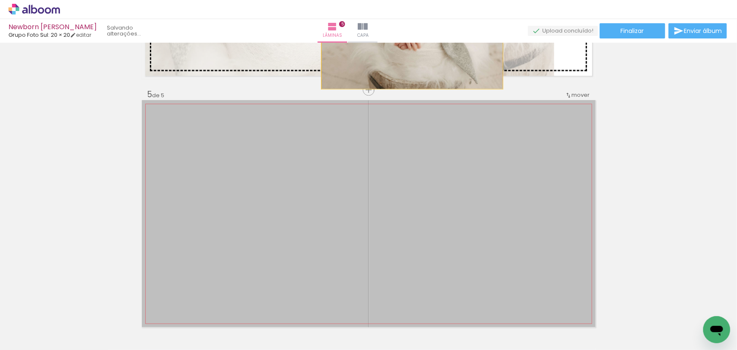
drag, startPoint x: 464, startPoint y: 227, endPoint x: 402, endPoint y: 50, distance: 188.0
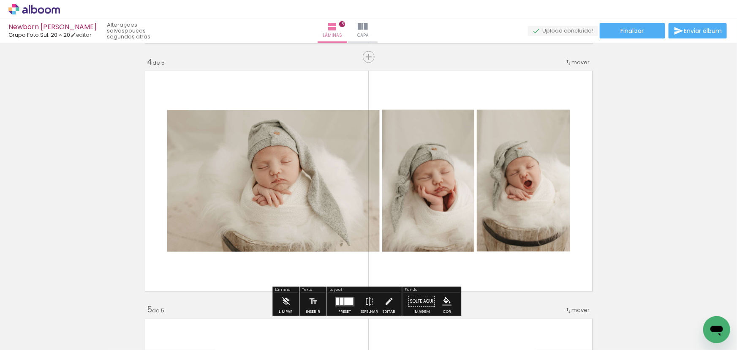
scroll to position [728, 0]
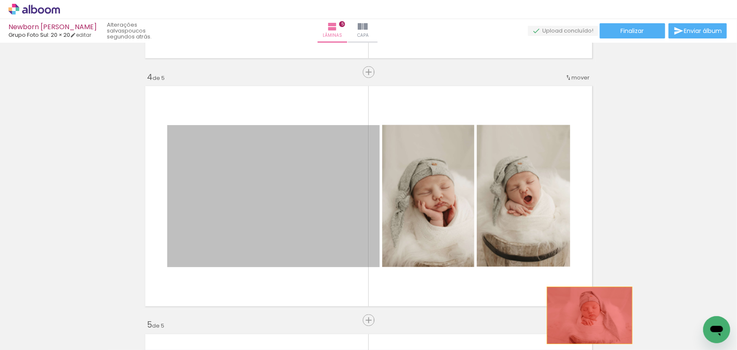
drag, startPoint x: 330, startPoint y: 196, endPoint x: 616, endPoint y: 331, distance: 316.4
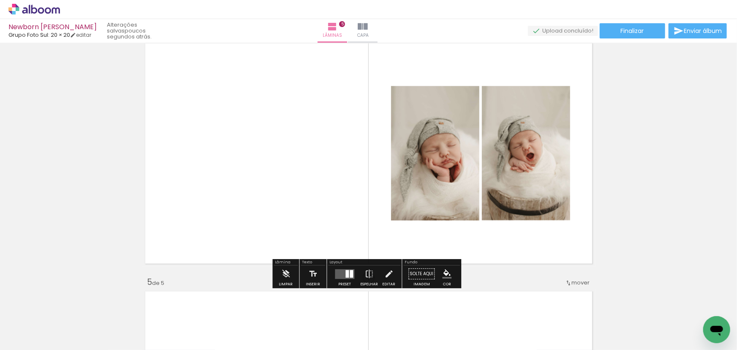
scroll to position [805, 0]
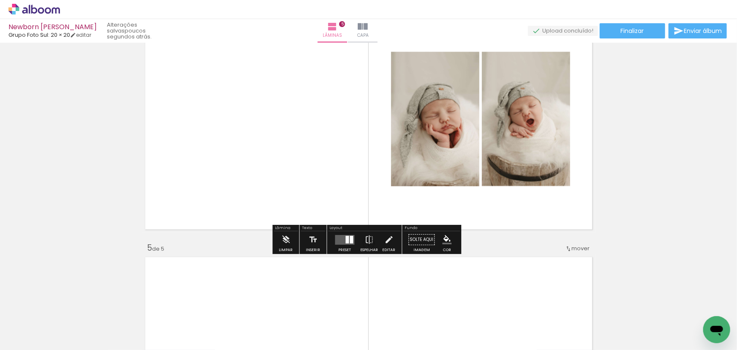
click at [342, 239] on quentale-layouter at bounding box center [344, 240] width 19 height 10
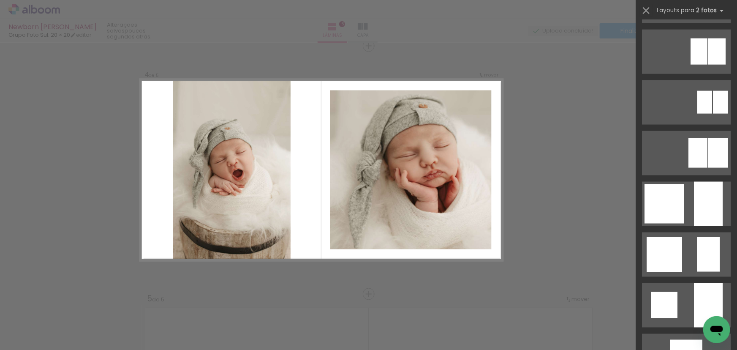
scroll to position [537, 0]
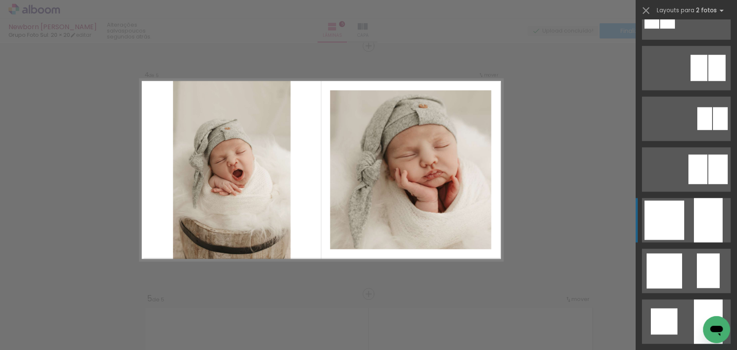
click at [680, 223] on div at bounding box center [664, 220] width 40 height 39
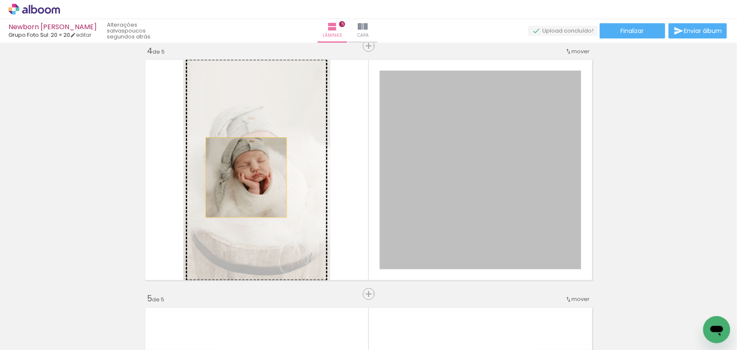
drag, startPoint x: 476, startPoint y: 206, endPoint x: 240, endPoint y: 177, distance: 237.8
click at [0, 0] on slot at bounding box center [0, 0] width 0 height 0
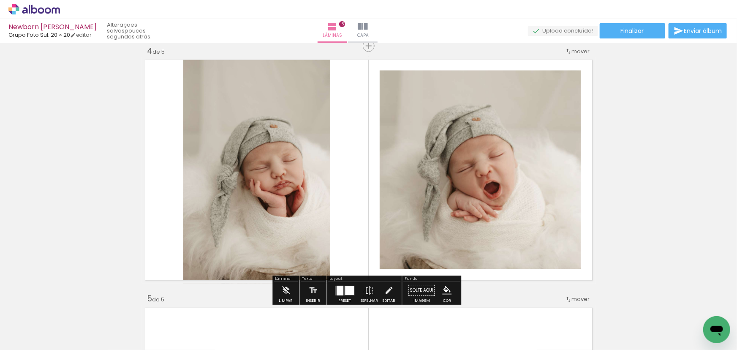
click at [339, 283] on div at bounding box center [344, 290] width 23 height 17
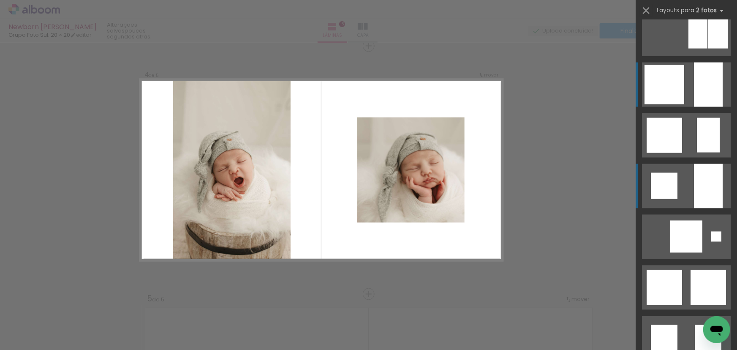
scroll to position [632, 0]
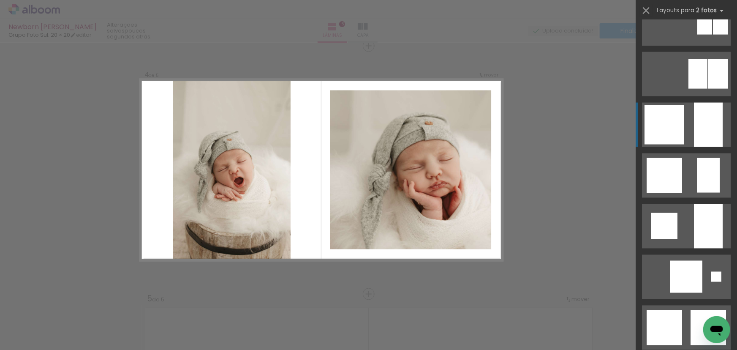
click at [681, 136] on div at bounding box center [664, 124] width 40 height 39
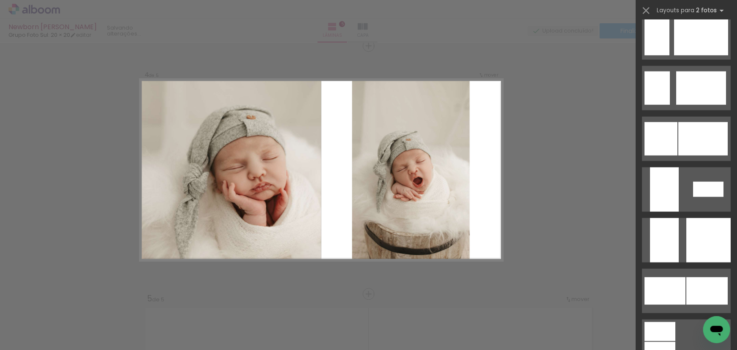
scroll to position [2111, 0]
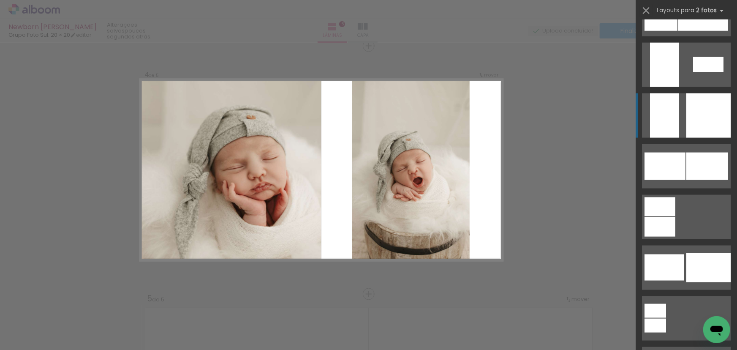
click at [681, 130] on quentale-layouter at bounding box center [686, 115] width 89 height 44
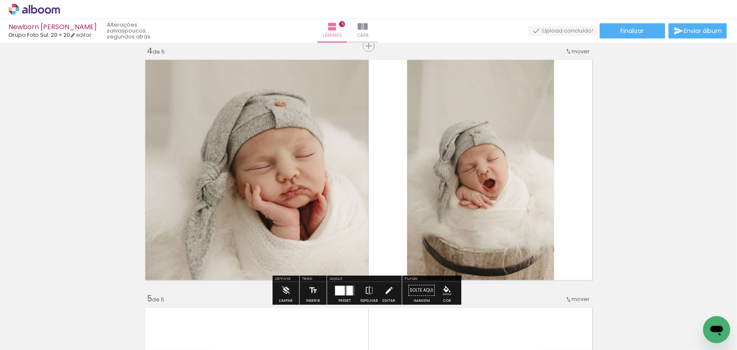
click at [609, 199] on div "Inserir lâmina 1 de 5 Inserir lâmina 2 de 5 Inserir lâmina 3 de 5 Inserir lâmin…" at bounding box center [368, 35] width 737 height 1487
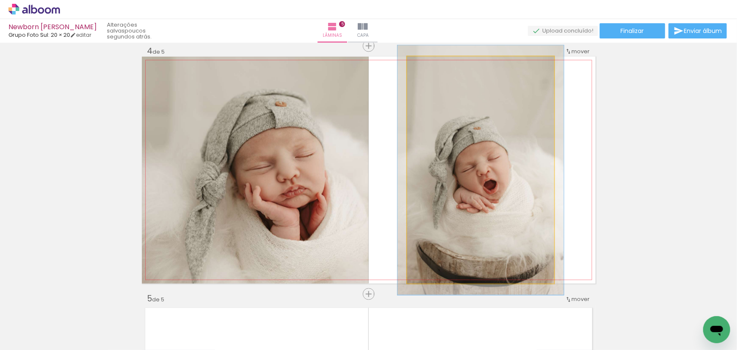
type paper-slider "110"
click at [428, 65] on div at bounding box center [430, 66] width 8 height 8
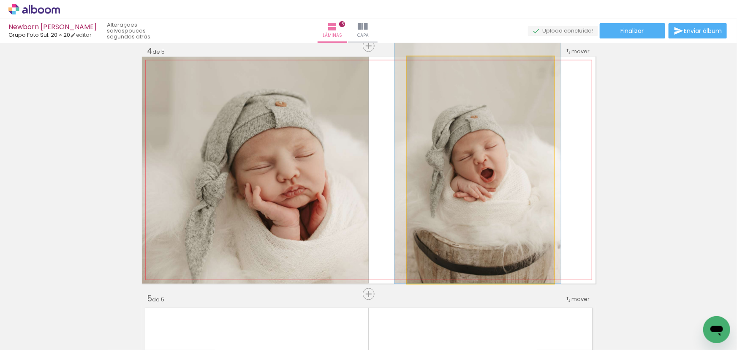
drag, startPoint x: 490, startPoint y: 144, endPoint x: 487, endPoint y: 126, distance: 18.0
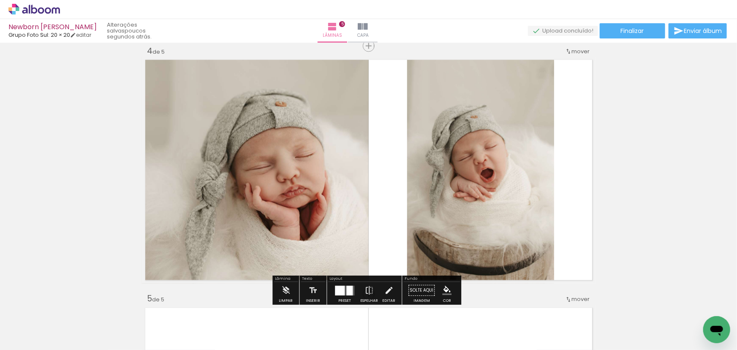
click at [685, 185] on div "Inserir lâmina 1 de 5 Inserir lâmina 2 de 5 Inserir lâmina 3 de 5 Inserir lâmin…" at bounding box center [368, 35] width 737 height 1487
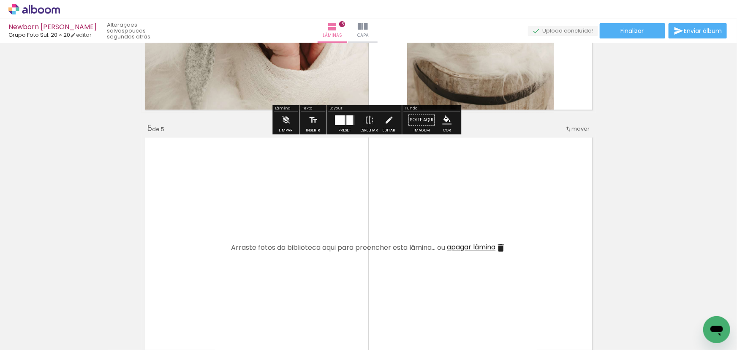
scroll to position [984, 0]
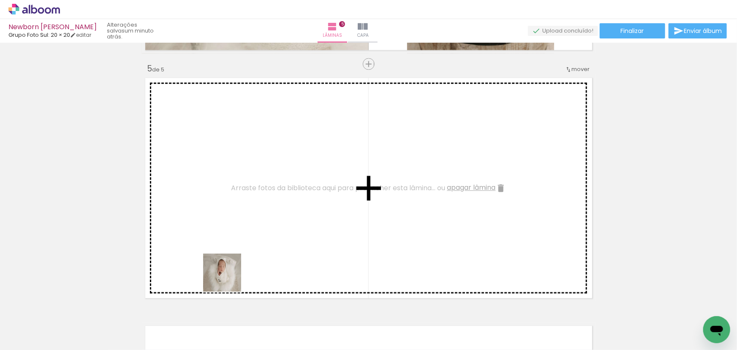
drag, startPoint x: 228, startPoint y: 279, endPoint x: 418, endPoint y: 147, distance: 230.5
click at [418, 147] on quentale-workspace at bounding box center [368, 175] width 737 height 350
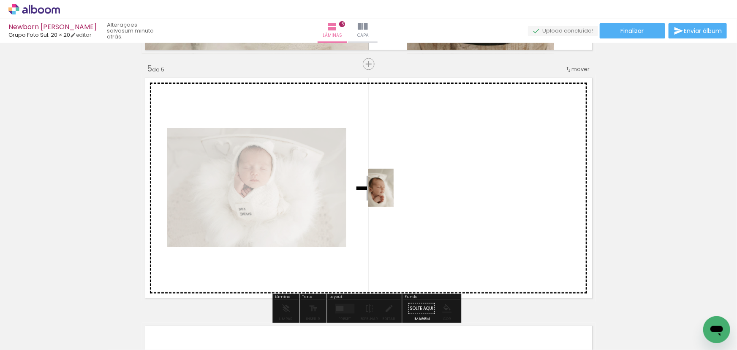
drag, startPoint x: 291, startPoint y: 319, endPoint x: 394, endPoint y: 194, distance: 161.7
click at [394, 194] on quentale-workspace at bounding box center [368, 175] width 737 height 350
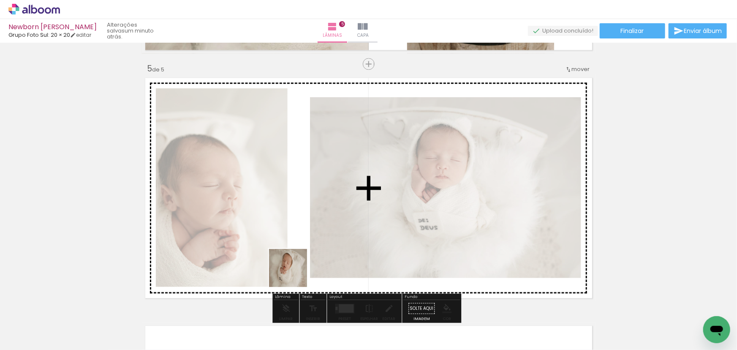
drag, startPoint x: 246, startPoint y: 323, endPoint x: 314, endPoint y: 233, distance: 112.1
click at [314, 233] on quentale-workspace at bounding box center [368, 175] width 737 height 350
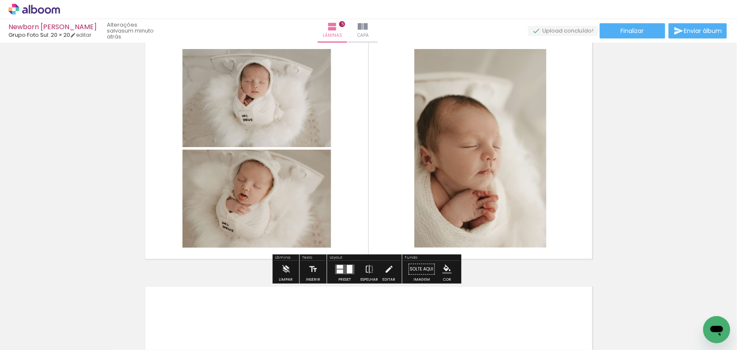
scroll to position [1061, 0]
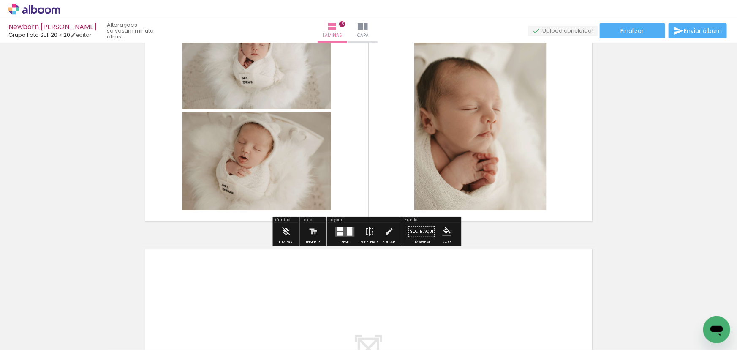
click at [347, 231] on div at bounding box center [349, 231] width 5 height 8
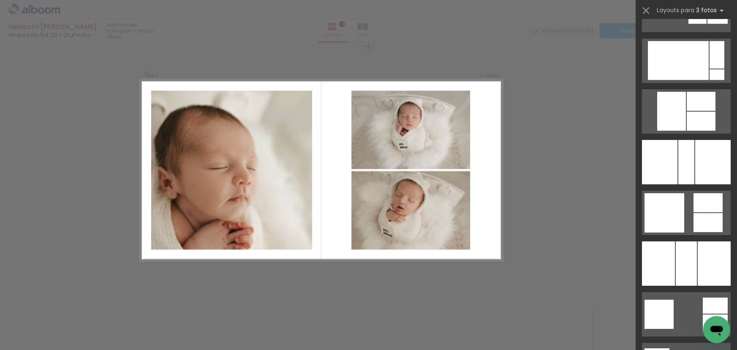
scroll to position [1535, 0]
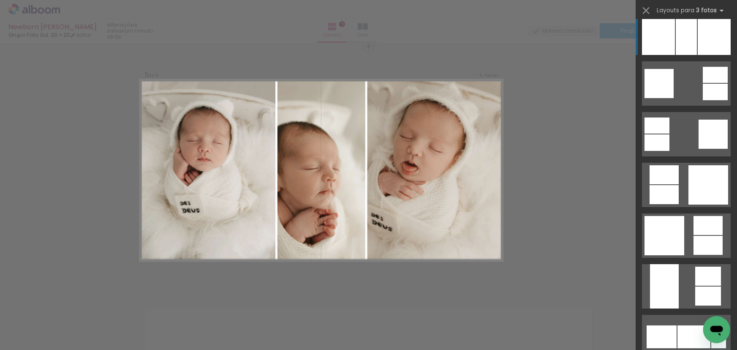
click at [685, 46] on div at bounding box center [686, 33] width 21 height 44
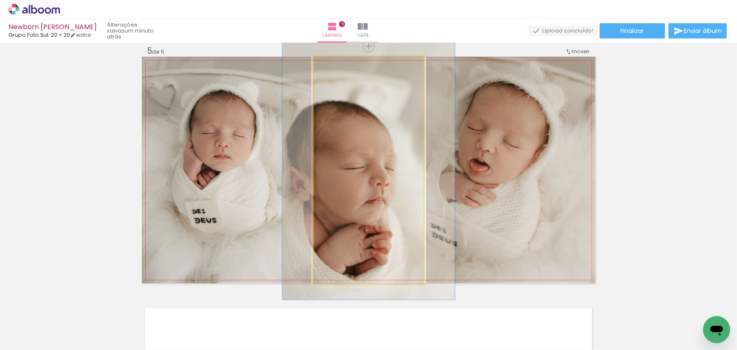
drag, startPoint x: 334, startPoint y: 67, endPoint x: 354, endPoint y: 84, distance: 26.1
type paper-slider "119"
click at [339, 67] on div at bounding box center [338, 66] width 14 height 14
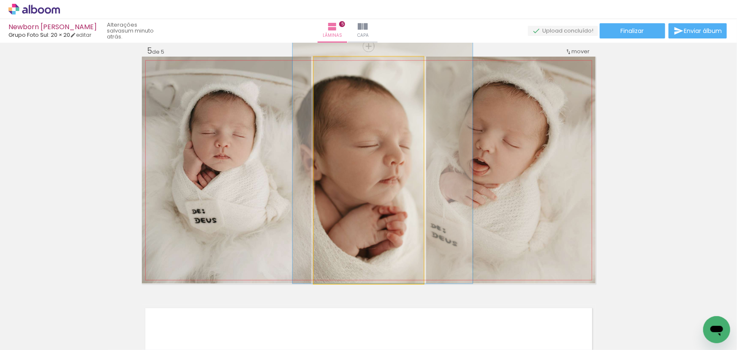
drag, startPoint x: 391, startPoint y: 120, endPoint x: 513, endPoint y: 121, distance: 122.0
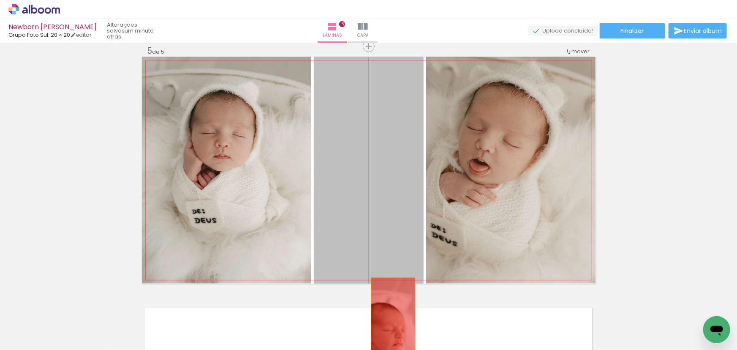
drag, startPoint x: 405, startPoint y: 176, endPoint x: 391, endPoint y: 325, distance: 149.8
click at [390, 329] on quentale-workspace at bounding box center [368, 175] width 737 height 350
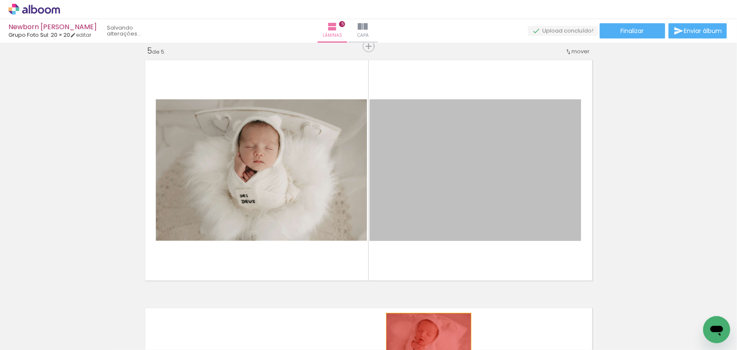
drag, startPoint x: 454, startPoint y: 180, endPoint x: 426, endPoint y: 341, distance: 163.0
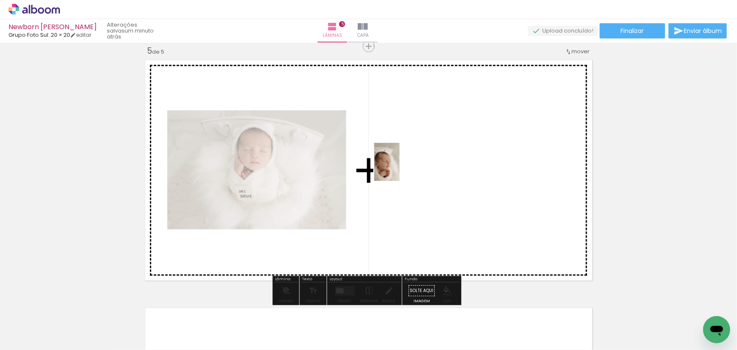
drag, startPoint x: 288, startPoint y: 319, endPoint x: 401, endPoint y: 166, distance: 189.9
click at [401, 166] on quentale-workspace at bounding box center [368, 175] width 737 height 350
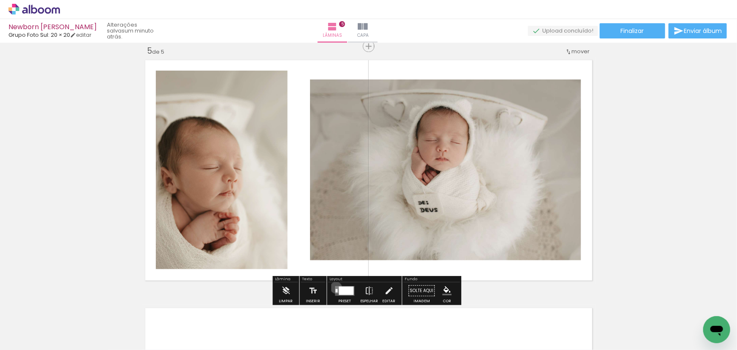
click at [335, 287] on quentale-layouter at bounding box center [344, 290] width 19 height 10
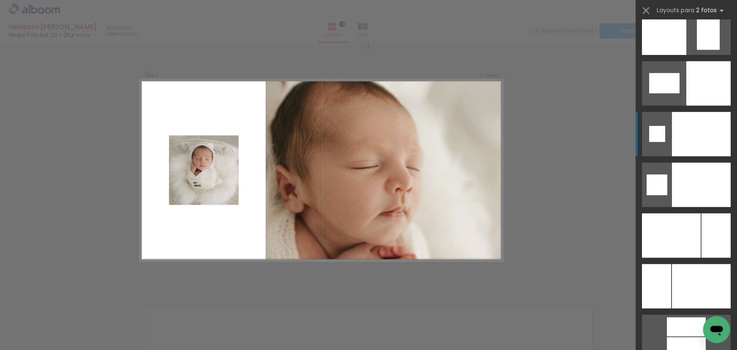
scroll to position [3531, 0]
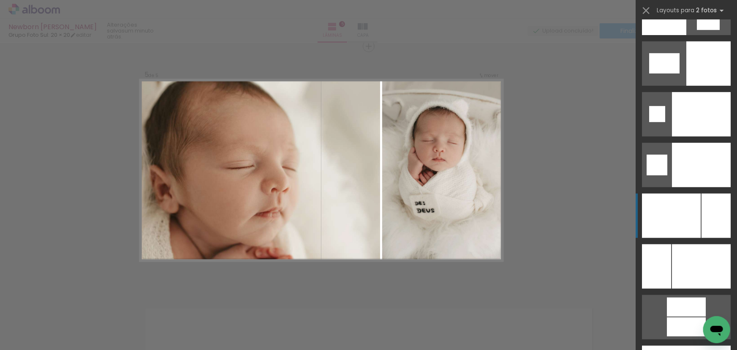
click at [698, 212] on quentale-layouter at bounding box center [686, 215] width 89 height 44
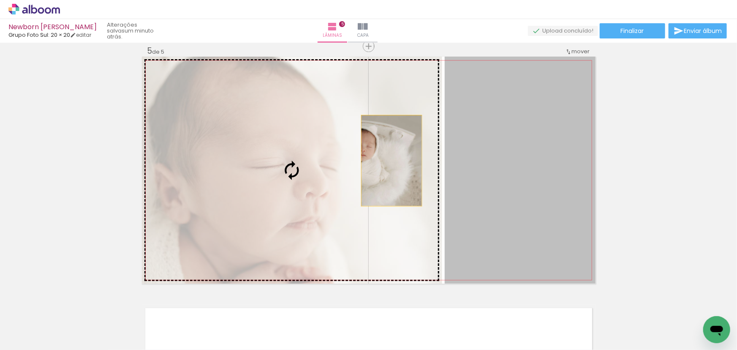
drag, startPoint x: 522, startPoint y: 172, endPoint x: 403, endPoint y: 160, distance: 119.6
click at [0, 0] on slot at bounding box center [0, 0] width 0 height 0
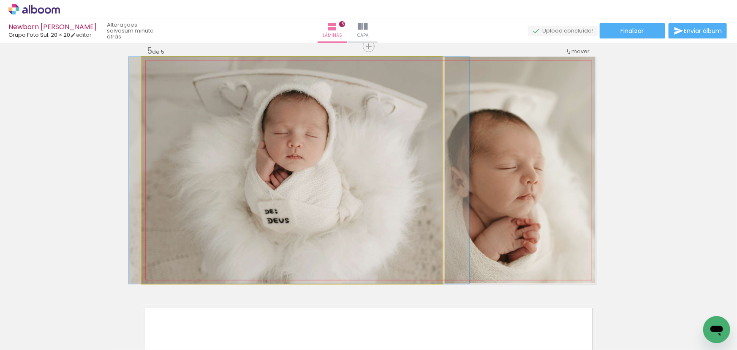
drag, startPoint x: 400, startPoint y: 131, endPoint x: 408, endPoint y: 131, distance: 8.0
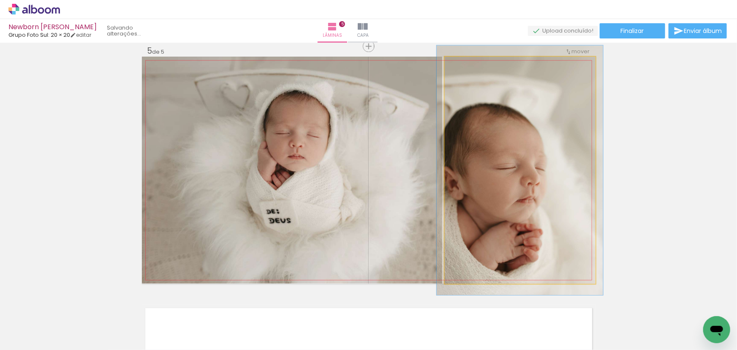
type paper-slider "116"
click at [471, 66] on div at bounding box center [467, 66] width 14 height 14
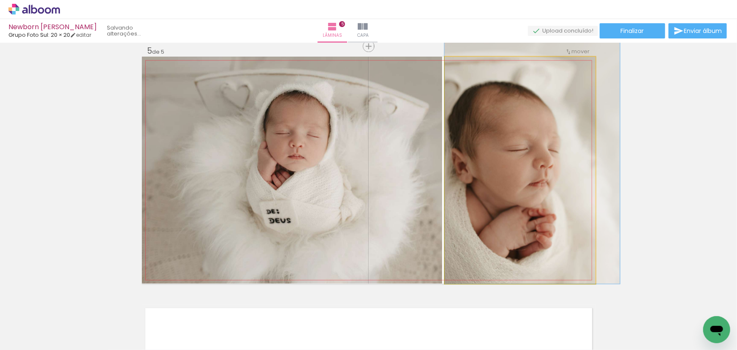
drag, startPoint x: 516, startPoint y: 107, endPoint x: 609, endPoint y: 98, distance: 92.9
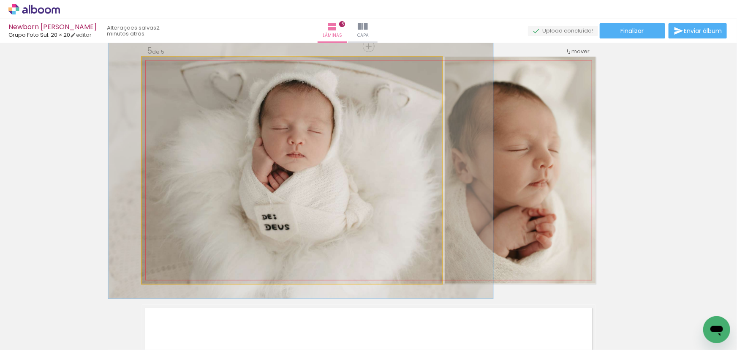
type paper-slider "113"
click at [166, 67] on div at bounding box center [165, 66] width 14 height 14
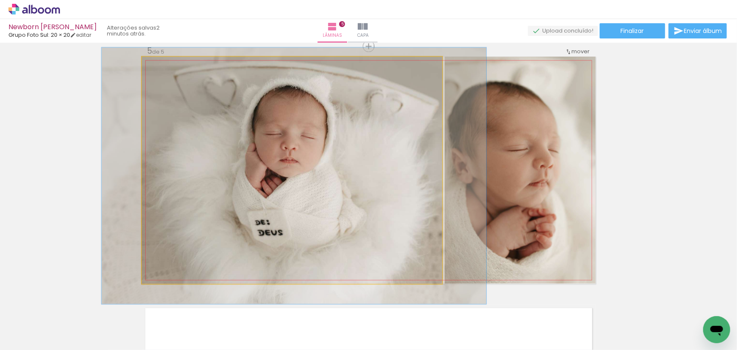
drag, startPoint x: 247, startPoint y: 107, endPoint x: 240, endPoint y: 112, distance: 8.4
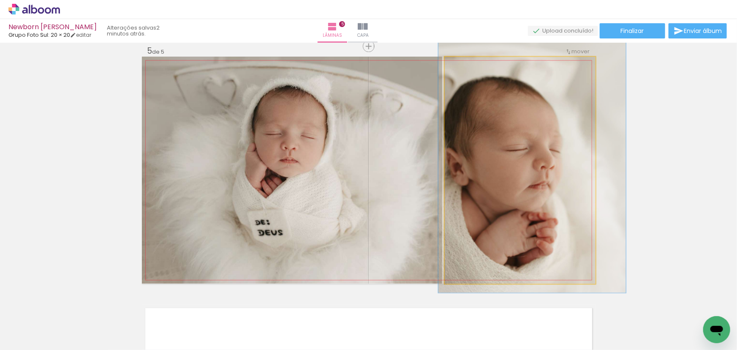
type paper-slider "125"
click at [473, 64] on div at bounding box center [472, 66] width 14 height 14
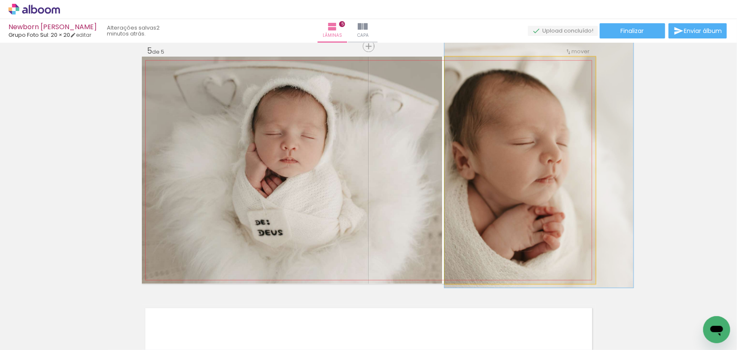
drag, startPoint x: 569, startPoint y: 113, endPoint x: 575, endPoint y: 106, distance: 8.4
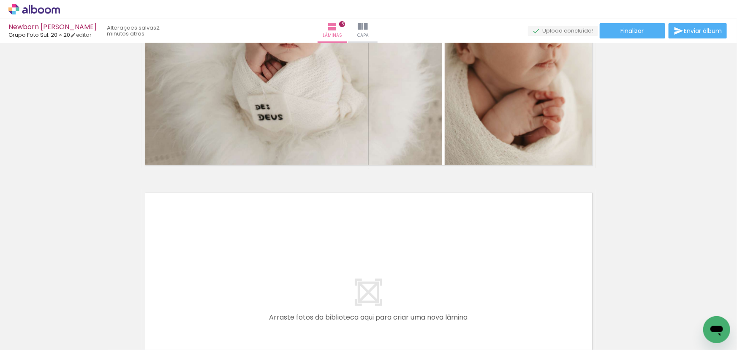
scroll to position [1265, 0]
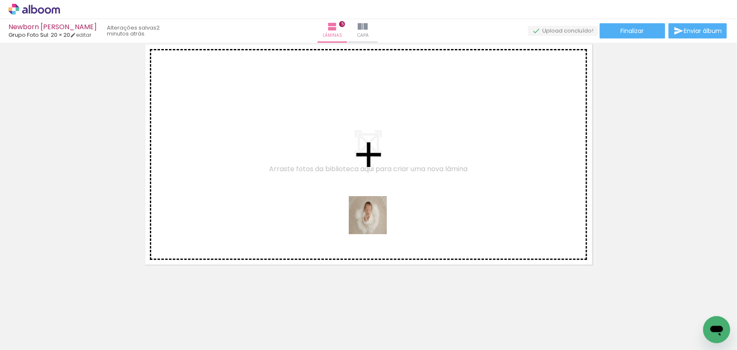
drag, startPoint x: 372, startPoint y: 256, endPoint x: 435, endPoint y: 285, distance: 69.0
click at [380, 212] on quentale-workspace at bounding box center [368, 175] width 737 height 350
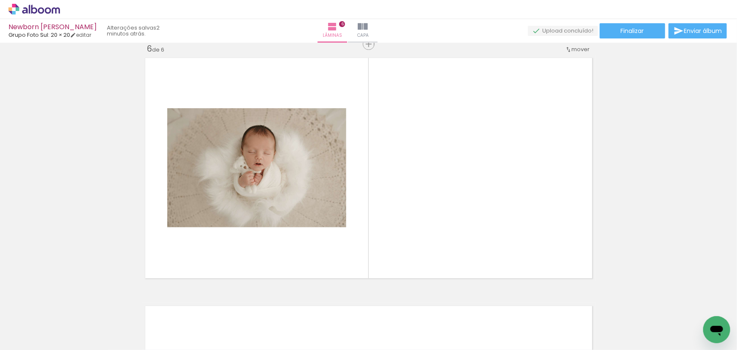
scroll to position [1250, 0]
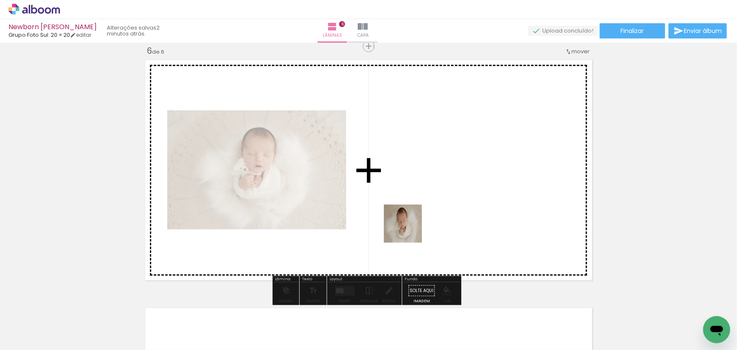
drag, startPoint x: 429, startPoint y: 299, endPoint x: 407, endPoint y: 214, distance: 88.7
click at [407, 214] on quentale-workspace at bounding box center [368, 175] width 737 height 350
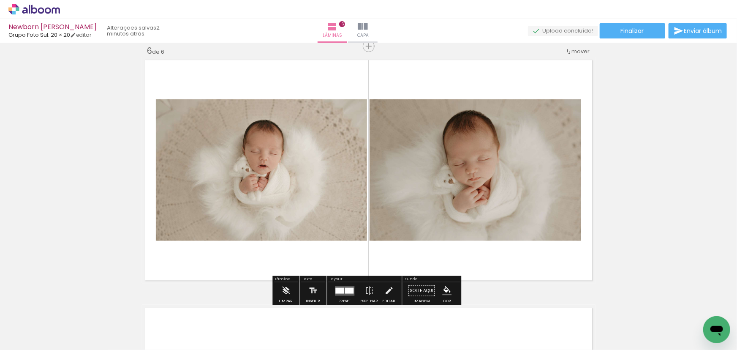
click at [350, 287] on div at bounding box center [349, 290] width 9 height 6
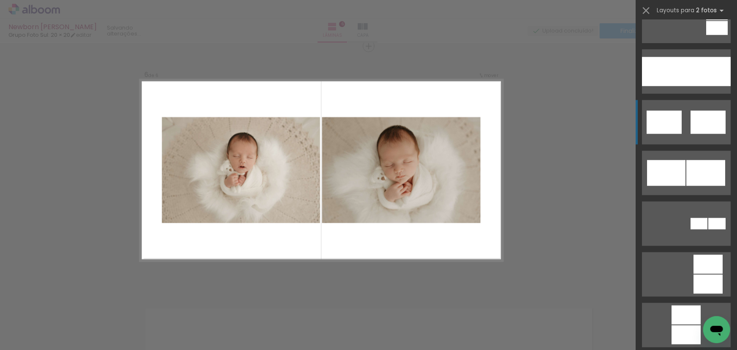
scroll to position [537, 0]
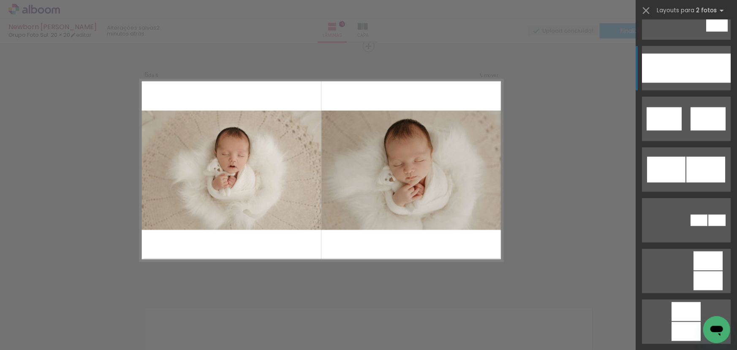
click at [676, 84] on quentale-layouter at bounding box center [686, 68] width 89 height 44
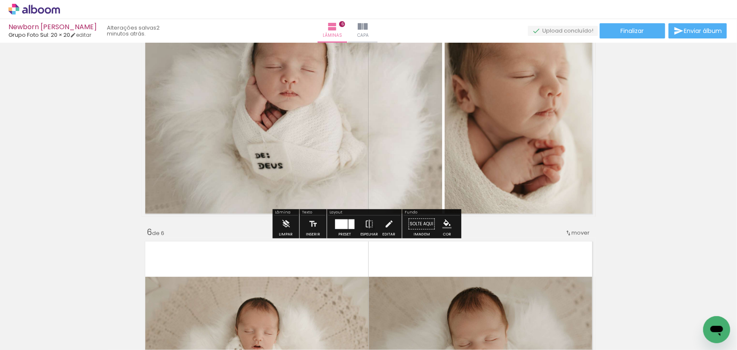
scroll to position [1211, 0]
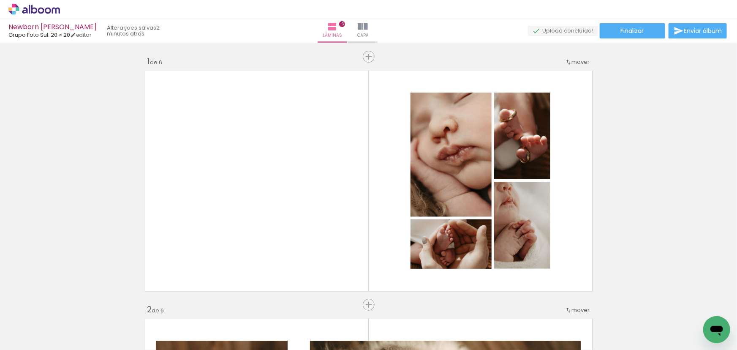
scroll to position [0, 418]
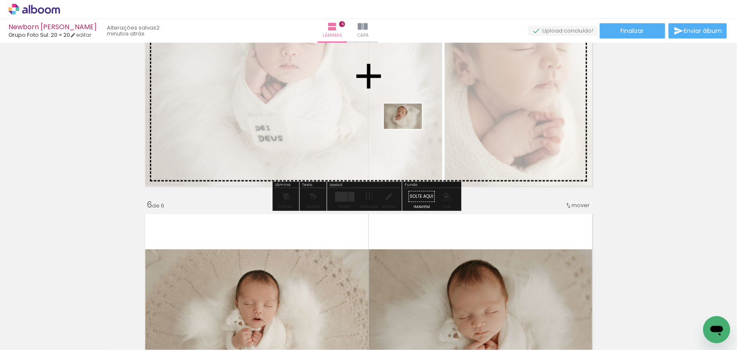
drag, startPoint x: 294, startPoint y: 267, endPoint x: 413, endPoint y: 129, distance: 181.7
click at [410, 128] on quentale-workspace at bounding box center [368, 175] width 737 height 350
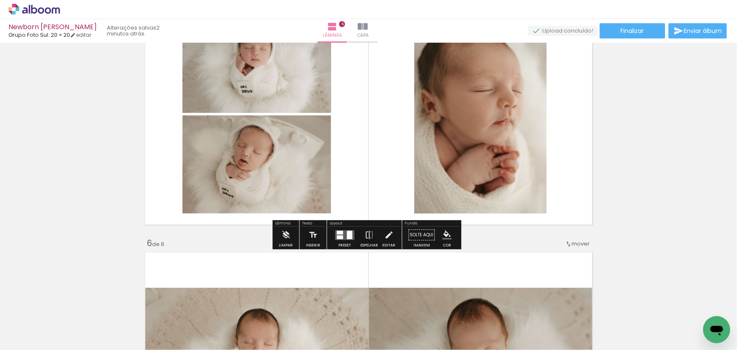
scroll to position [1019, 0]
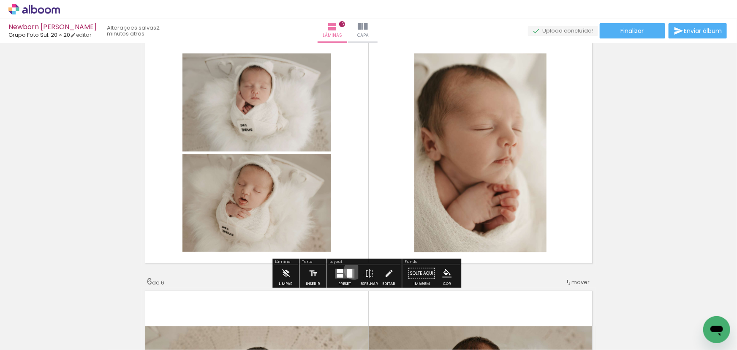
click at [352, 269] on quentale-layouter at bounding box center [344, 273] width 19 height 10
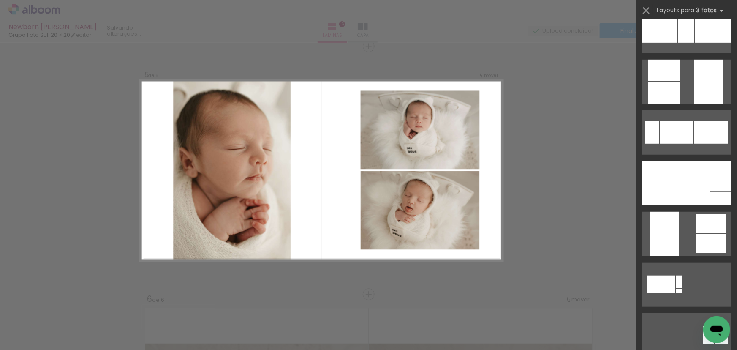
scroll to position [307, 0]
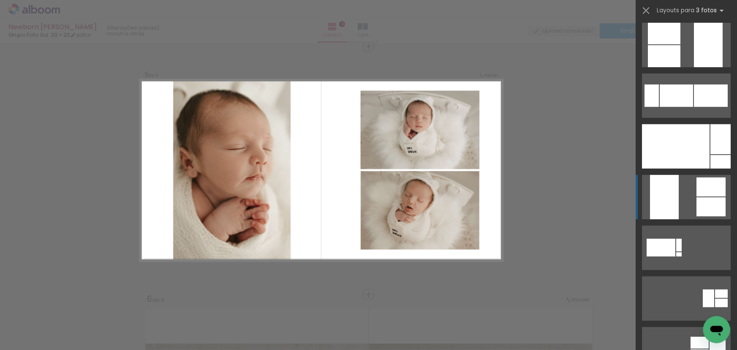
click at [668, 200] on div at bounding box center [664, 197] width 29 height 44
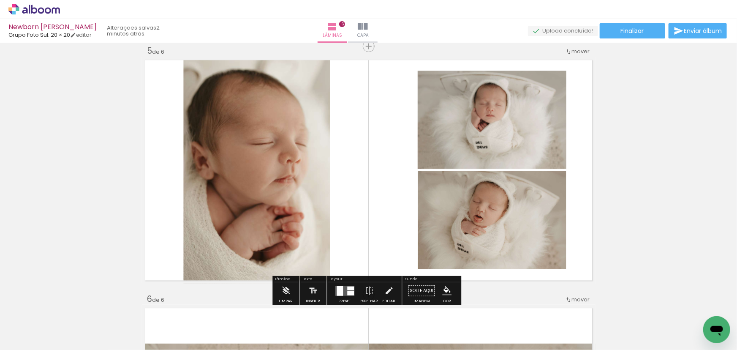
drag, startPoint x: 350, startPoint y: 282, endPoint x: 629, endPoint y: 217, distance: 287.1
click at [350, 283] on div at bounding box center [344, 290] width 23 height 17
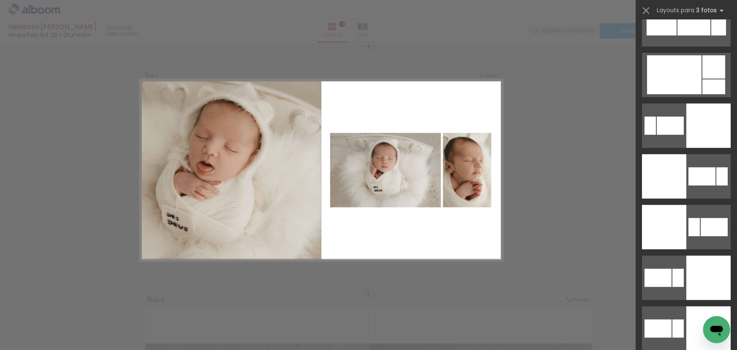
scroll to position [1914, 0]
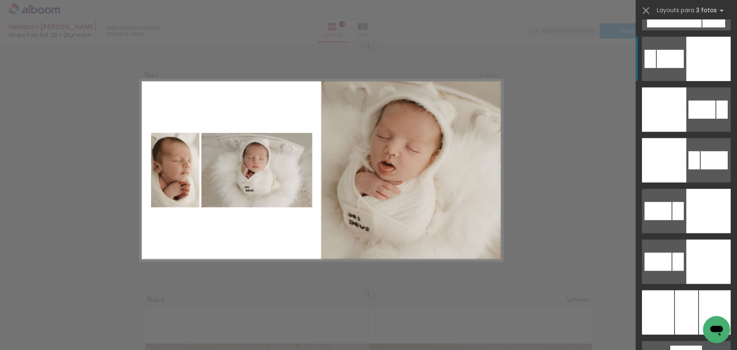
click at [693, 69] on div at bounding box center [708, 59] width 44 height 44
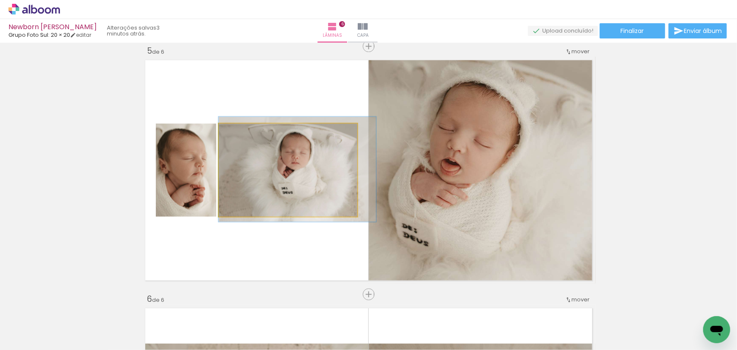
drag, startPoint x: 295, startPoint y: 166, endPoint x: 527, endPoint y: 130, distance: 234.4
click at [0, 0] on slot at bounding box center [0, 0] width 0 height 0
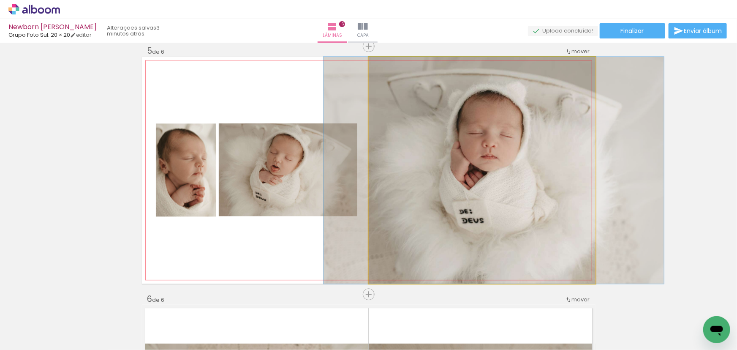
drag, startPoint x: 494, startPoint y: 151, endPoint x: 505, endPoint y: 161, distance: 14.0
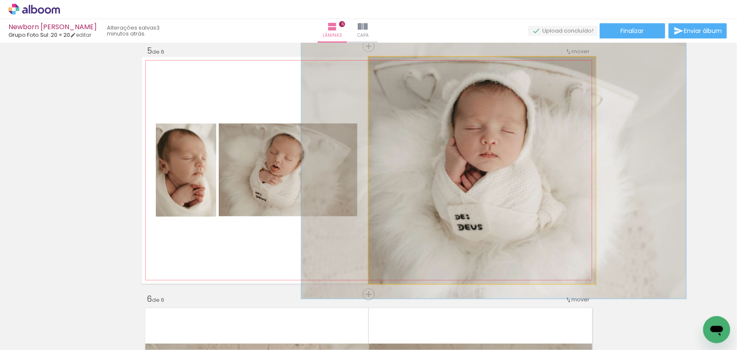
type paper-slider "113"
click at [394, 67] on div at bounding box center [392, 66] width 14 height 14
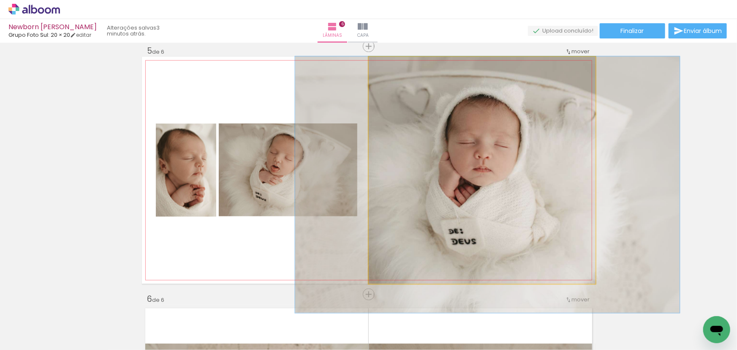
drag, startPoint x: 483, startPoint y: 117, endPoint x: 478, endPoint y: 131, distance: 14.4
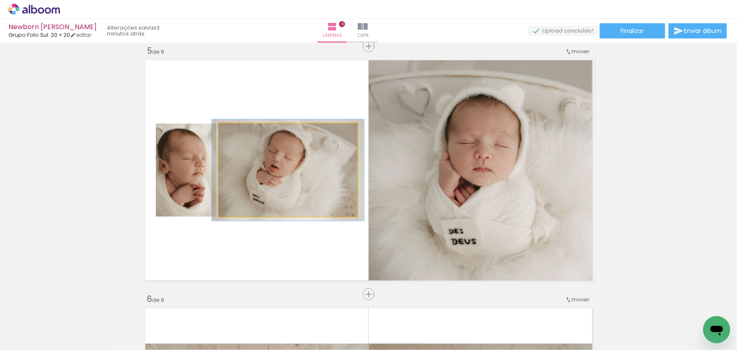
type paper-slider "112"
click at [238, 134] on div at bounding box center [241, 132] width 14 height 14
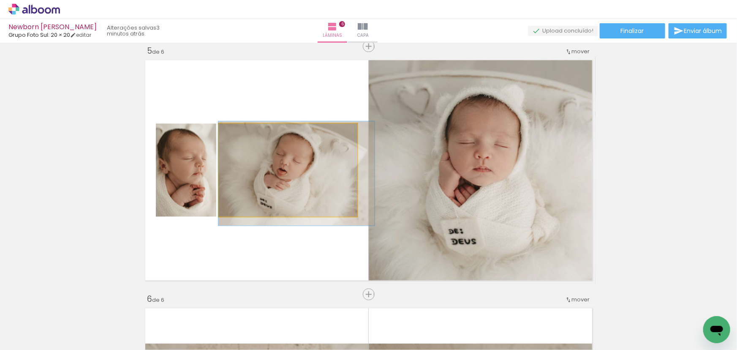
drag, startPoint x: 283, startPoint y: 171, endPoint x: 291, endPoint y: 174, distance: 9.1
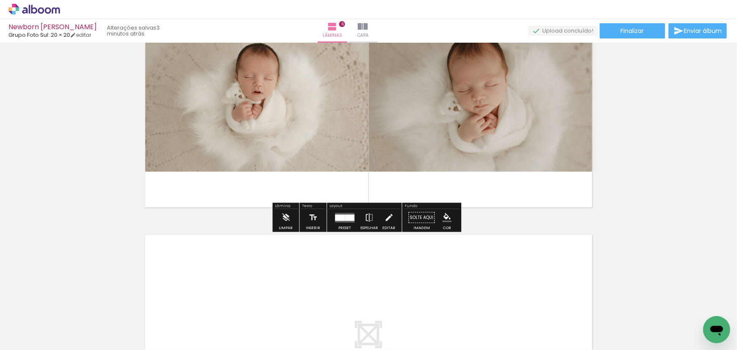
scroll to position [1309, 0]
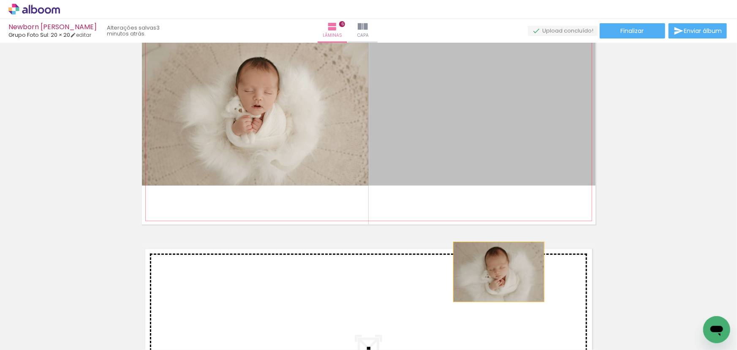
drag, startPoint x: 477, startPoint y: 138, endPoint x: 494, endPoint y: 271, distance: 134.9
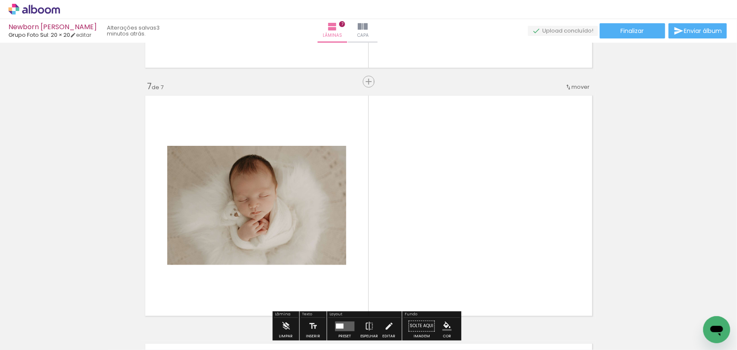
scroll to position [1498, 0]
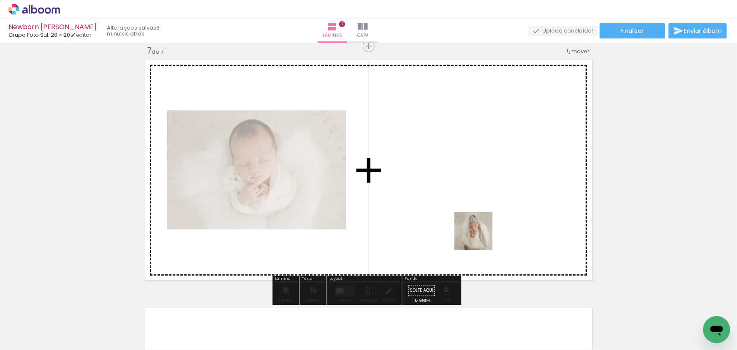
drag, startPoint x: 480, startPoint y: 241, endPoint x: 548, endPoint y: 279, distance: 78.0
click at [483, 234] on quentale-workspace at bounding box center [368, 175] width 737 height 350
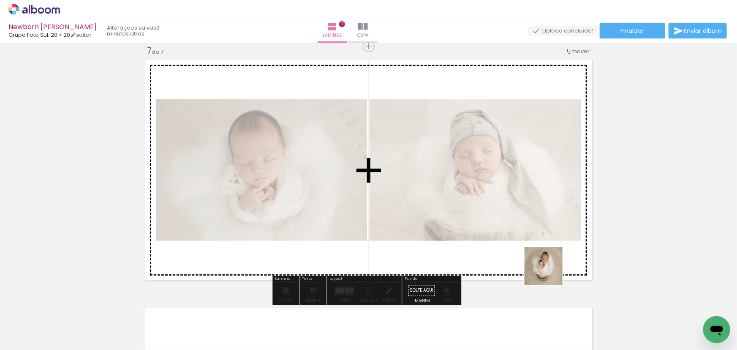
drag, startPoint x: 607, startPoint y: 315, endPoint x: 483, endPoint y: 212, distance: 161.3
click at [477, 215] on quentale-workspace at bounding box center [368, 175] width 737 height 350
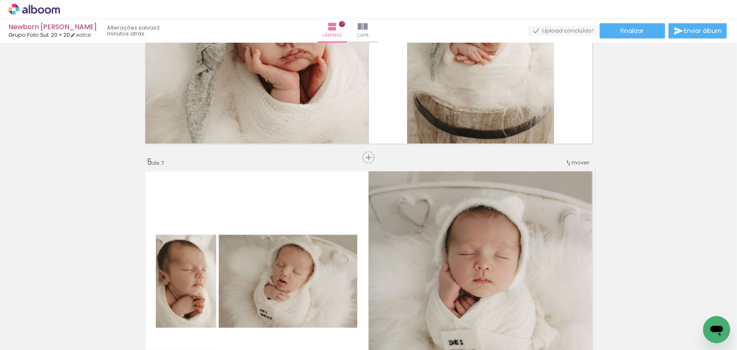
scroll to position [883, 0]
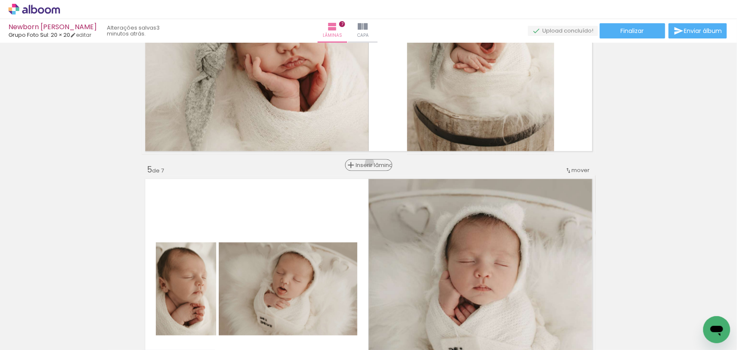
click at [366, 162] on span "Inserir lâmina" at bounding box center [372, 164] width 33 height 5
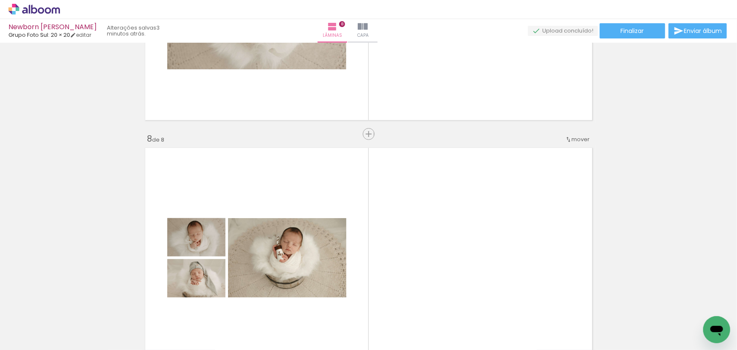
scroll to position [1766, 0]
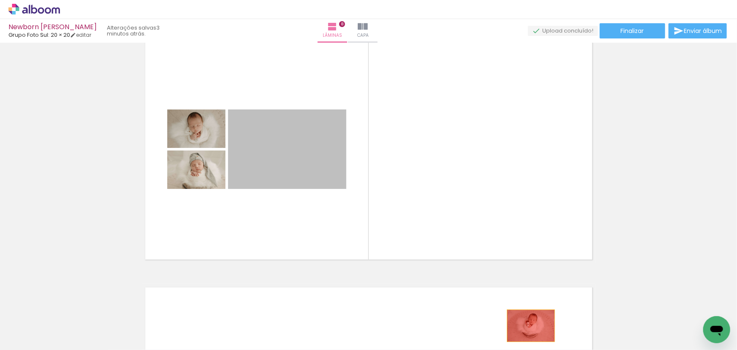
drag, startPoint x: 305, startPoint y: 162, endPoint x: 487, endPoint y: 292, distance: 224.3
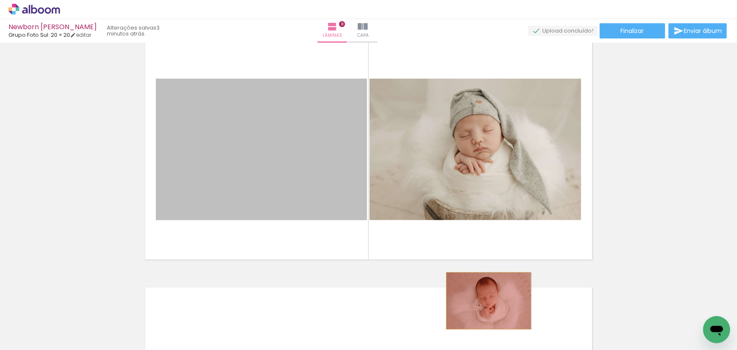
drag, startPoint x: 331, startPoint y: 174, endPoint x: 482, endPoint y: 287, distance: 188.5
click at [500, 313] on quentale-workspace at bounding box center [368, 175] width 737 height 350
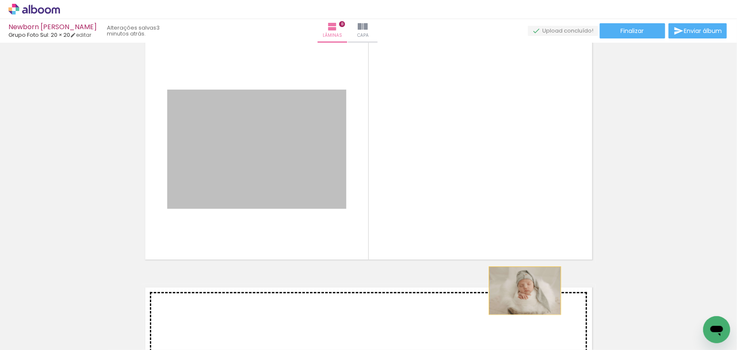
drag, startPoint x: 295, startPoint y: 163, endPoint x: 535, endPoint y: 300, distance: 275.7
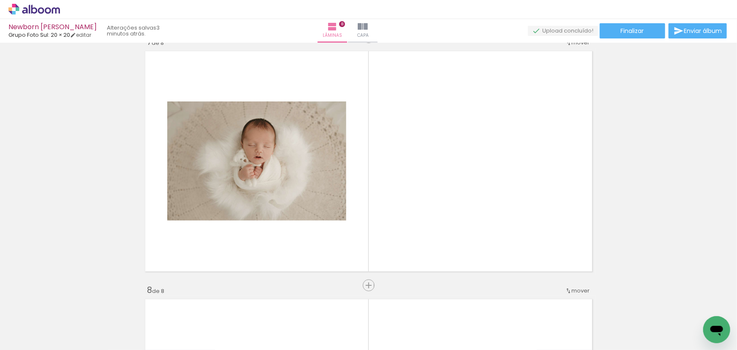
scroll to position [1498, 0]
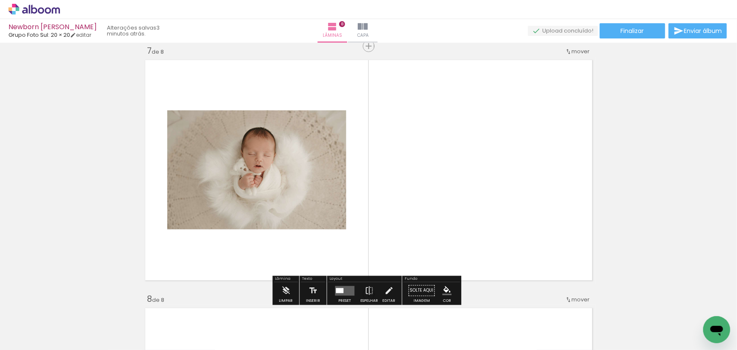
drag, startPoint x: 346, startPoint y: 287, endPoint x: 436, endPoint y: 282, distance: 90.1
click at [346, 287] on quentale-layouter at bounding box center [344, 290] width 19 height 10
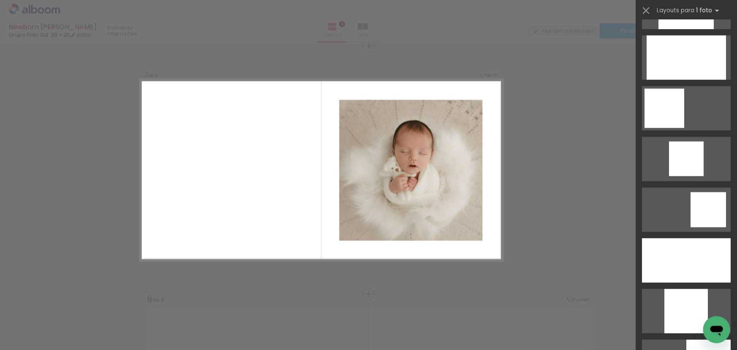
scroll to position [614, 0]
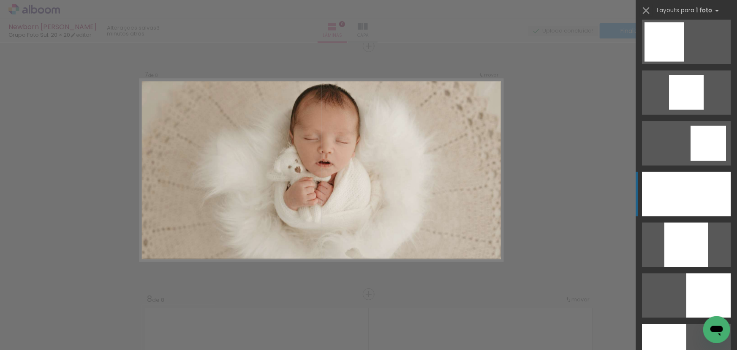
drag, startPoint x: 696, startPoint y: 178, endPoint x: 704, endPoint y: 179, distance: 8.0
click at [697, 178] on div at bounding box center [686, 194] width 89 height 44
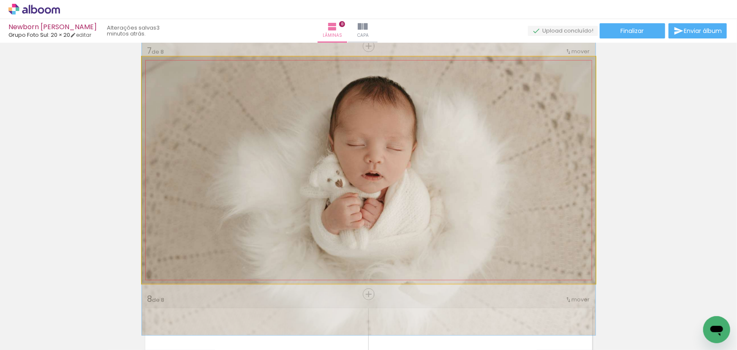
drag, startPoint x: 467, startPoint y: 174, endPoint x: 465, endPoint y: 189, distance: 14.4
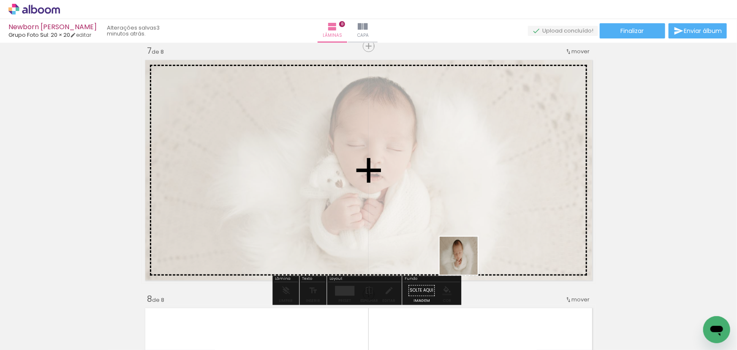
drag, startPoint x: 424, startPoint y: 329, endPoint x: 465, endPoint y: 259, distance: 81.3
click at [465, 259] on quentale-workspace at bounding box center [368, 175] width 737 height 350
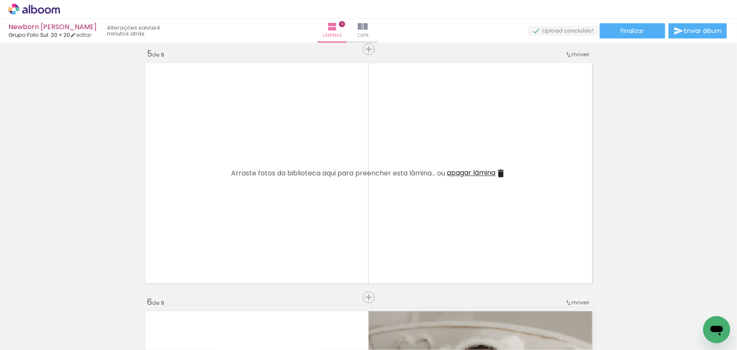
scroll to position [922, 0]
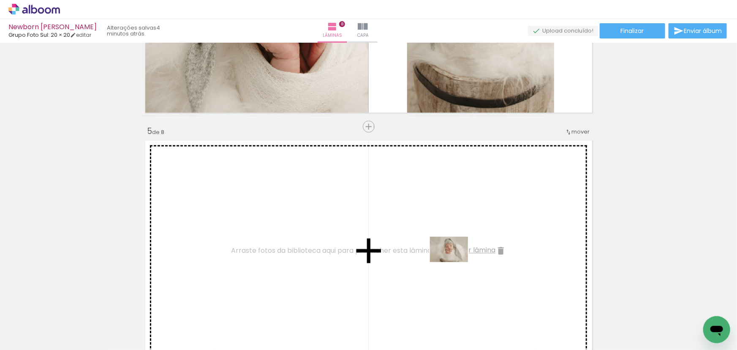
drag, startPoint x: 459, startPoint y: 324, endPoint x: 482, endPoint y: 263, distance: 65.5
click at [456, 261] on quentale-workspace at bounding box center [368, 175] width 737 height 350
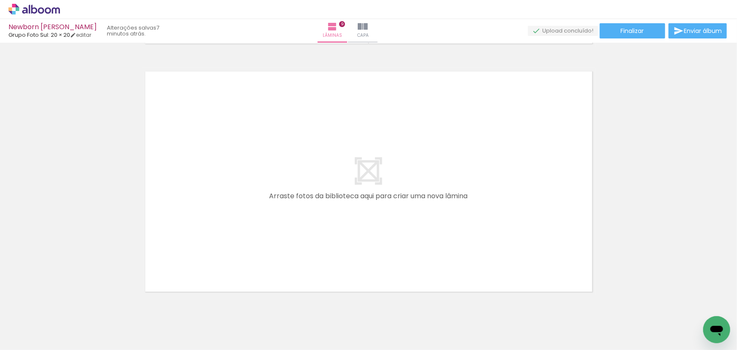
scroll to position [2257, 0]
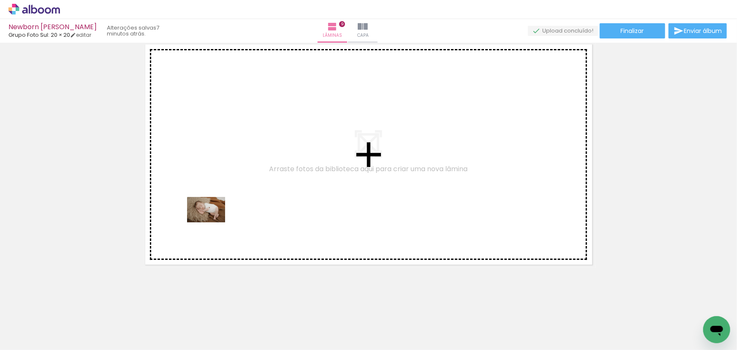
drag, startPoint x: 154, startPoint y: 278, endPoint x: 165, endPoint y: 304, distance: 27.6
click at [217, 212] on quentale-workspace at bounding box center [368, 175] width 737 height 350
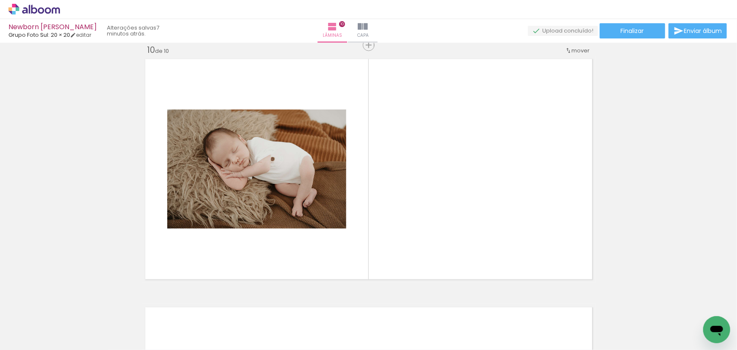
scroll to position [2241, 0]
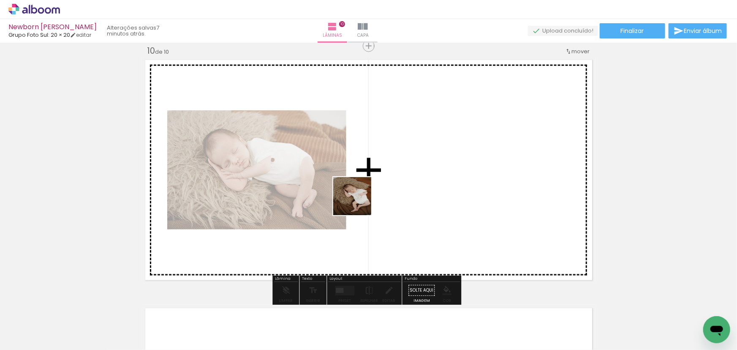
drag, startPoint x: 138, startPoint y: 326, endPoint x: 458, endPoint y: 220, distance: 337.3
click at [412, 163] on quentale-workspace at bounding box center [368, 175] width 737 height 350
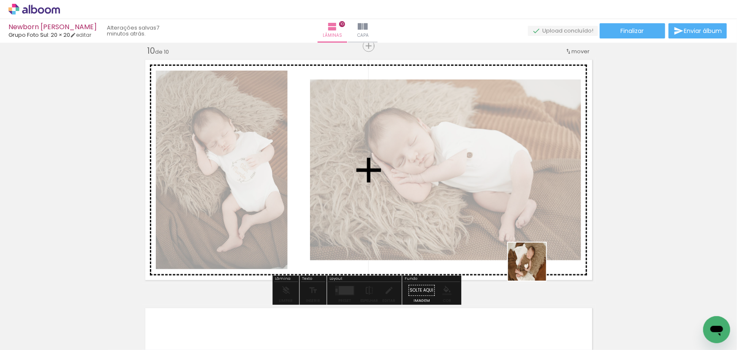
drag, startPoint x: 570, startPoint y: 319, endPoint x: 490, endPoint y: 210, distance: 135.6
click at [490, 210] on quentale-workspace at bounding box center [368, 175] width 737 height 350
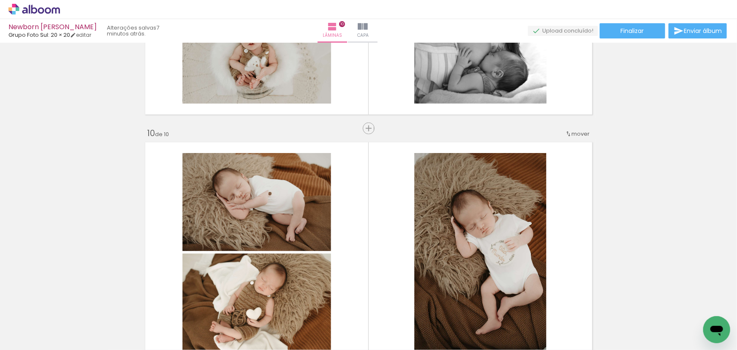
scroll to position [2006, 0]
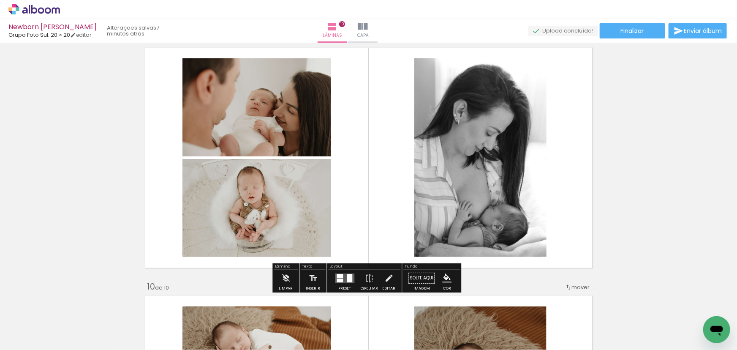
click at [247, 61] on paper-button "P&B" at bounding box center [252, 67] width 13 height 13
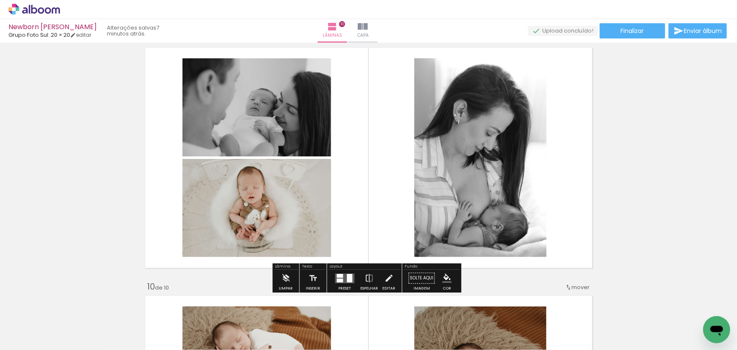
click at [0, 0] on slot "P&B" at bounding box center [0, 0] width 0 height 0
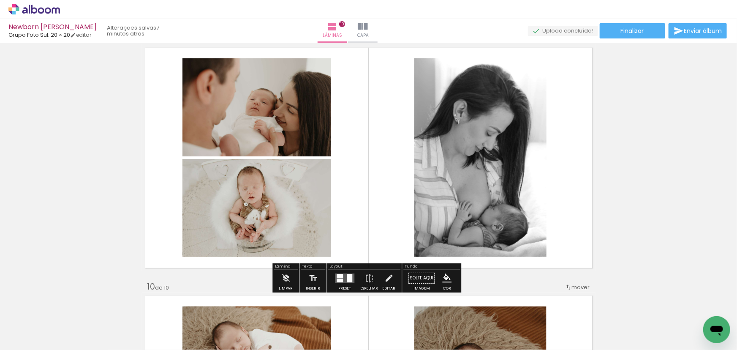
drag, startPoint x: 621, startPoint y: 131, endPoint x: 627, endPoint y: 127, distance: 7.6
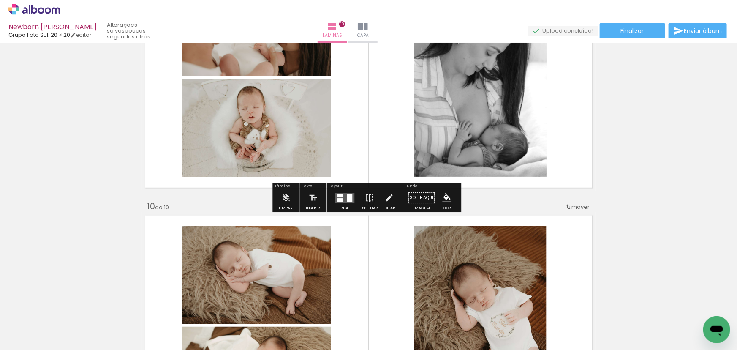
scroll to position [2082, 0]
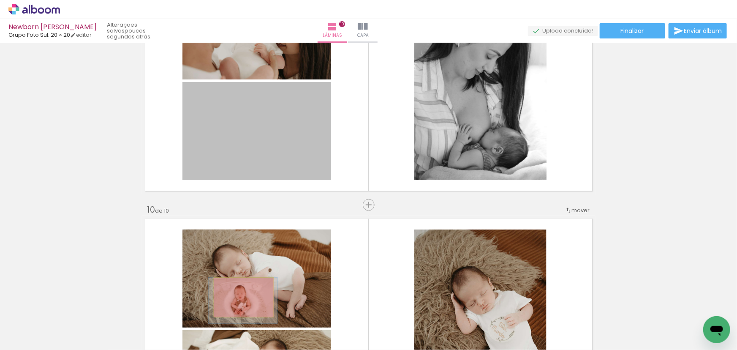
drag, startPoint x: 252, startPoint y: 133, endPoint x: 258, endPoint y: 283, distance: 150.0
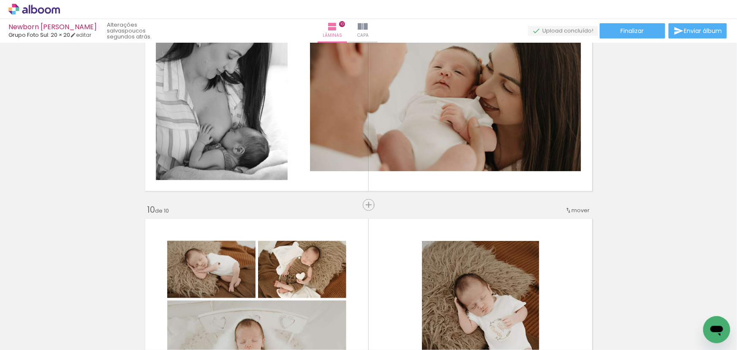
drag, startPoint x: 232, startPoint y: 252, endPoint x: 224, endPoint y: 252, distance: 8.0
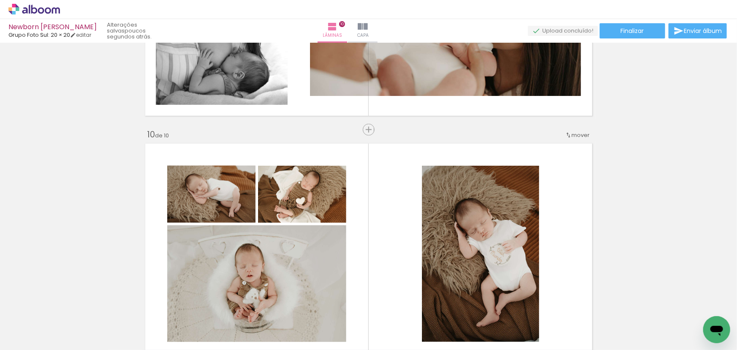
scroll to position [2236, 0]
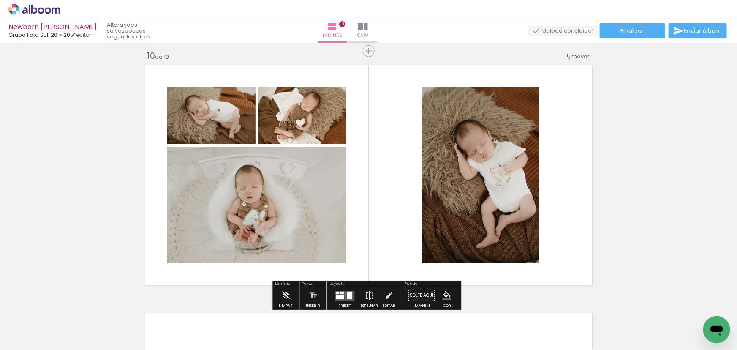
click at [343, 285] on div "Layout" at bounding box center [364, 284] width 72 height 5
click at [347, 292] on div at bounding box center [349, 295] width 5 height 8
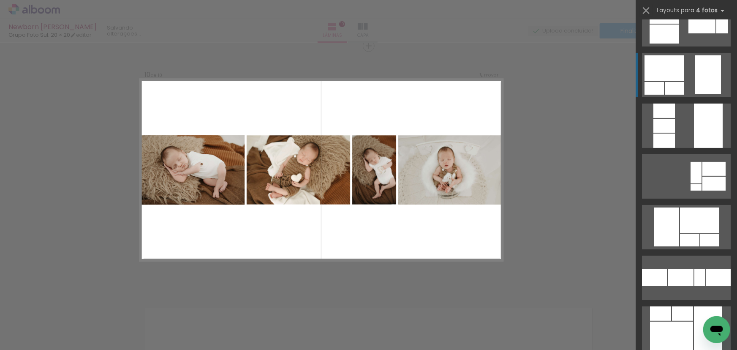
scroll to position [1804, 0]
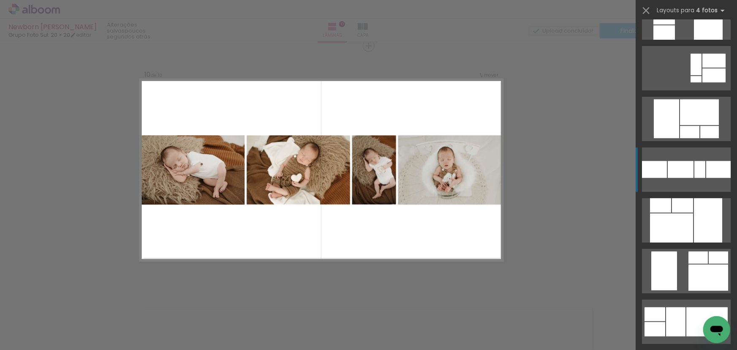
click at [699, 149] on quentale-layouter at bounding box center [686, 169] width 89 height 44
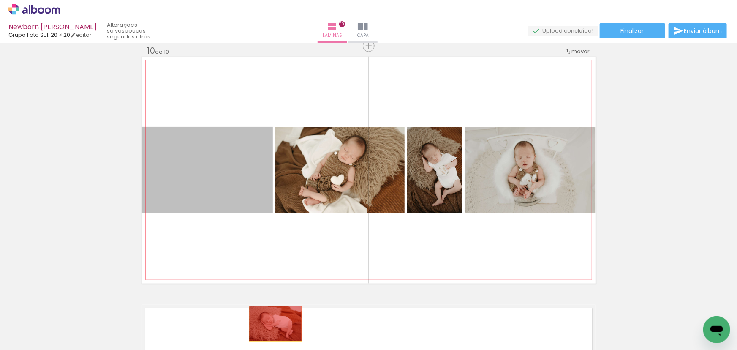
drag, startPoint x: 223, startPoint y: 155, endPoint x: 274, endPoint y: 323, distance: 176.2
click at [273, 323] on quentale-workspace at bounding box center [368, 175] width 737 height 350
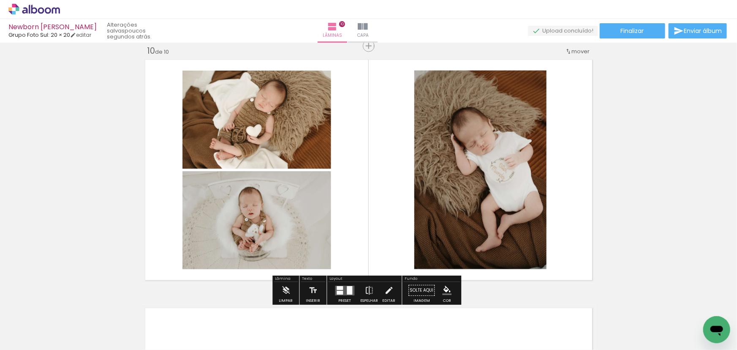
click at [331, 288] on paper-button "Preset" at bounding box center [344, 293] width 27 height 22
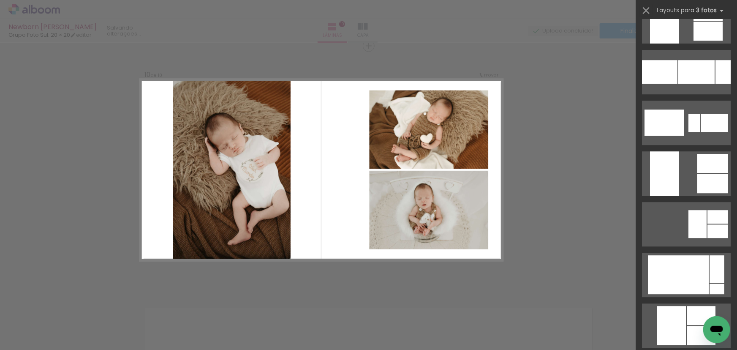
scroll to position [1113, 0]
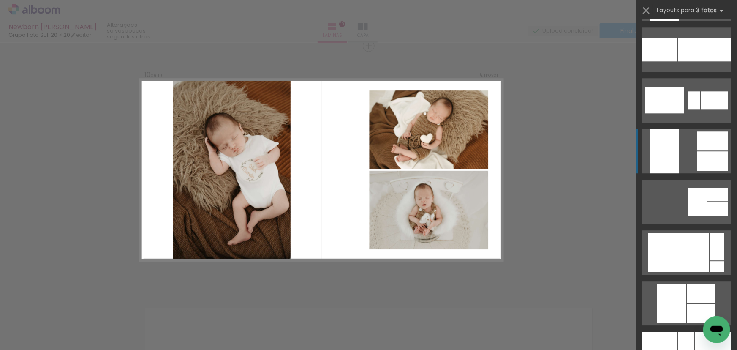
click at [702, 168] on div at bounding box center [712, 160] width 31 height 19
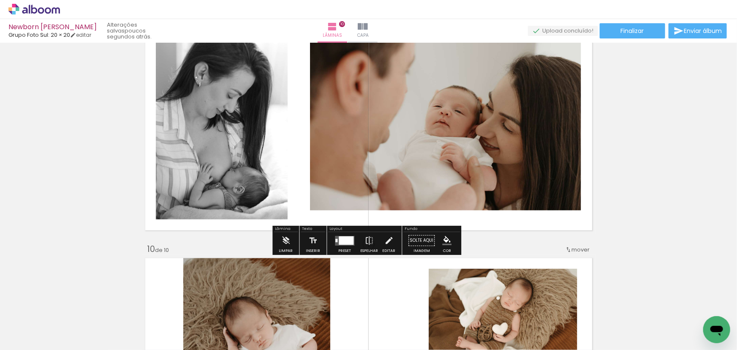
scroll to position [2087, 0]
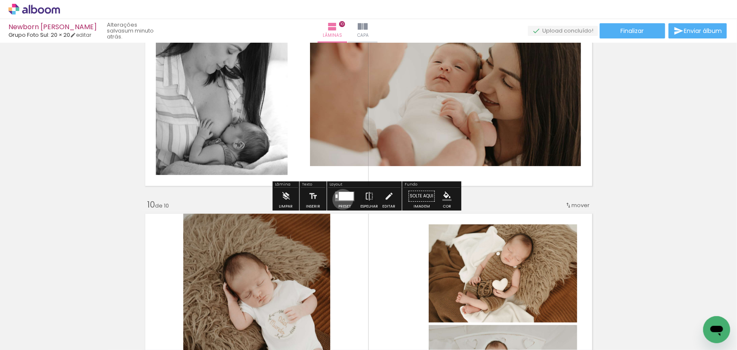
click at [341, 198] on div at bounding box center [346, 196] width 15 height 8
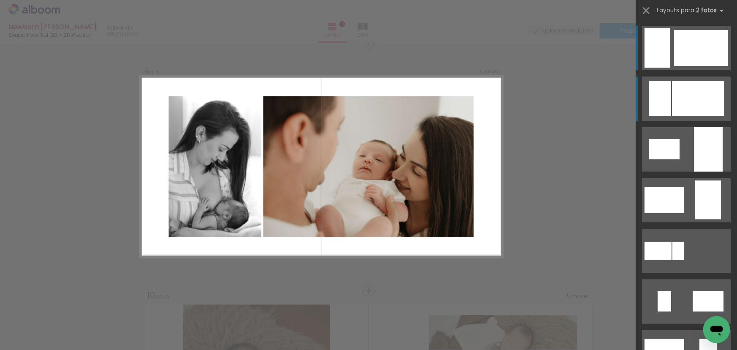
scroll to position [1993, 0]
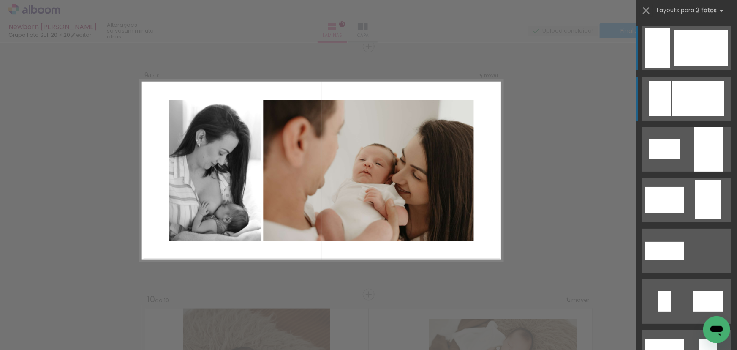
click at [689, 114] on div at bounding box center [698, 98] width 52 height 35
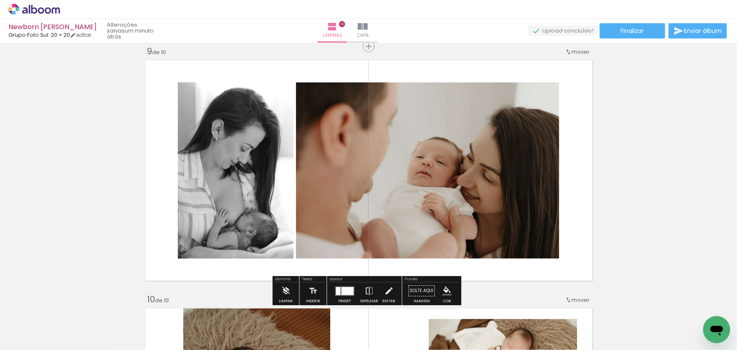
click at [0, 0] on slot "P&B" at bounding box center [0, 0] width 0 height 0
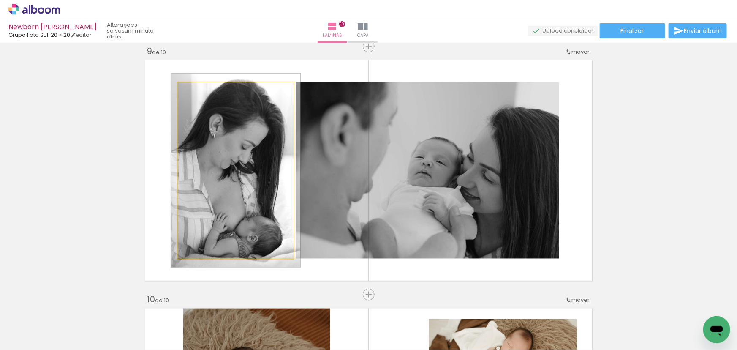
type paper-slider "112"
click at [198, 91] on div at bounding box center [200, 91] width 8 height 8
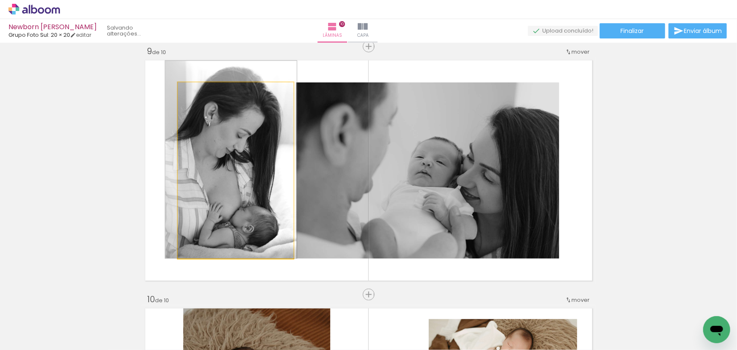
drag, startPoint x: 228, startPoint y: 130, endPoint x: 224, endPoint y: 118, distance: 13.4
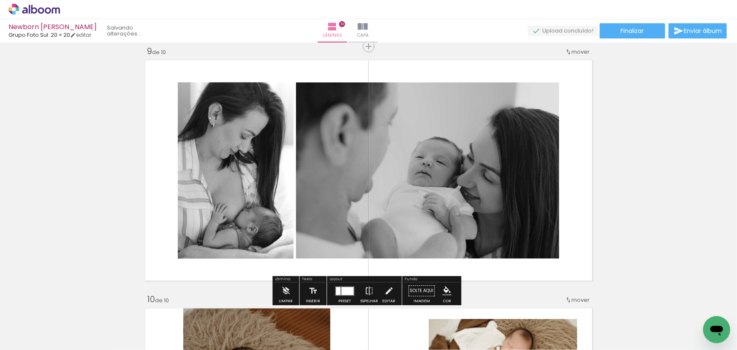
click at [0, 0] on slot "P&B" at bounding box center [0, 0] width 0 height 0
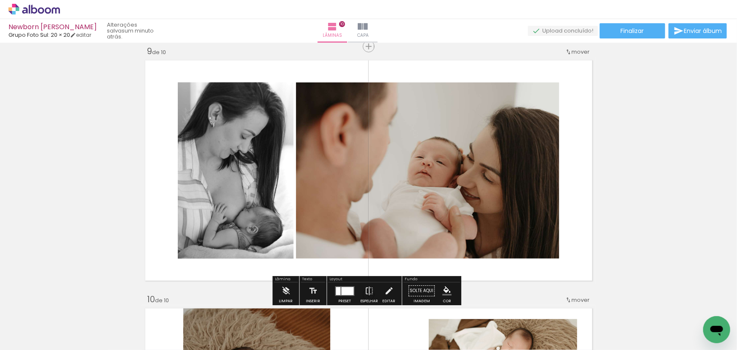
drag, startPoint x: 350, startPoint y: 290, endPoint x: 355, endPoint y: 292, distance: 5.7
click at [350, 290] on div at bounding box center [347, 291] width 12 height 8
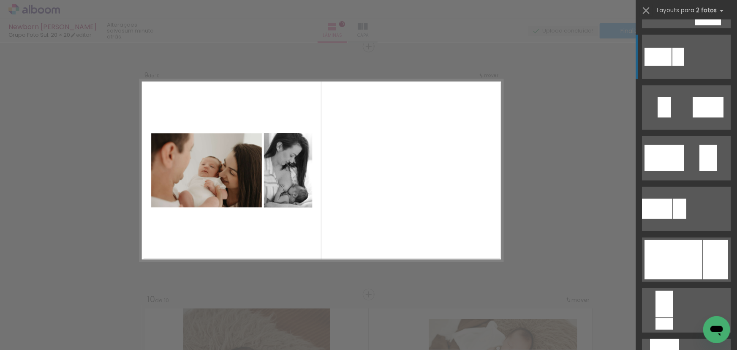
scroll to position [319, 0]
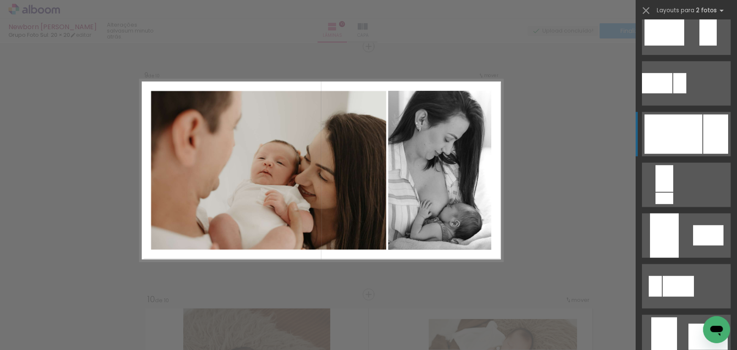
click at [705, 143] on div at bounding box center [715, 133] width 25 height 39
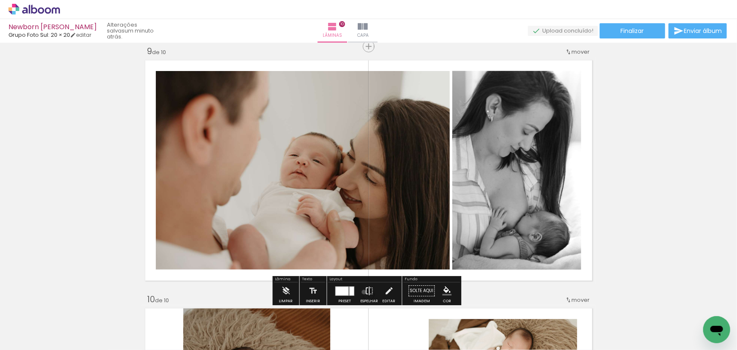
click at [362, 291] on paper-button "Espelhar" at bounding box center [369, 293] width 22 height 22
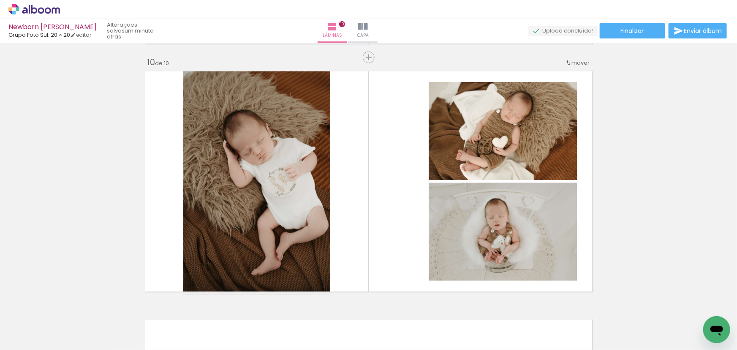
scroll to position [2223, 0]
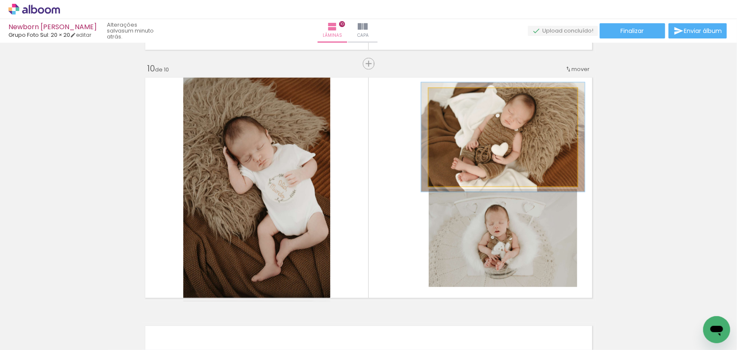
type paper-slider "110"
click at [453, 95] on div at bounding box center [451, 97] width 14 height 14
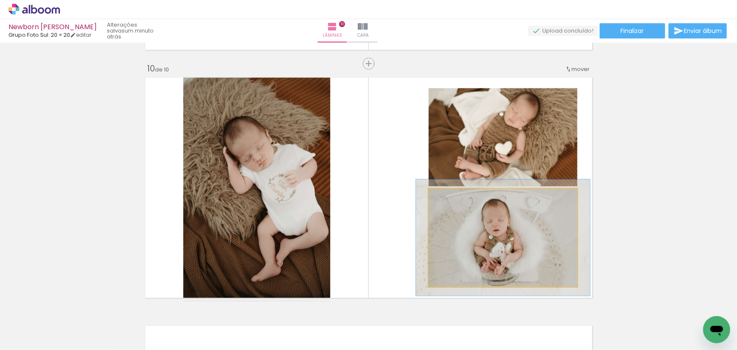
type paper-slider "117"
click at [454, 195] on div at bounding box center [453, 198] width 14 height 14
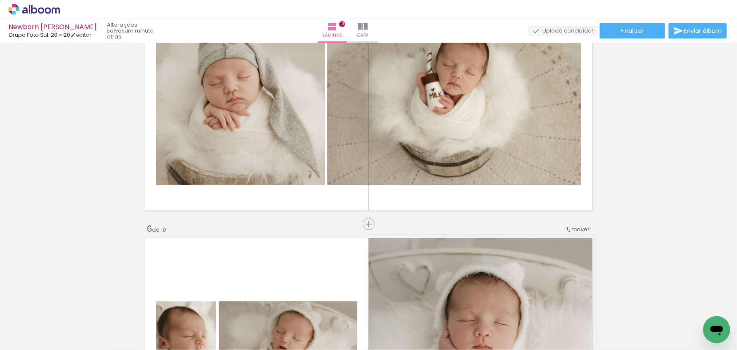
scroll to position [765, 0]
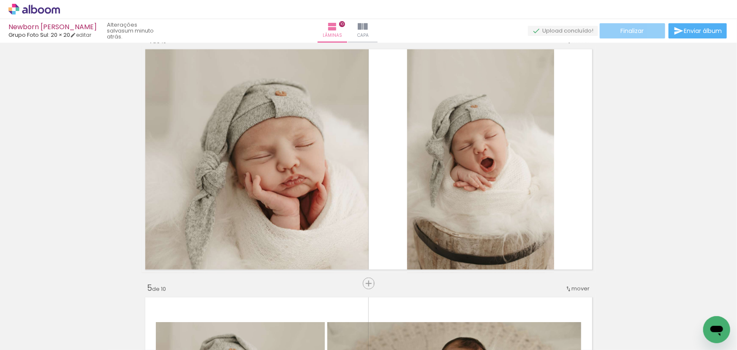
click at [642, 31] on paper-button "Finalizar" at bounding box center [632, 30] width 65 height 15
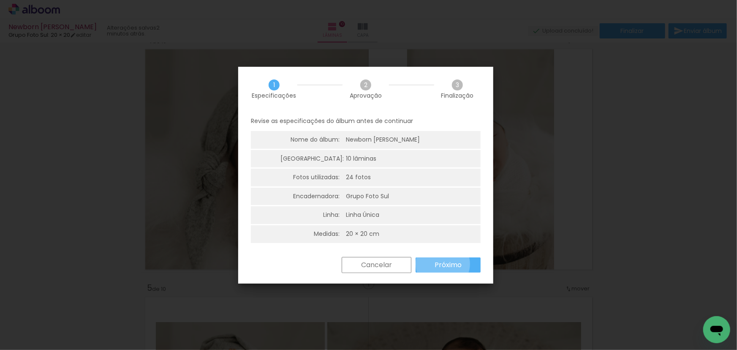
click at [0, 0] on slot "Próximo" at bounding box center [0, 0] width 0 height 0
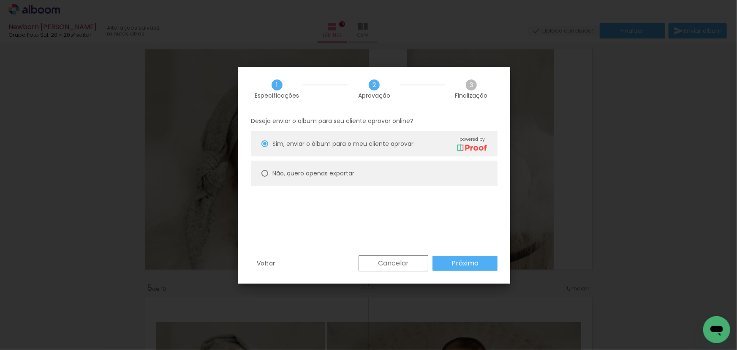
click at [259, 173] on paper-radio-button "Não, quero apenas exportar" at bounding box center [374, 172] width 247 height 25
type paper-radio-button "on"
click at [0, 0] on slot "Próximo" at bounding box center [0, 0] width 0 height 0
type input "Alta, 300 DPI"
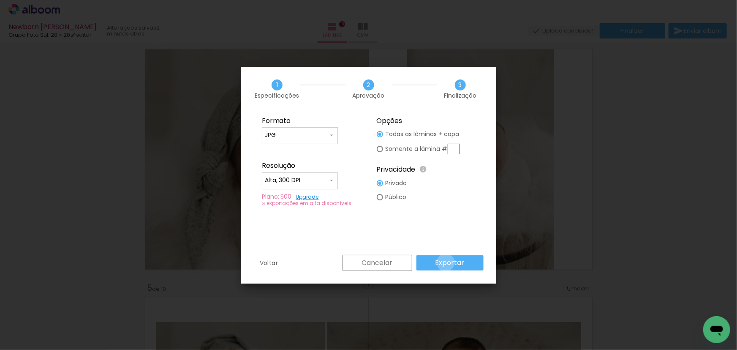
drag, startPoint x: 447, startPoint y: 262, endPoint x: 441, endPoint y: 247, distance: 16.3
click at [0, 0] on slot "Exportar" at bounding box center [0, 0] width 0 height 0
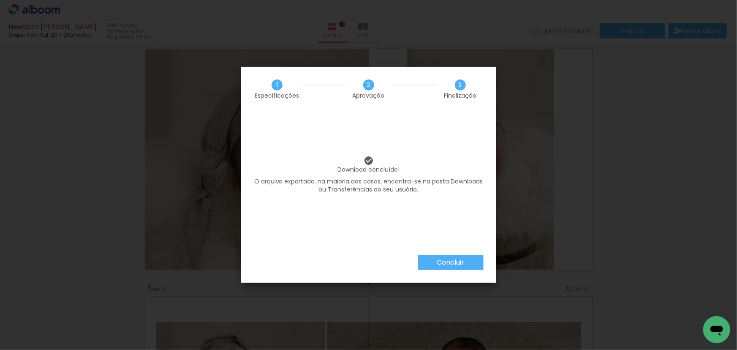
scroll to position [319, 0]
click at [0, 0] on slot "Concluir" at bounding box center [0, 0] width 0 height 0
